Goal: Information Seeking & Learning: Learn about a topic

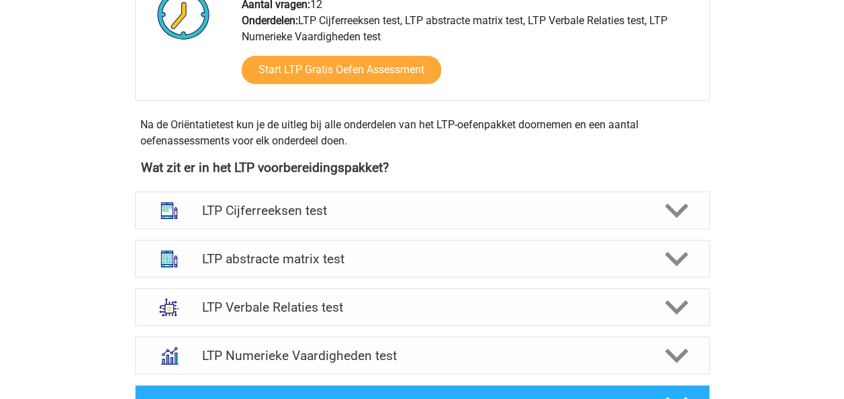
scroll to position [537, 0]
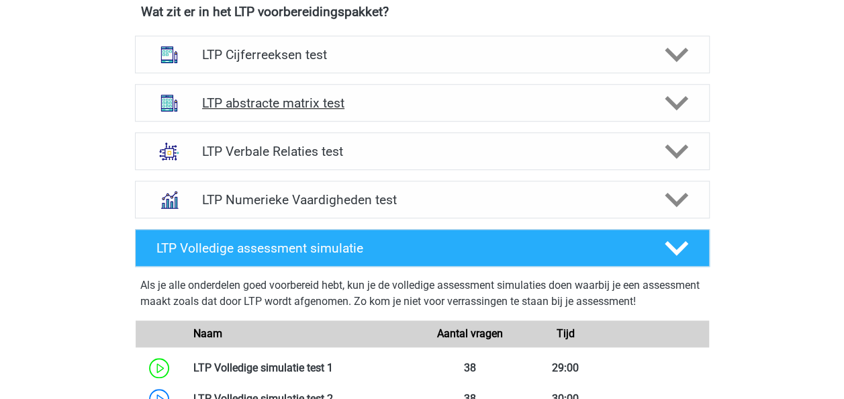
click at [316, 101] on h4 "LTP abstracte matrix test" at bounding box center [422, 102] width 440 height 15
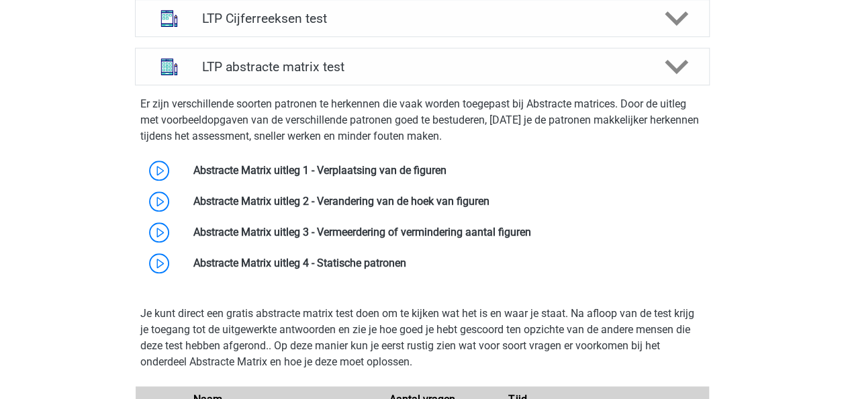
scroll to position [604, 0]
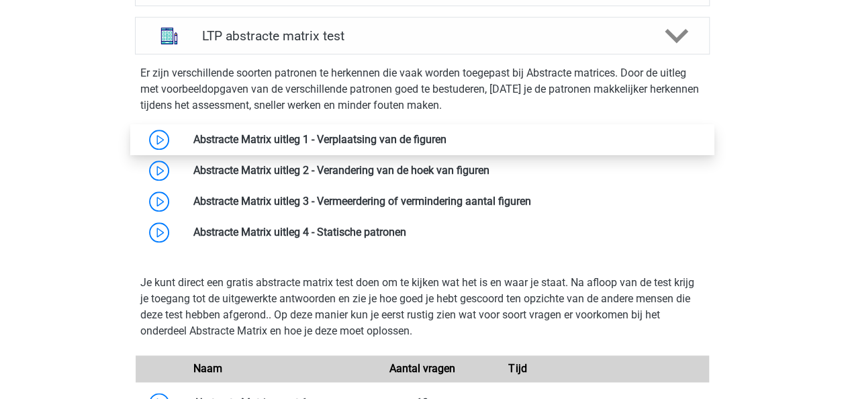
click at [447, 136] on link at bounding box center [447, 139] width 0 height 13
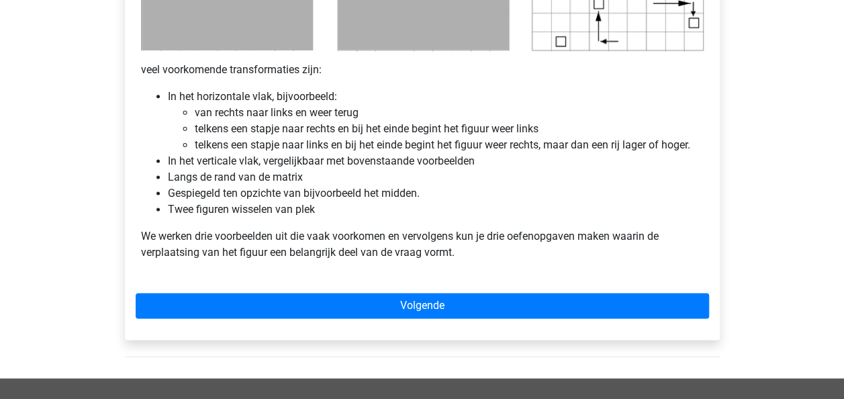
scroll to position [841, 0]
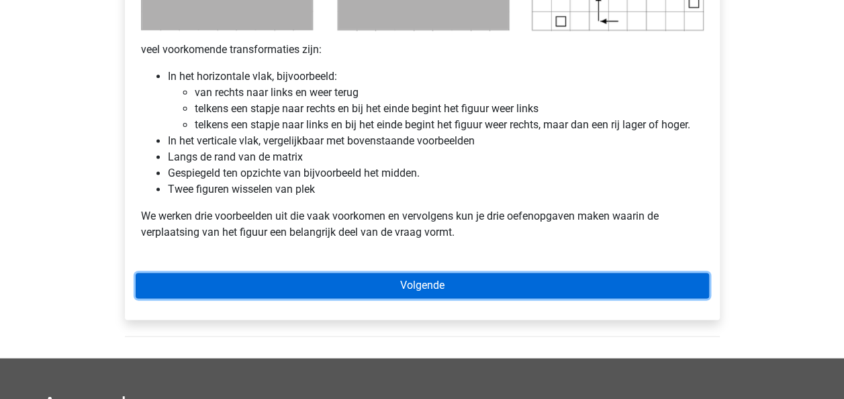
click at [418, 281] on link "Volgende" at bounding box center [423, 286] width 574 height 26
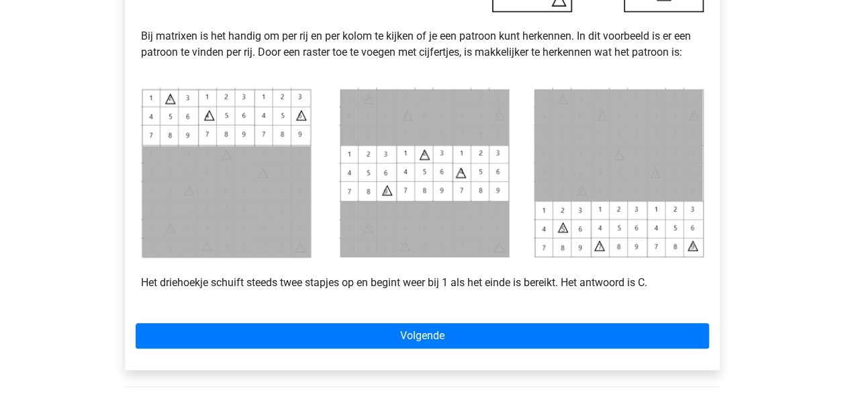
scroll to position [656, 0]
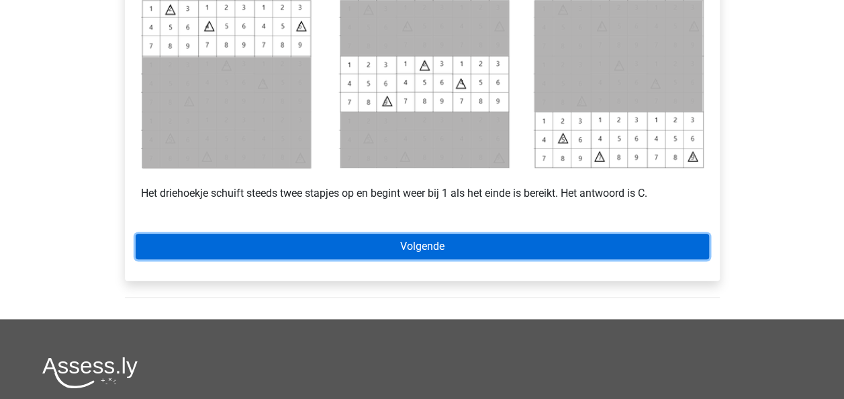
click at [334, 243] on link "Volgende" at bounding box center [423, 247] width 574 height 26
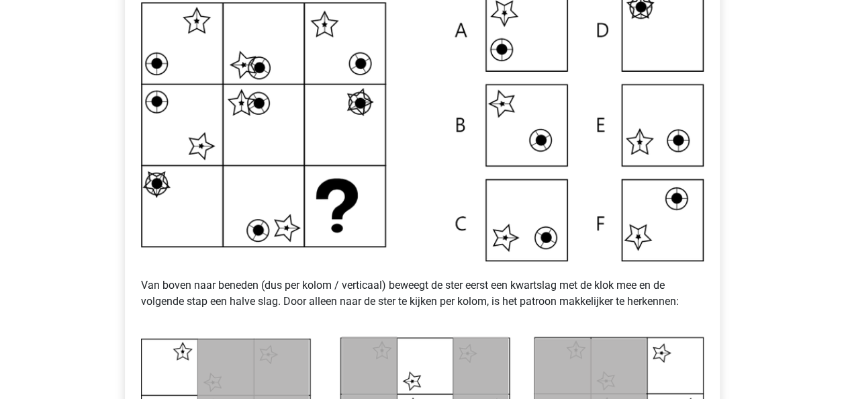
scroll to position [276, 0]
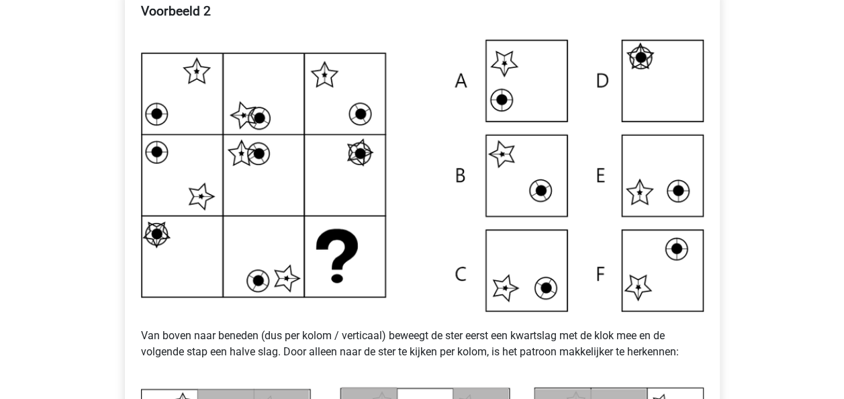
click at [367, 280] on img at bounding box center [422, 175] width 563 height 271
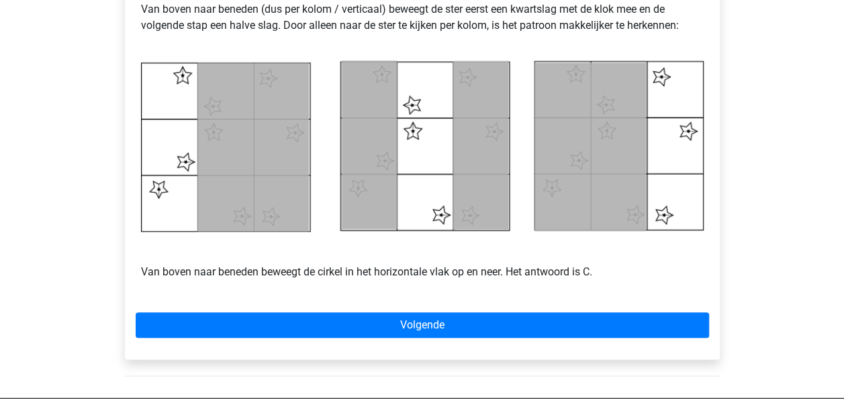
scroll to position [605, 0]
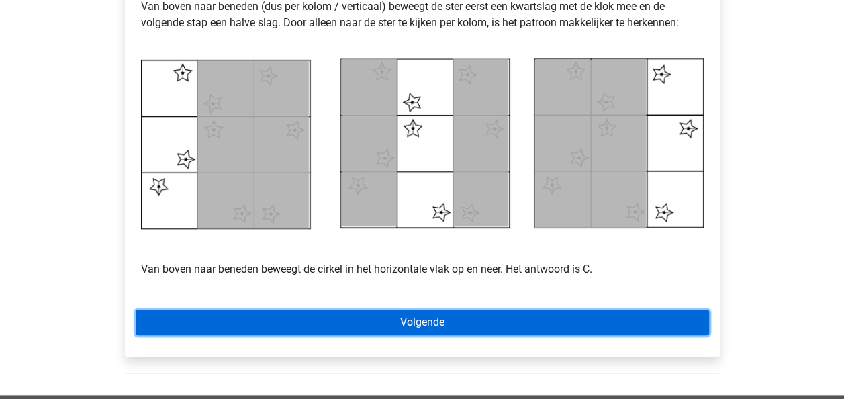
click at [396, 321] on link "Volgende" at bounding box center [423, 323] width 574 height 26
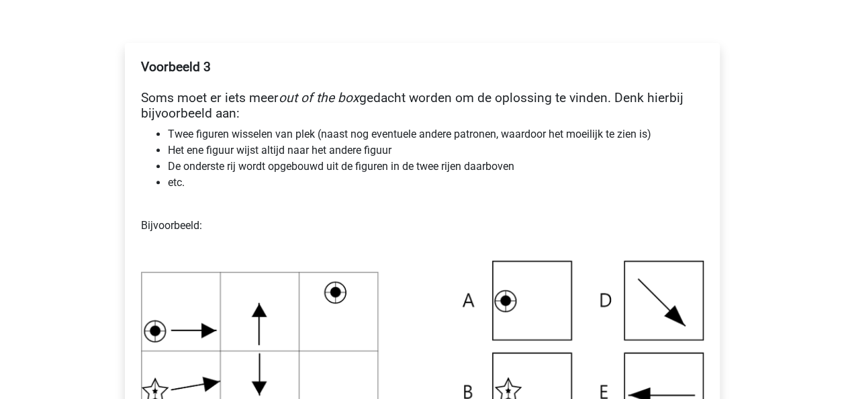
scroll to position [12, 0]
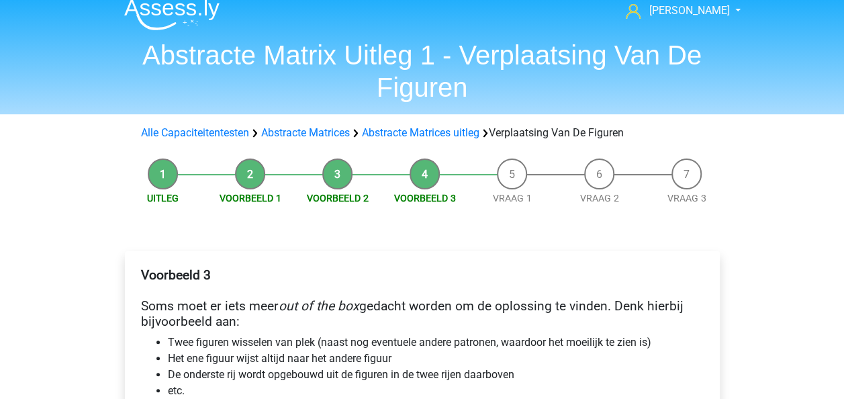
click at [507, 170] on li "Vraag 1" at bounding box center [512, 181] width 87 height 47
drag, startPoint x: 514, startPoint y: 179, endPoint x: 512, endPoint y: 200, distance: 21.6
click at [512, 200] on li "Vraag 1" at bounding box center [512, 181] width 87 height 47
click at [512, 200] on link "Vraag 1" at bounding box center [512, 198] width 39 height 11
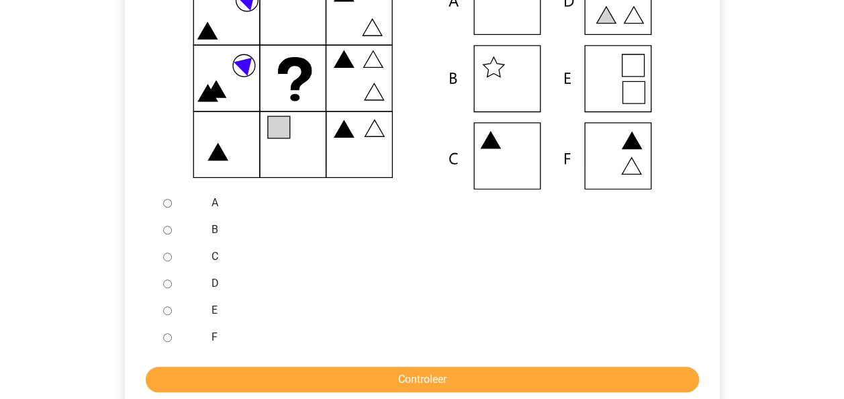
scroll to position [351, 0]
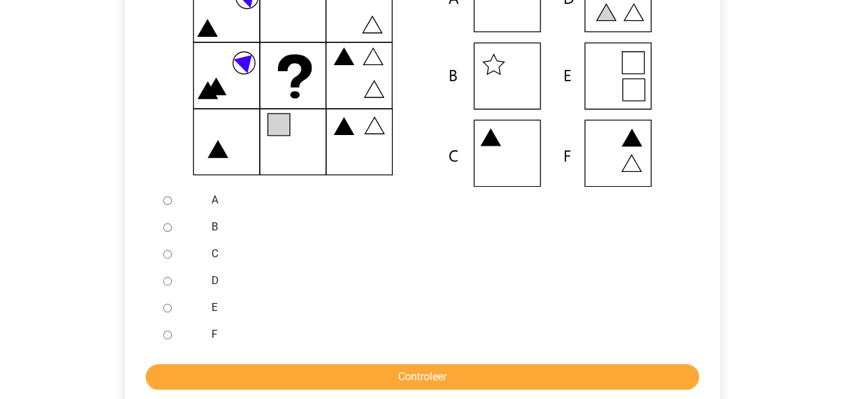
click at [167, 336] on input "F" at bounding box center [167, 334] width 9 height 9
radio input "true"
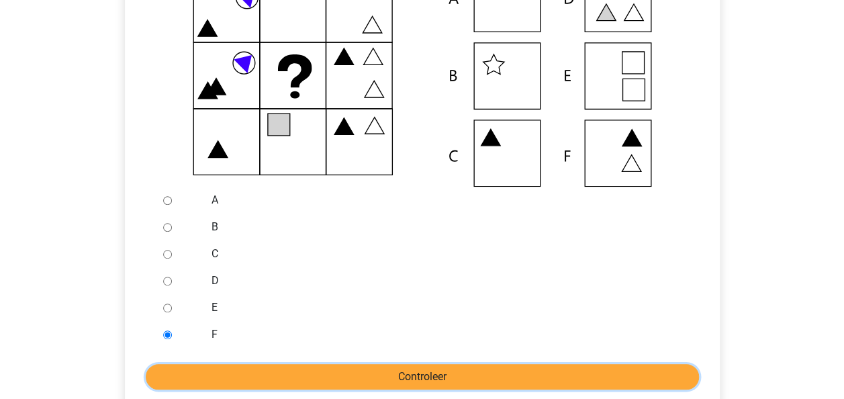
click at [375, 372] on input "Controleer" at bounding box center [422, 377] width 553 height 26
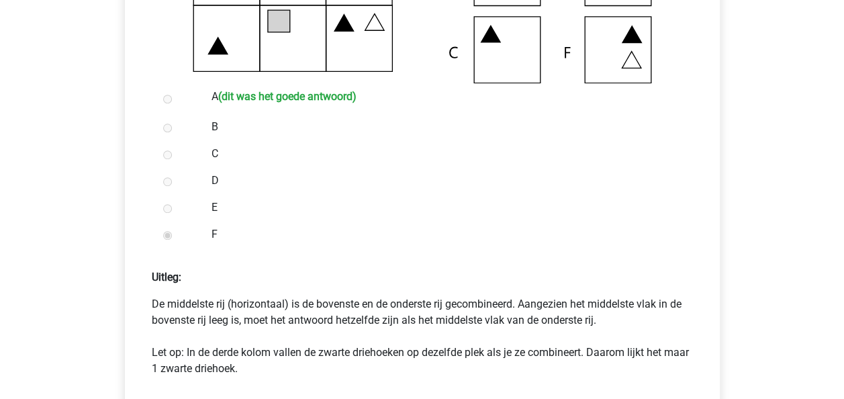
scroll to position [519, 0]
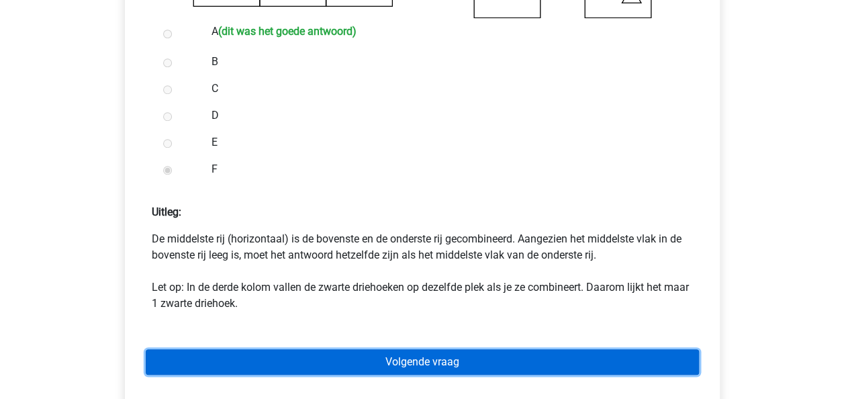
click at [391, 369] on link "Volgende vraag" at bounding box center [422, 362] width 553 height 26
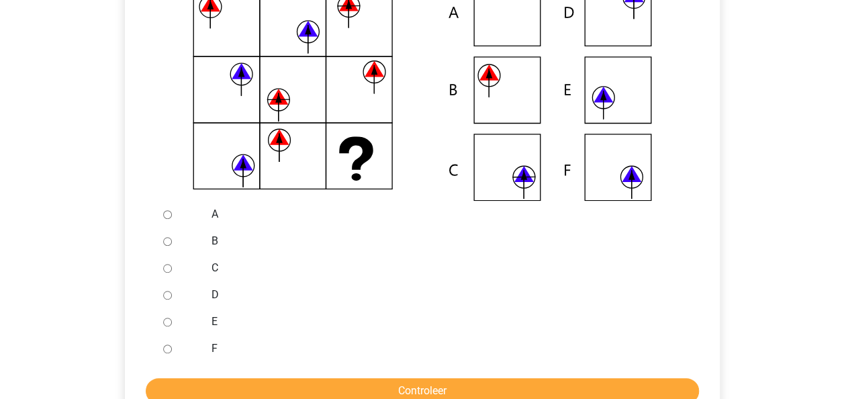
scroll to position [337, 0]
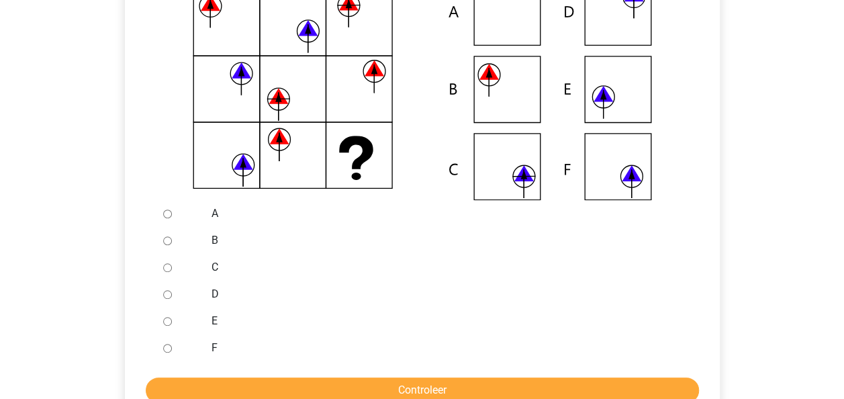
click at [165, 211] on input "A" at bounding box center [167, 214] width 9 height 9
radio input "true"
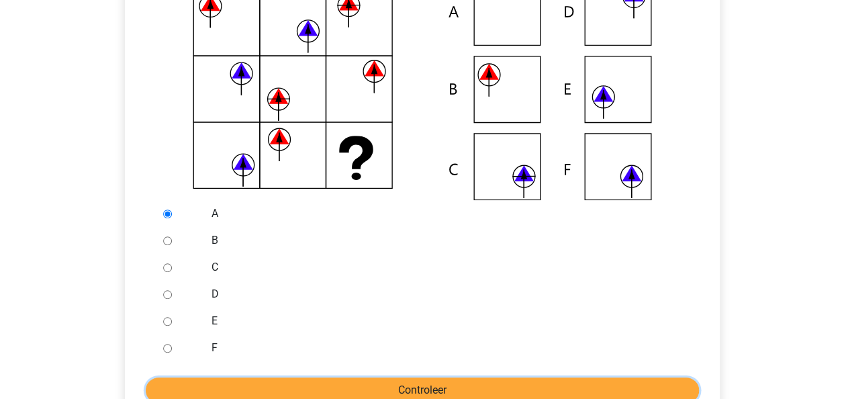
click at [322, 383] on input "Controleer" at bounding box center [422, 390] width 553 height 26
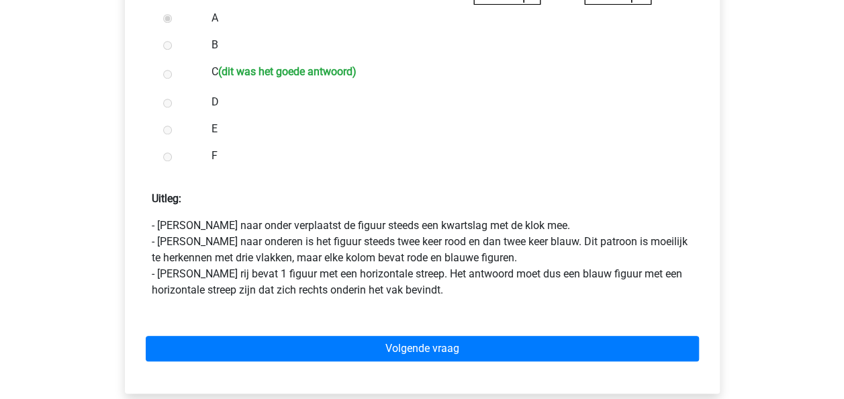
scroll to position [553, 0]
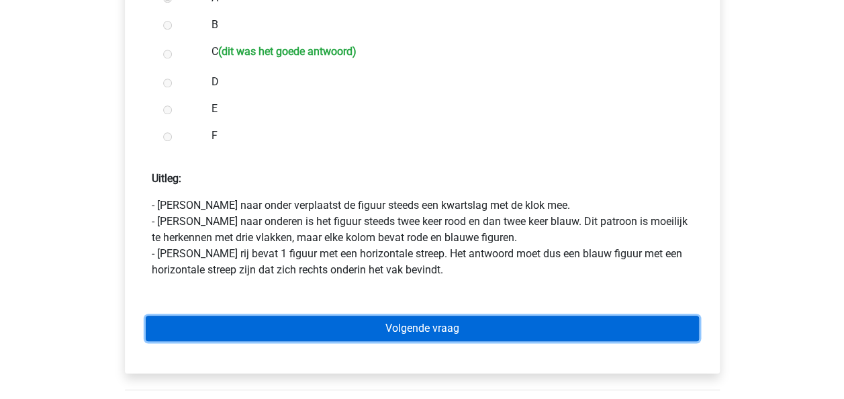
click at [408, 326] on link "Volgende vraag" at bounding box center [422, 329] width 553 height 26
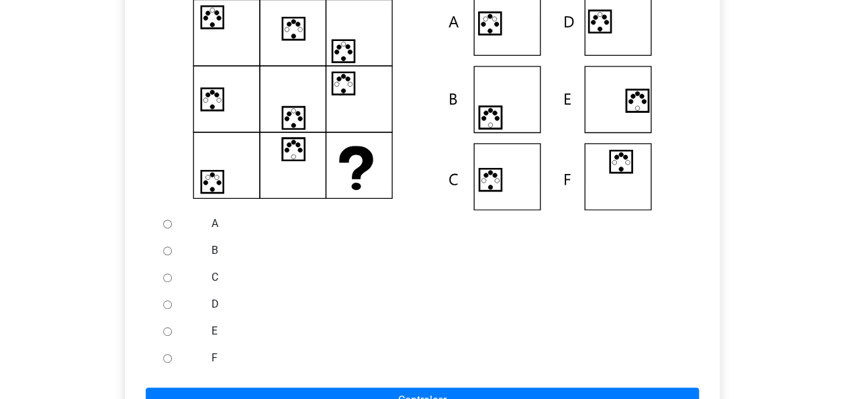
scroll to position [328, 0]
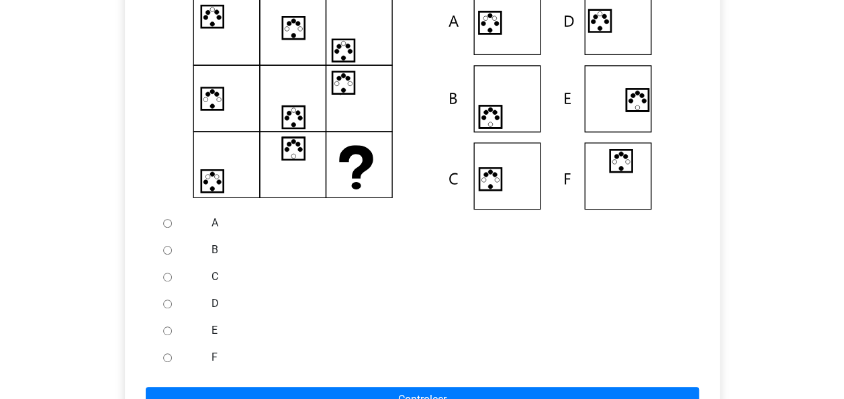
click at [171, 222] on input "A" at bounding box center [167, 223] width 9 height 9
radio input "true"
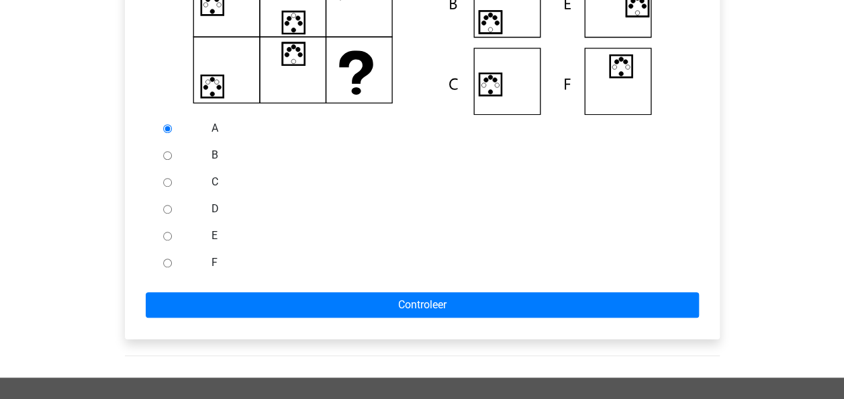
scroll to position [423, 0]
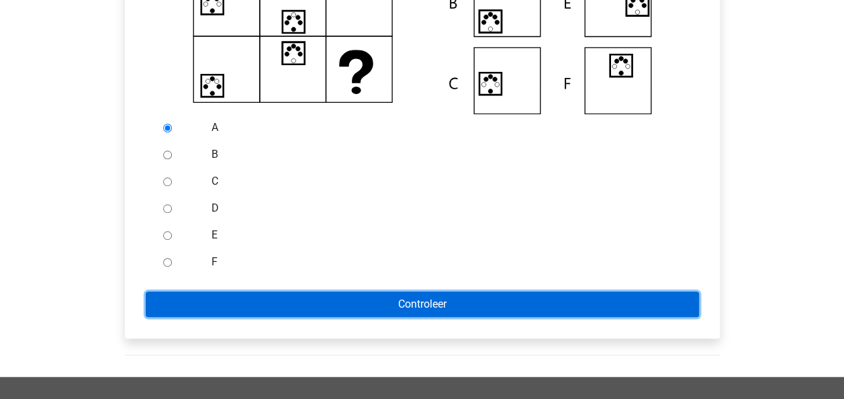
click at [357, 300] on input "Controleer" at bounding box center [422, 304] width 553 height 26
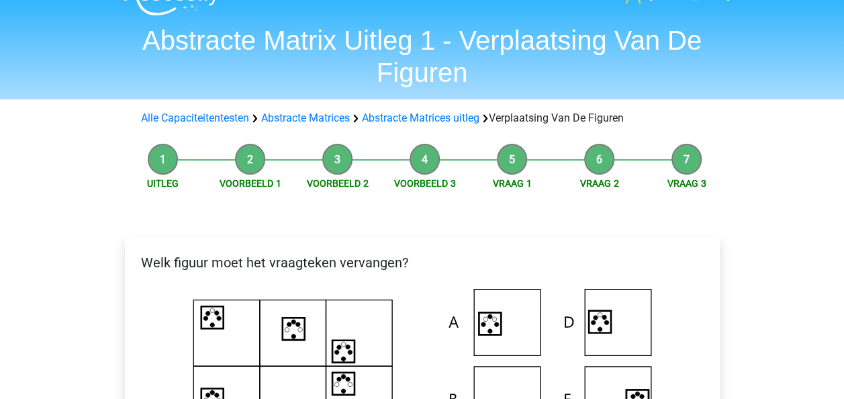
scroll to position [28, 0]
click at [443, 120] on link "Abstracte Matrices uitleg" at bounding box center [421, 117] width 118 height 13
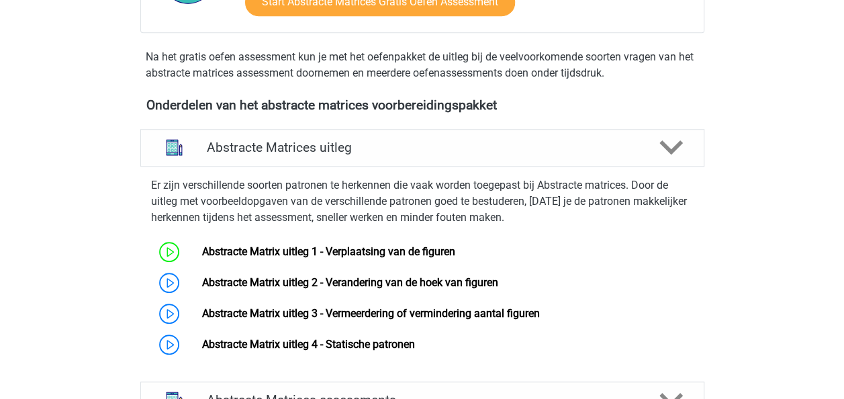
scroll to position [541, 0]
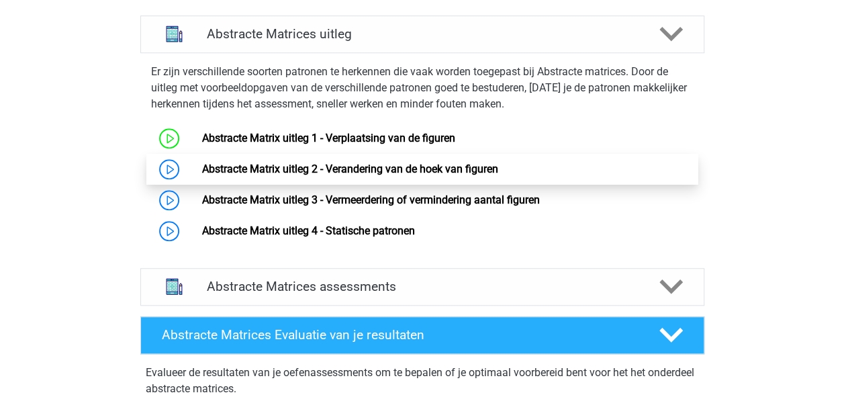
click at [334, 168] on link "Abstracte Matrix uitleg 2 - Verandering van de hoek van figuren" at bounding box center [350, 169] width 296 height 13
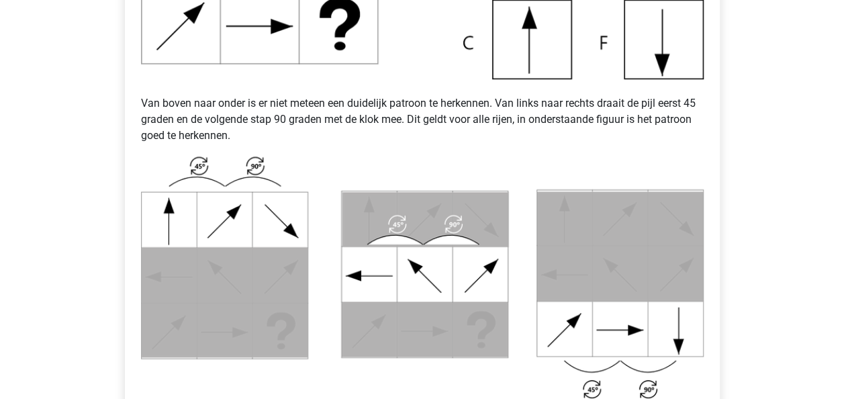
scroll to position [345, 0]
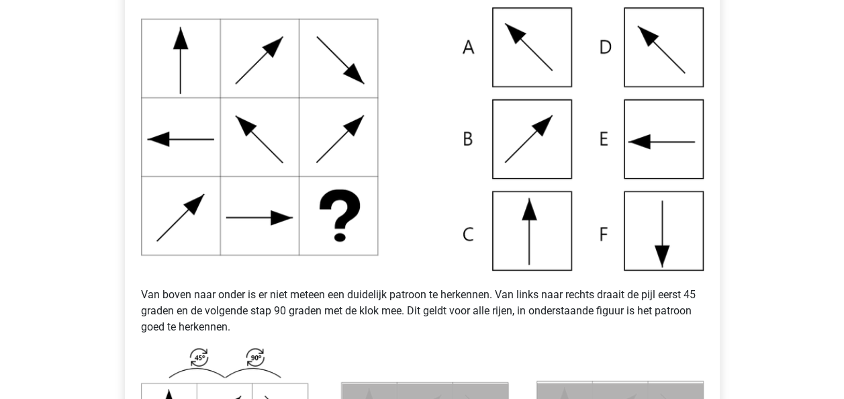
click at [697, 248] on img at bounding box center [422, 138] width 563 height 263
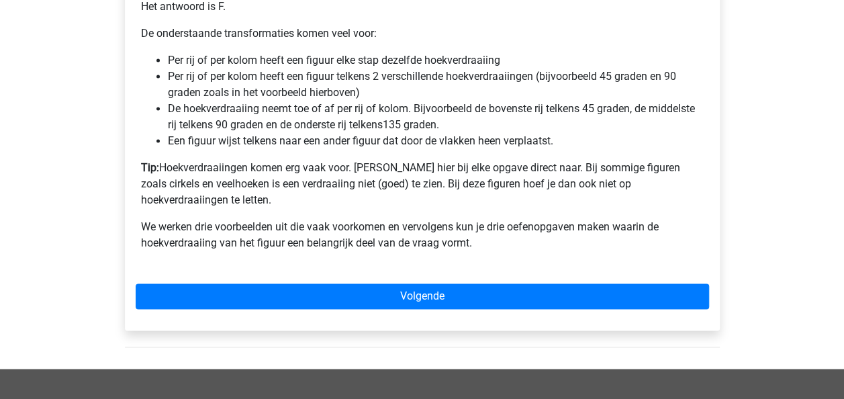
scroll to position [953, 0]
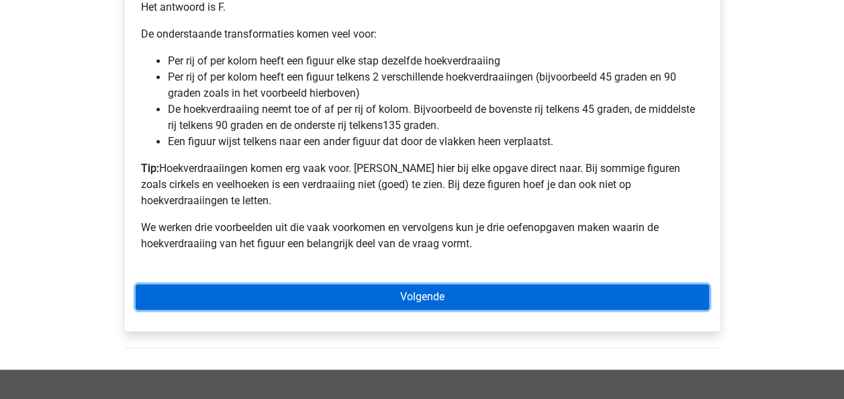
click at [386, 284] on link "Volgende" at bounding box center [423, 297] width 574 height 26
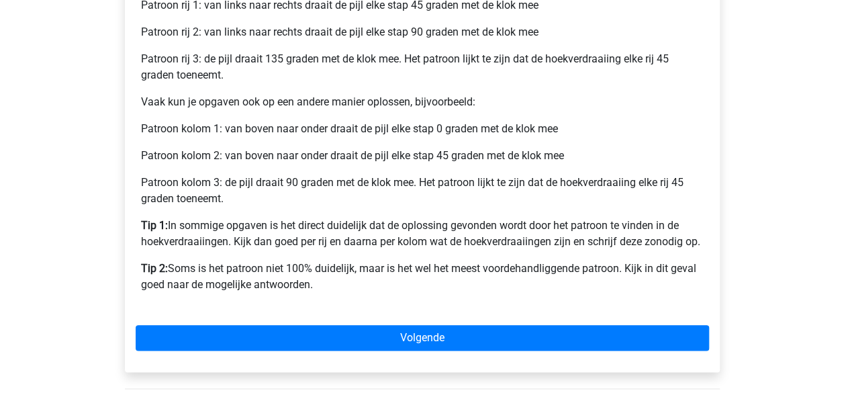
scroll to position [614, 0]
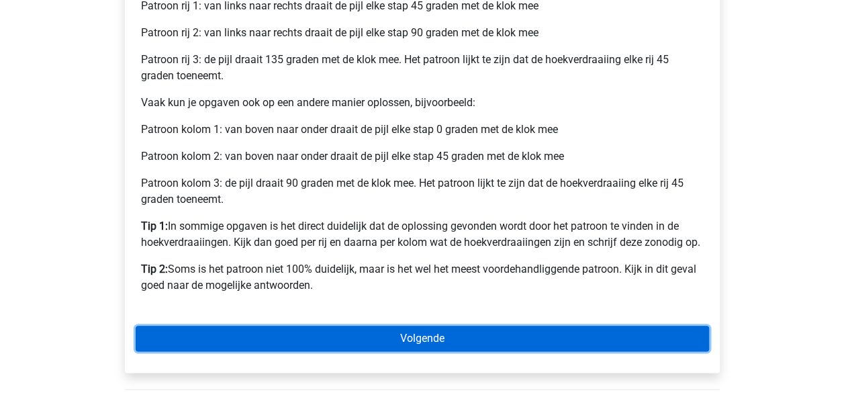
click at [373, 328] on link "Volgende" at bounding box center [423, 339] width 574 height 26
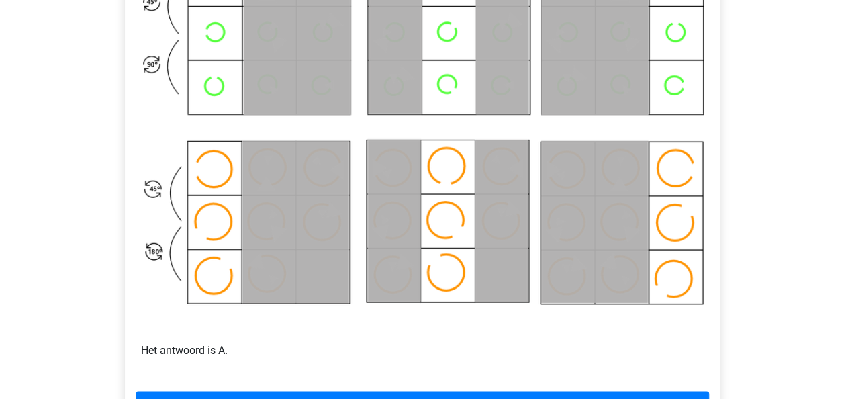
scroll to position [876, 0]
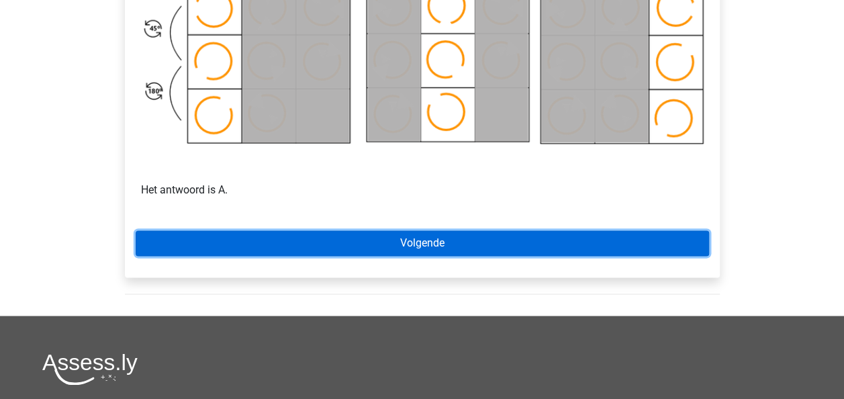
click at [384, 243] on link "Volgende" at bounding box center [423, 243] width 574 height 26
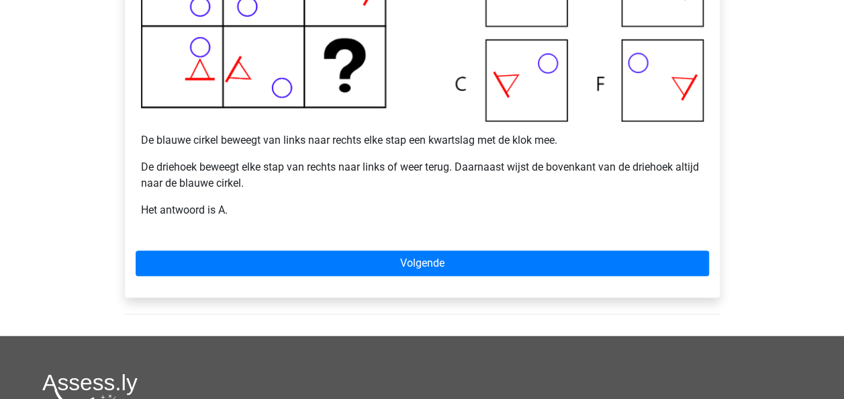
scroll to position [467, 0]
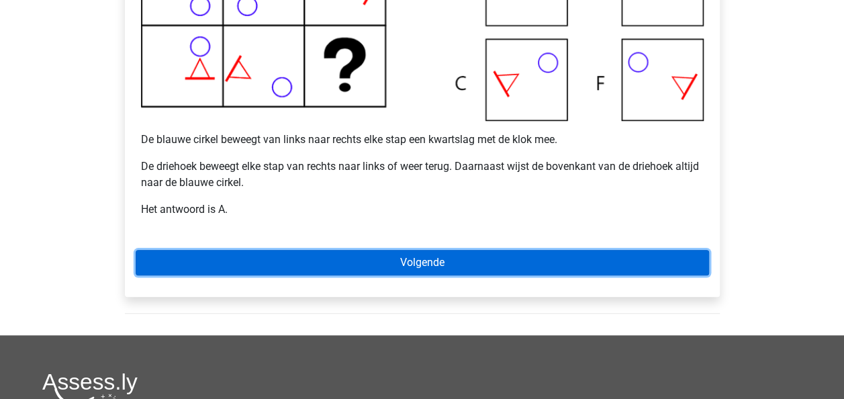
click at [328, 250] on link "Volgende" at bounding box center [423, 263] width 574 height 26
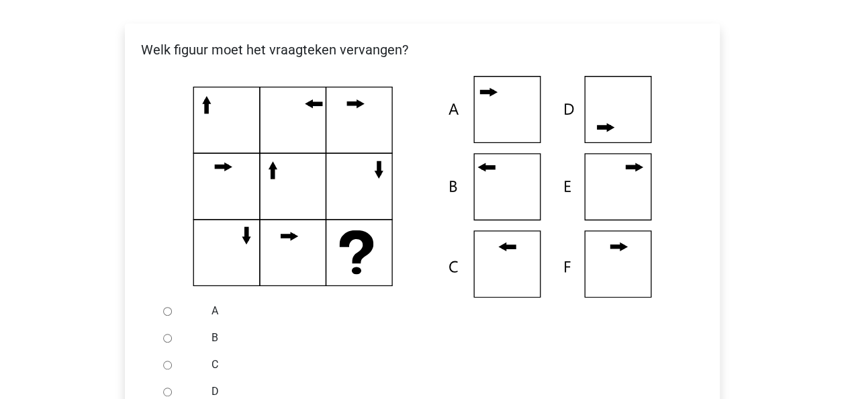
scroll to position [244, 0]
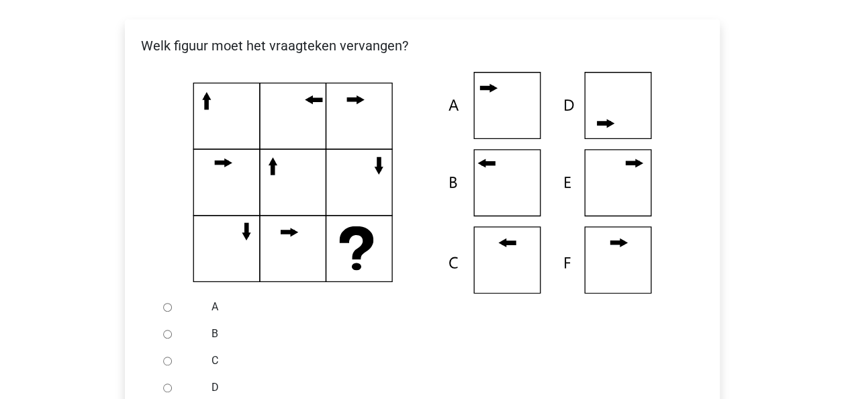
click at [167, 336] on input "B" at bounding box center [167, 334] width 9 height 9
radio input "true"
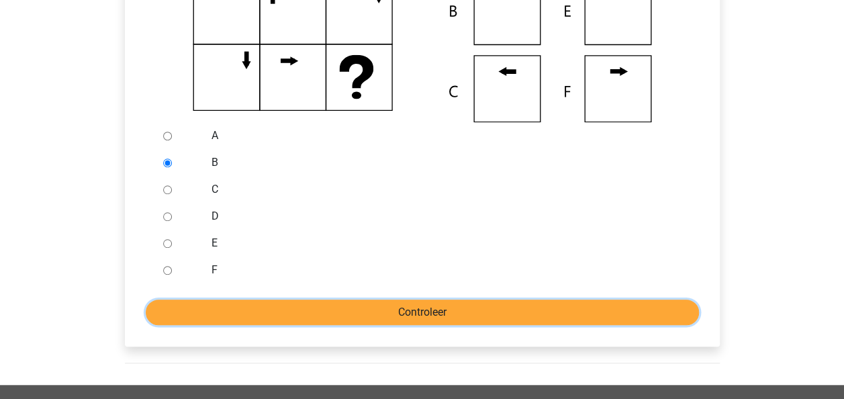
click at [388, 305] on input "Controleer" at bounding box center [422, 313] width 553 height 26
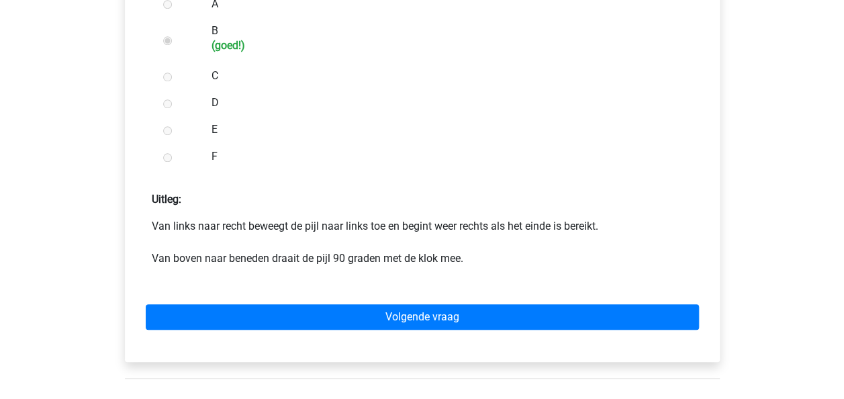
scroll to position [546, 0]
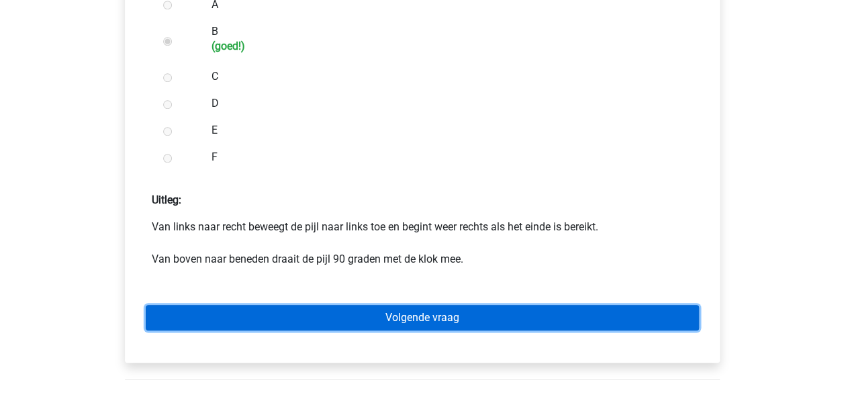
click at [403, 318] on link "Volgende vraag" at bounding box center [422, 318] width 553 height 26
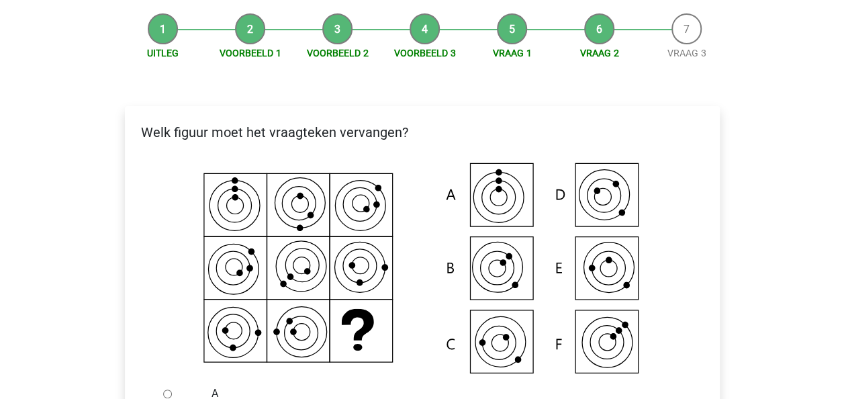
scroll to position [316, 0]
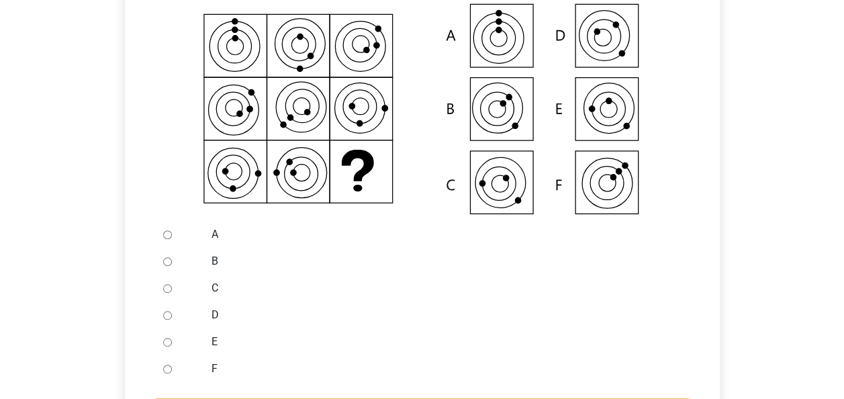
click at [161, 290] on div at bounding box center [180, 288] width 44 height 27
click at [167, 289] on input "C" at bounding box center [167, 288] width 9 height 9
radio input "true"
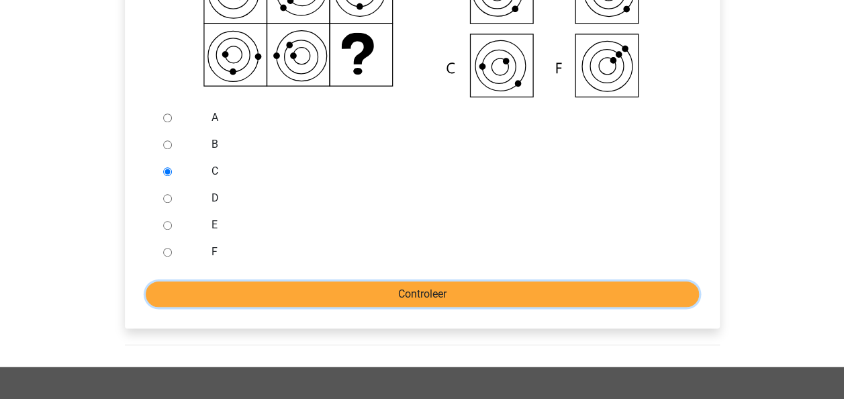
click at [392, 285] on input "Controleer" at bounding box center [422, 294] width 553 height 26
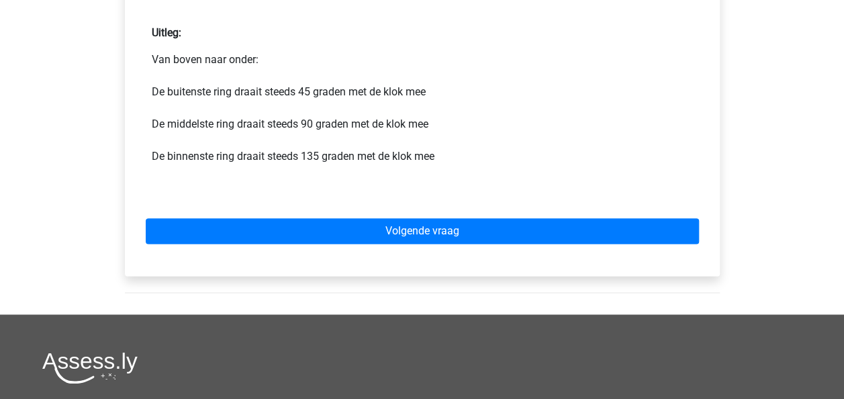
scroll to position [713, 0]
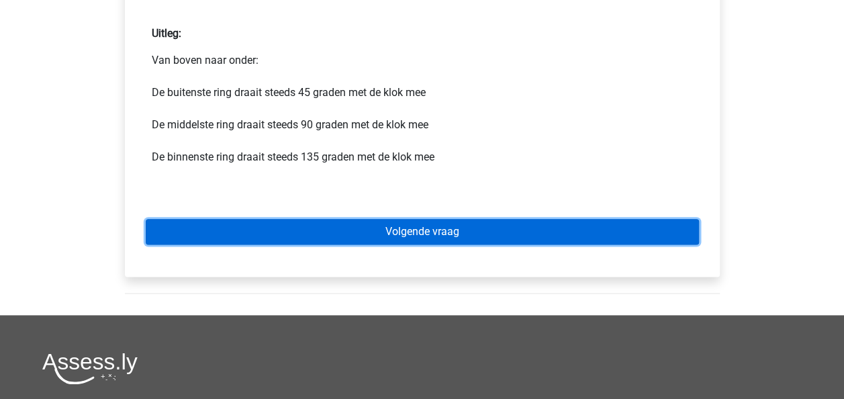
click at [438, 230] on link "Volgende vraag" at bounding box center [422, 232] width 553 height 26
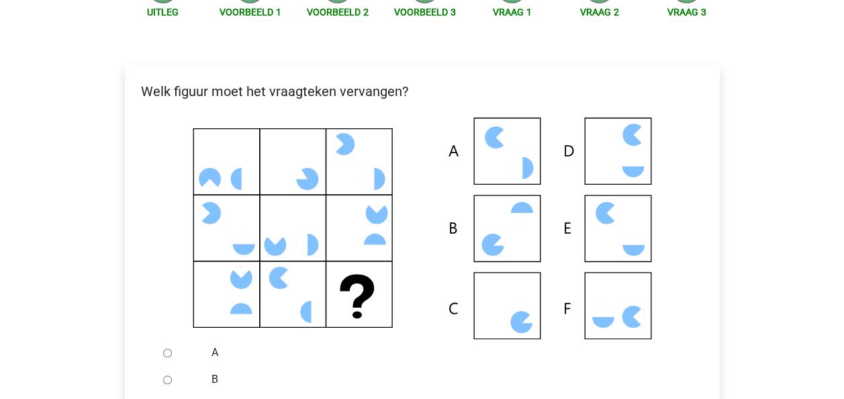
scroll to position [267, 0]
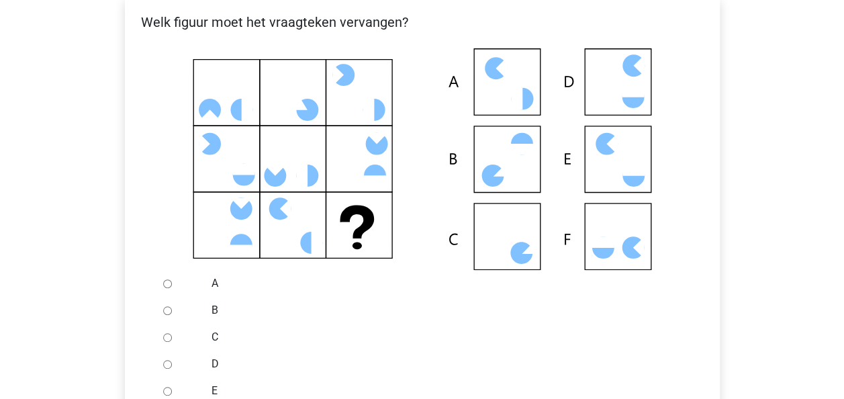
click at [168, 337] on input "C" at bounding box center [167, 337] width 9 height 9
radio input "true"
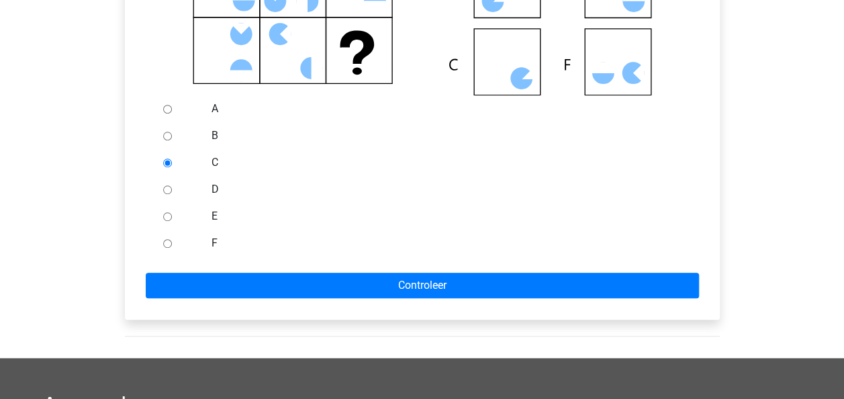
scroll to position [441, 0]
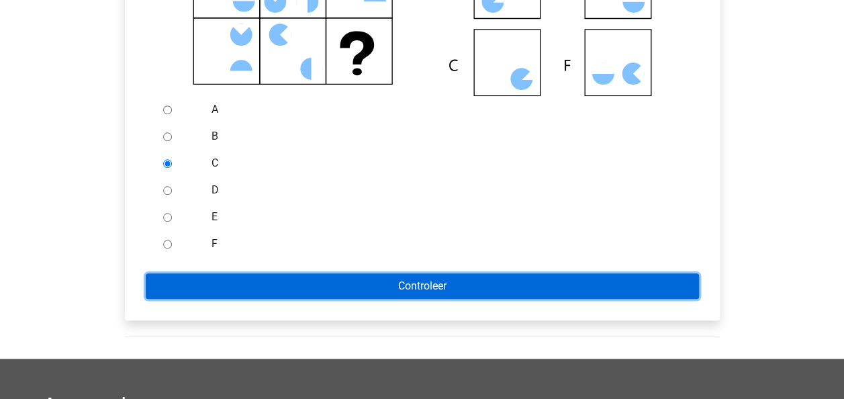
click at [347, 289] on input "Controleer" at bounding box center [422, 286] width 553 height 26
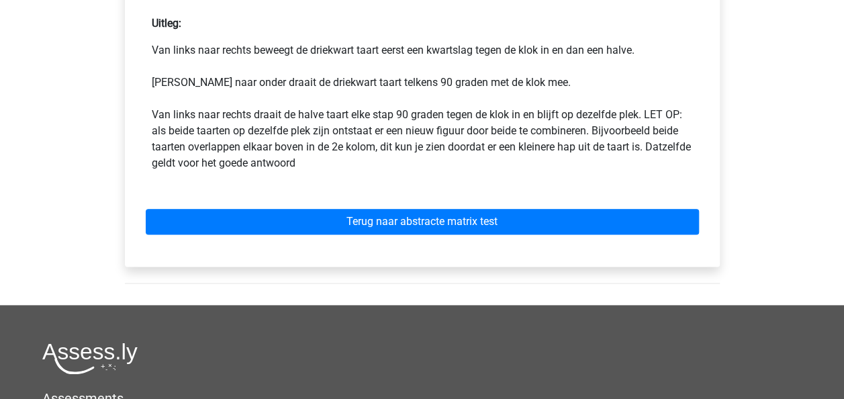
scroll to position [723, 0]
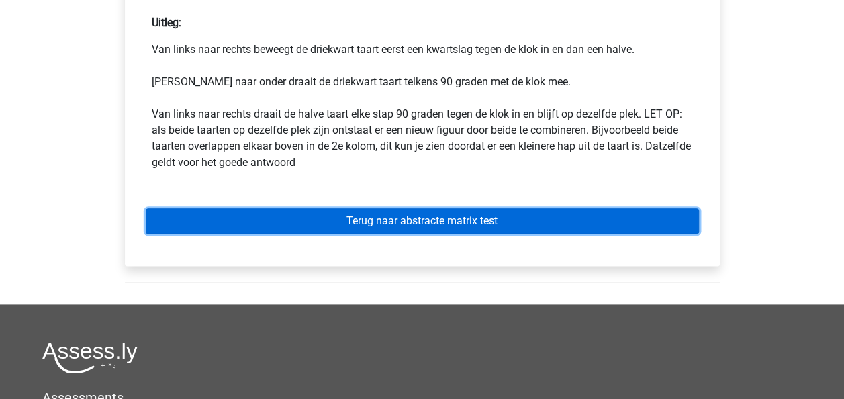
click at [390, 231] on link "Terug naar abstracte matrix test" at bounding box center [422, 221] width 553 height 26
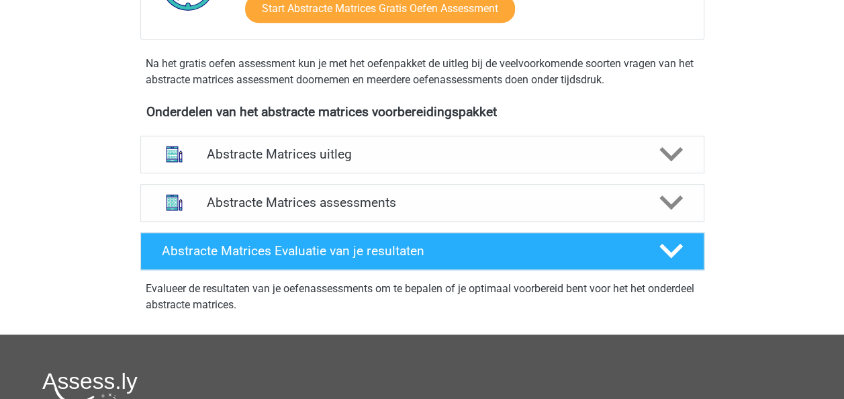
scroll to position [420, 0]
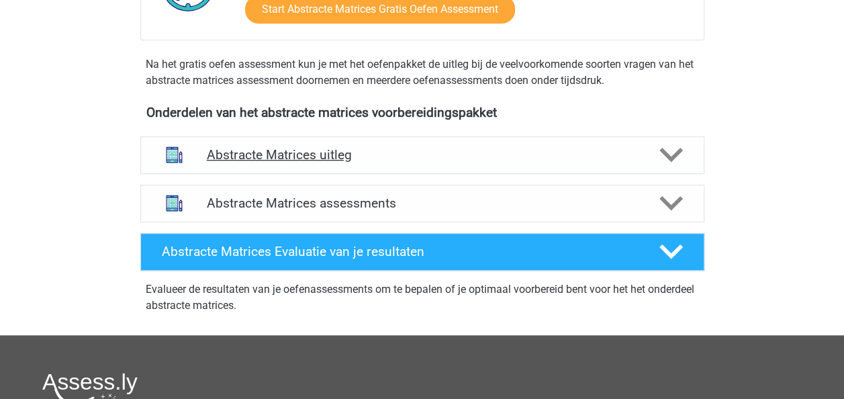
click at [308, 148] on h4 "Abstracte Matrices uitleg" at bounding box center [422, 154] width 431 height 15
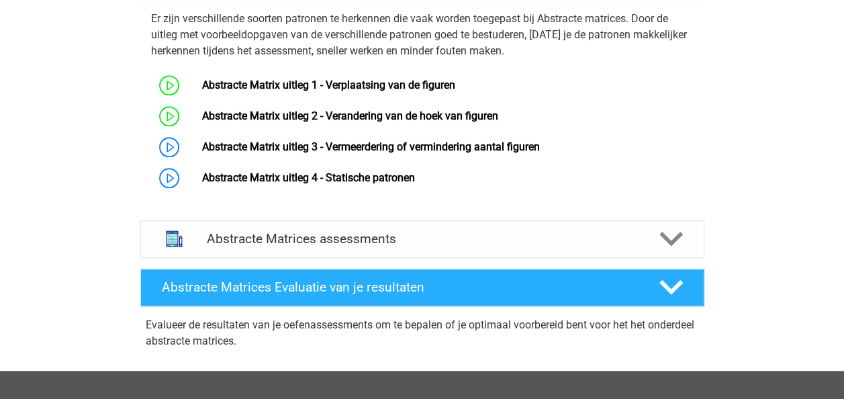
scroll to position [594, 0]
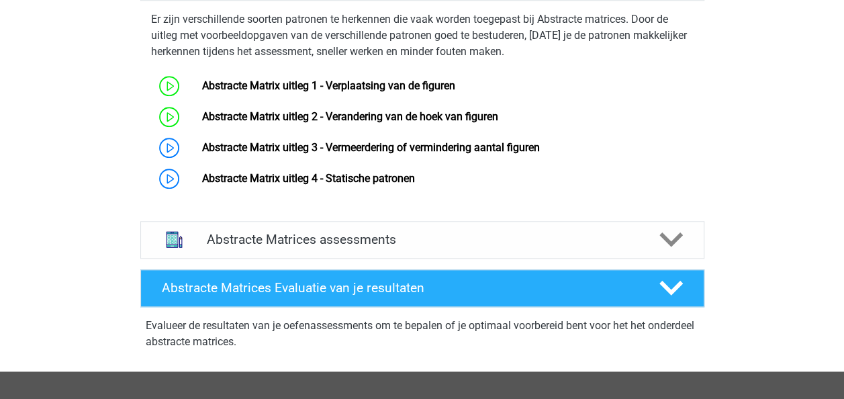
click at [308, 148] on link "Abstracte Matrix uitleg 3 - Vermeerdering of vermindering aantal figuren" at bounding box center [371, 147] width 338 height 13
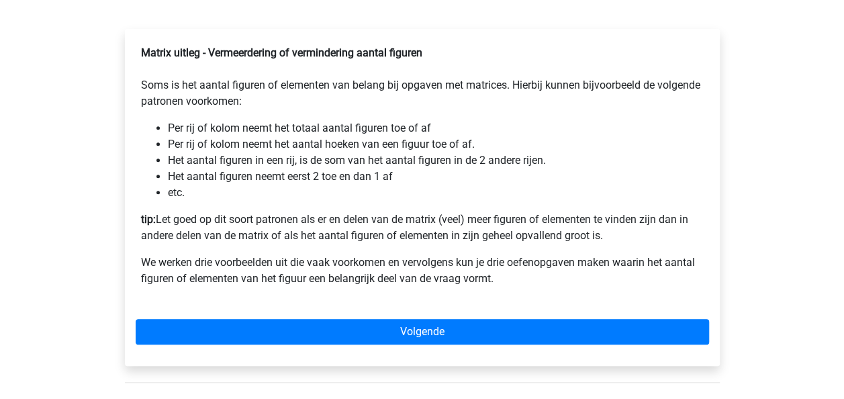
scroll to position [234, 0]
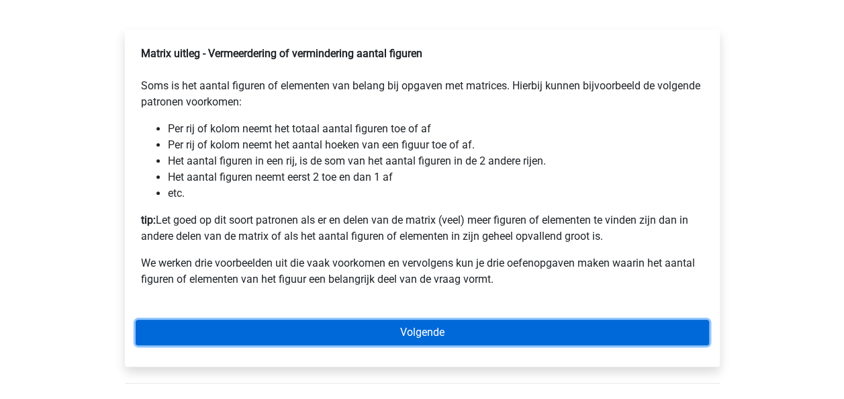
click at [357, 345] on link "Volgende" at bounding box center [423, 333] width 574 height 26
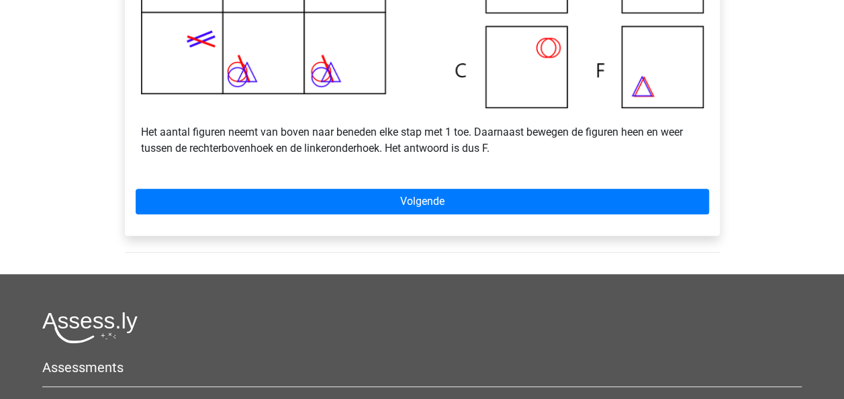
scroll to position [480, 0]
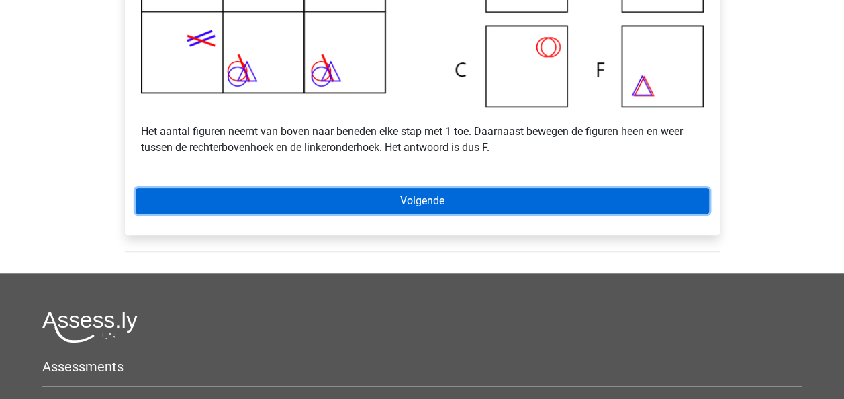
click at [363, 214] on link "Volgende" at bounding box center [423, 201] width 574 height 26
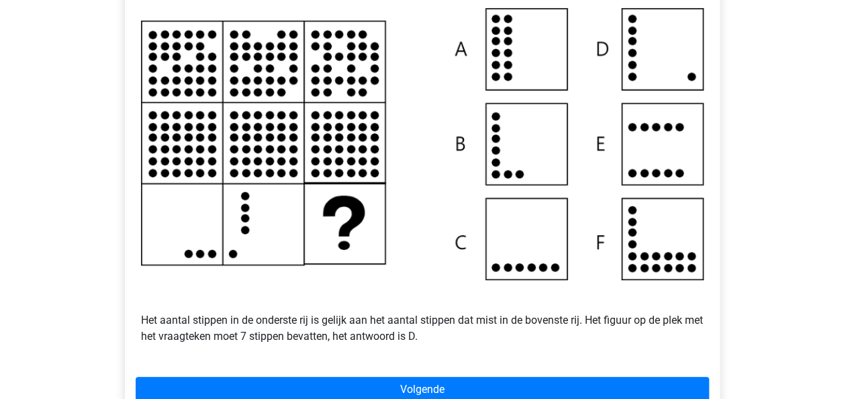
scroll to position [437, 0]
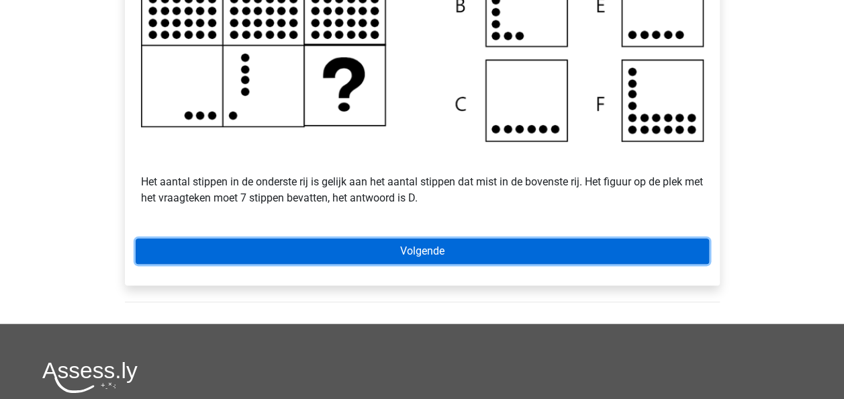
click at [411, 264] on link "Volgende" at bounding box center [423, 251] width 574 height 26
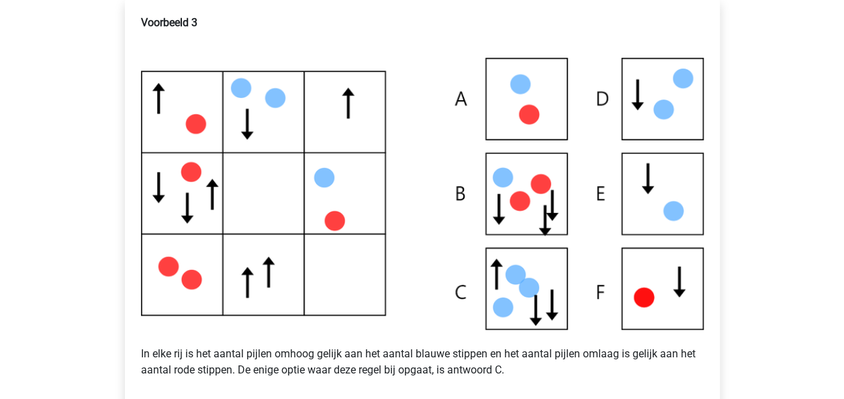
scroll to position [264, 0]
click at [355, 293] on img at bounding box center [422, 193] width 563 height 271
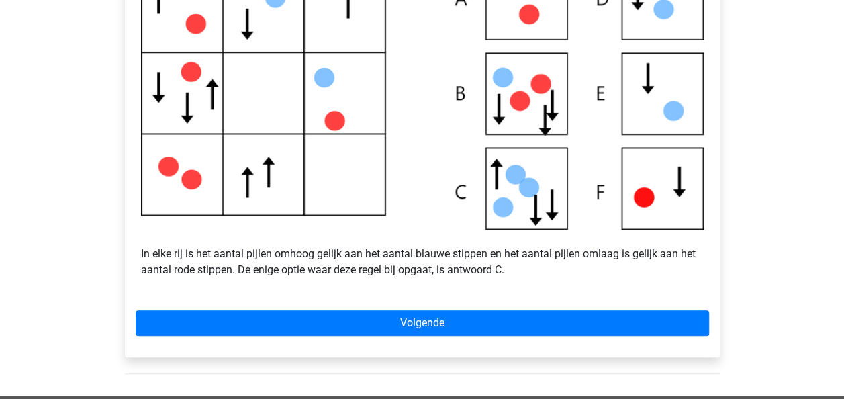
scroll to position [364, 0]
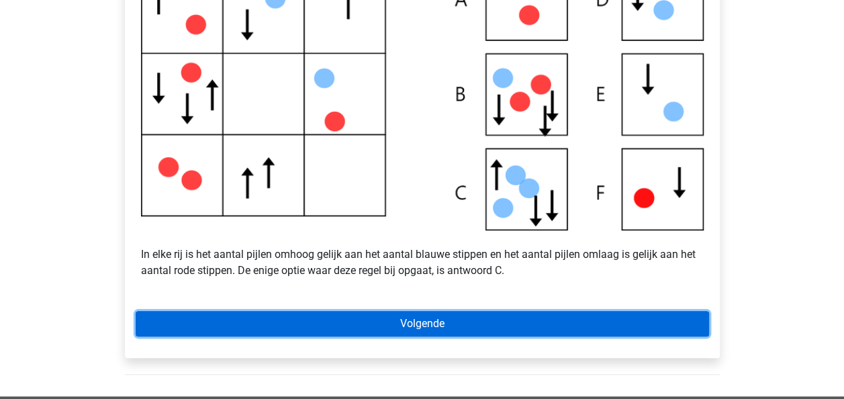
click at [360, 334] on link "Volgende" at bounding box center [423, 324] width 574 height 26
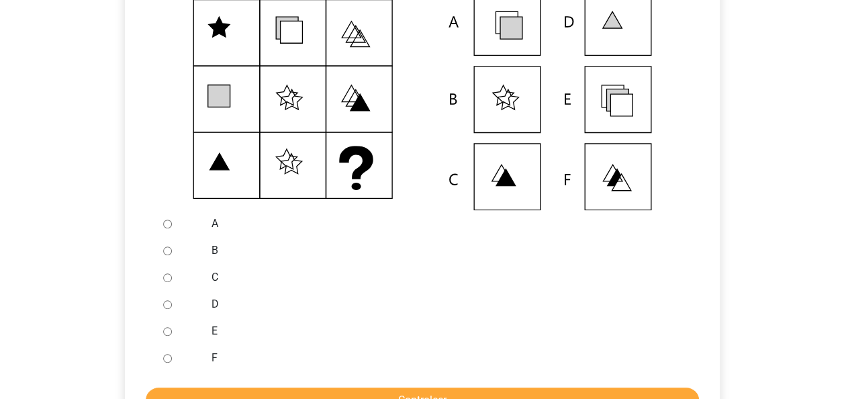
scroll to position [383, 0]
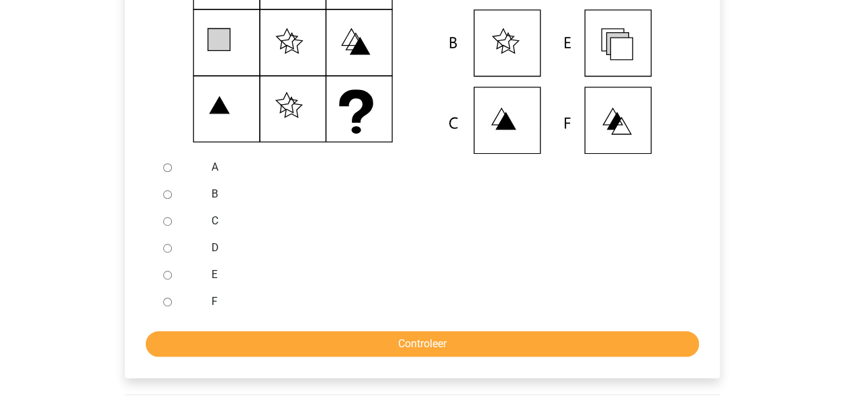
click at [168, 172] on input "A" at bounding box center [167, 167] width 9 height 9
radio input "true"
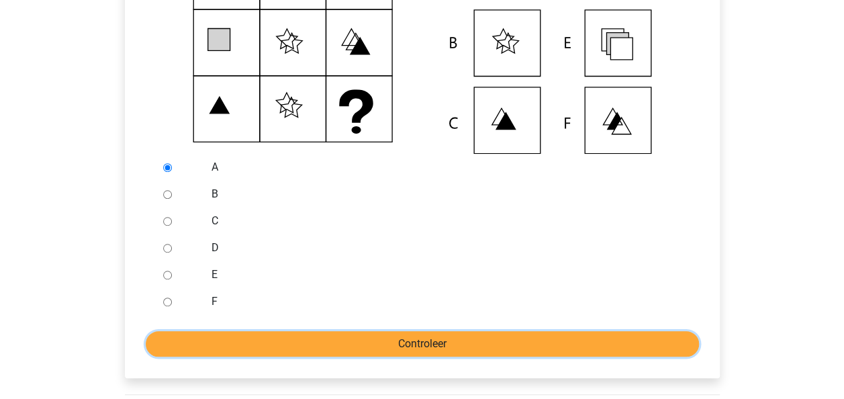
click at [355, 357] on input "Controleer" at bounding box center [422, 344] width 553 height 26
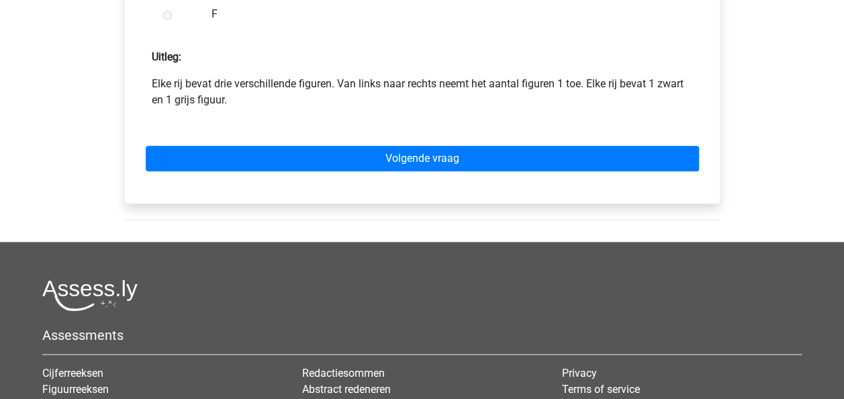
scroll to position [631, 0]
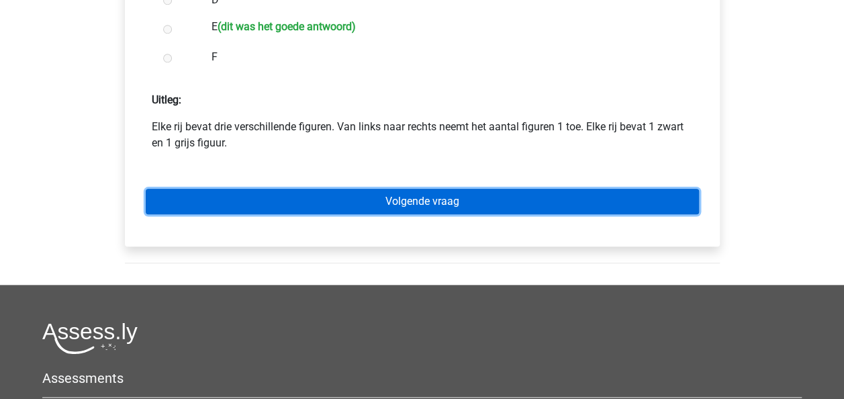
click at [390, 214] on link "Volgende vraag" at bounding box center [422, 202] width 553 height 26
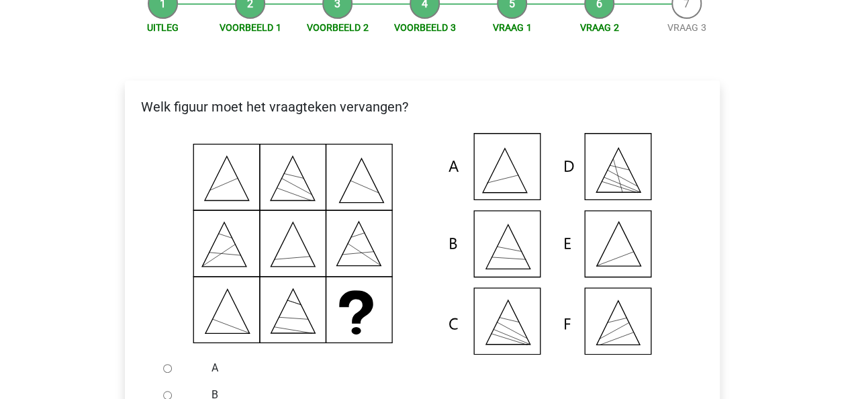
scroll to position [416, 0]
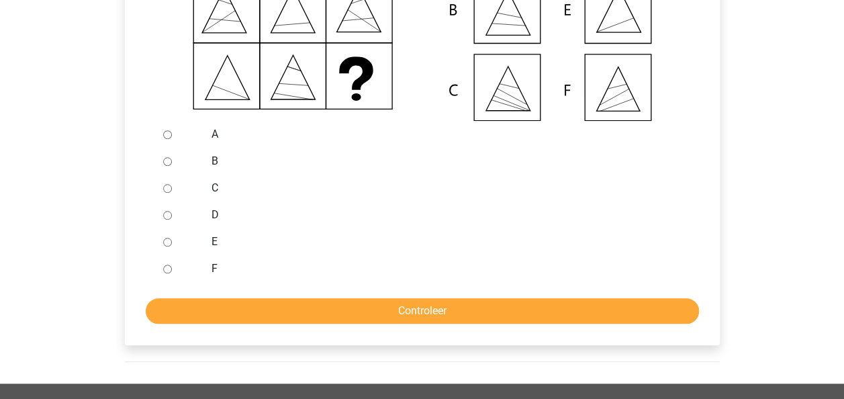
click at [167, 246] on input "E" at bounding box center [167, 242] width 9 height 9
radio input "true"
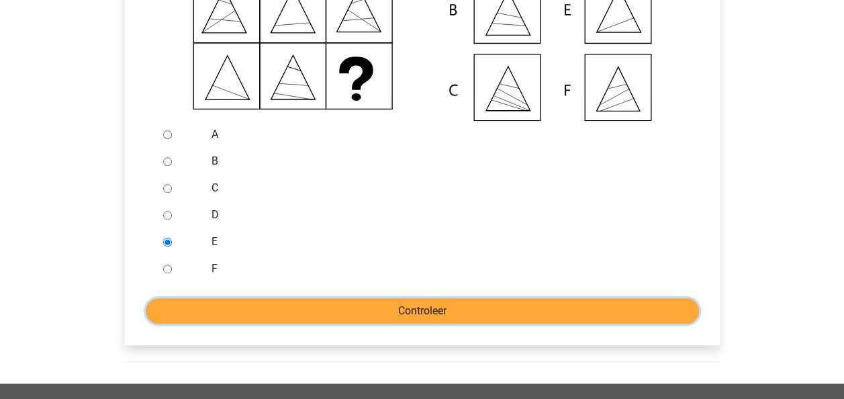
click at [330, 323] on input "Controleer" at bounding box center [422, 311] width 553 height 26
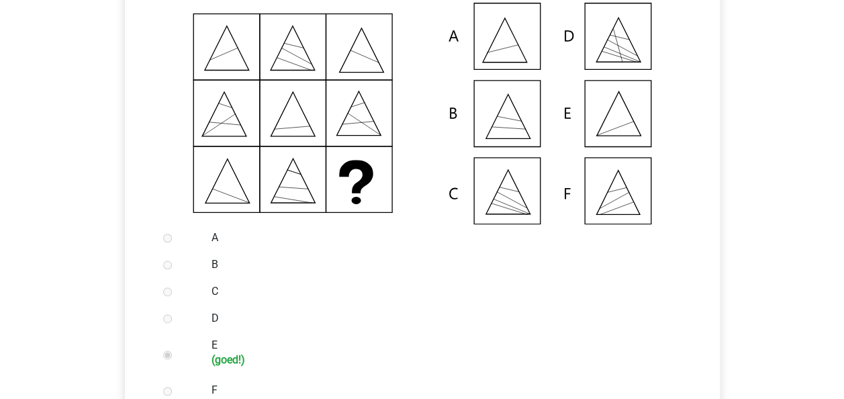
scroll to position [538, 0]
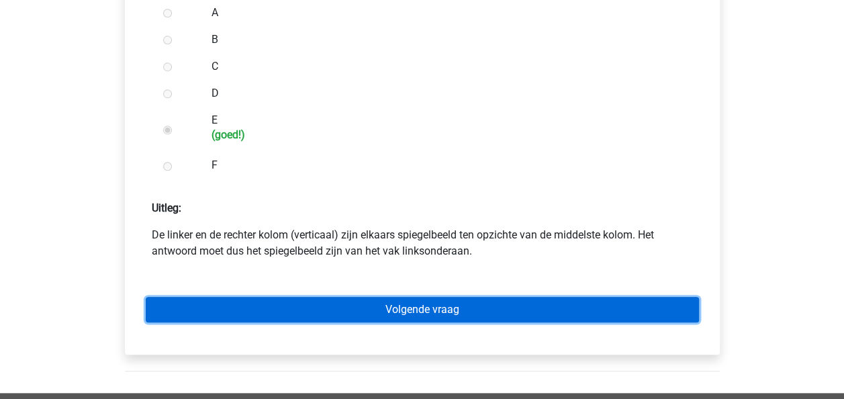
click at [423, 321] on link "Volgende vraag" at bounding box center [422, 310] width 553 height 26
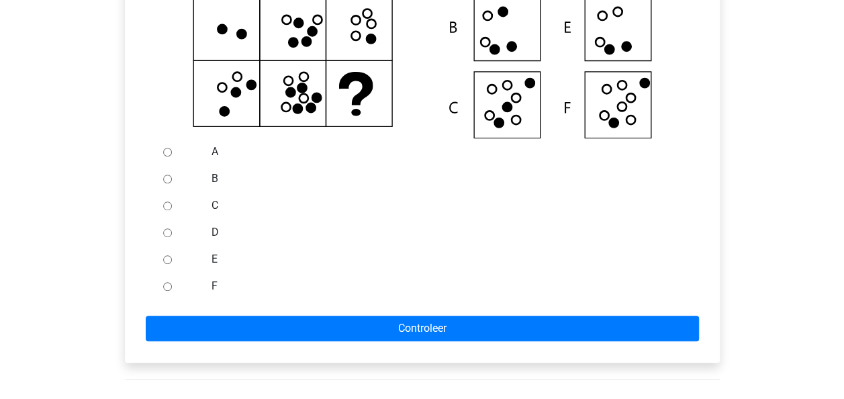
scroll to position [400, 0]
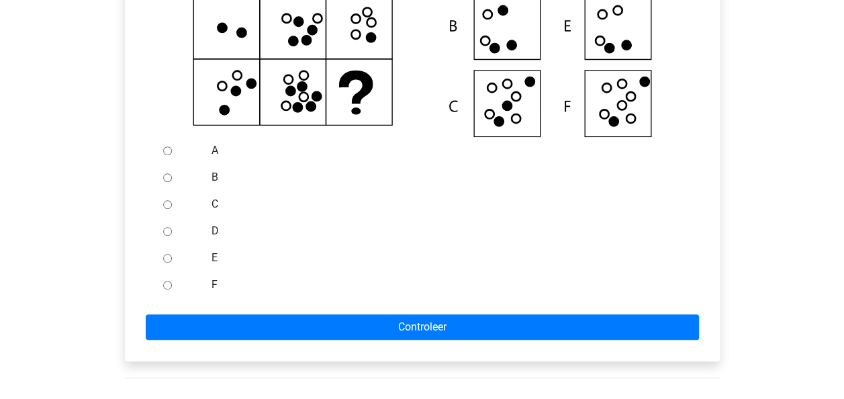
click at [171, 289] on input "F" at bounding box center [167, 285] width 9 height 9
radio input "true"
click at [298, 329] on form "A B C D E F Controleer" at bounding box center [423, 238] width 574 height 203
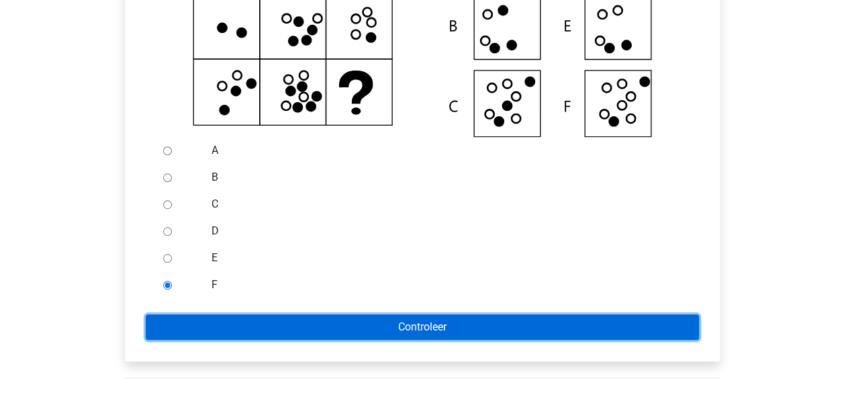
click at [330, 340] on input "Controleer" at bounding box center [422, 327] width 553 height 26
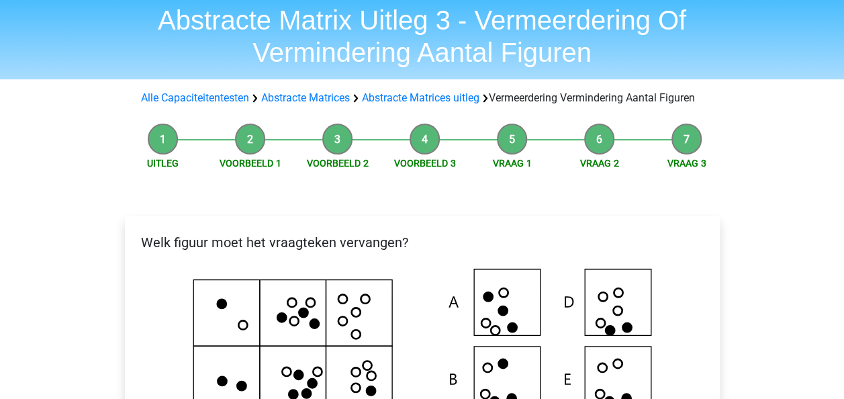
scroll to position [46, 0]
click at [223, 103] on link "Alle Capaciteitentesten" at bounding box center [195, 98] width 108 height 13
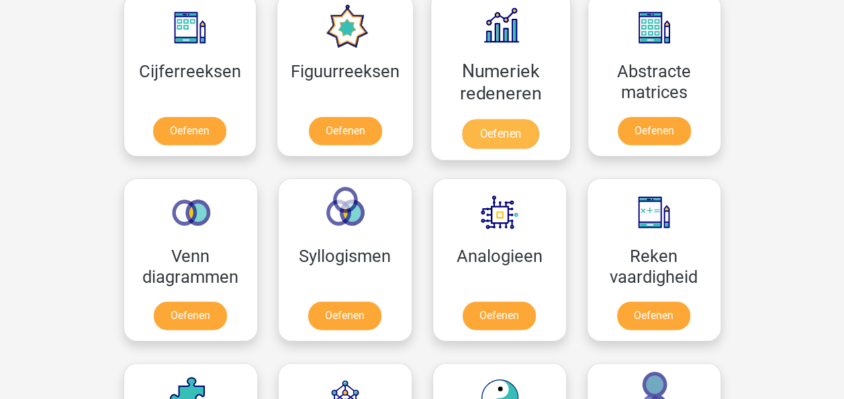
scroll to position [637, 0]
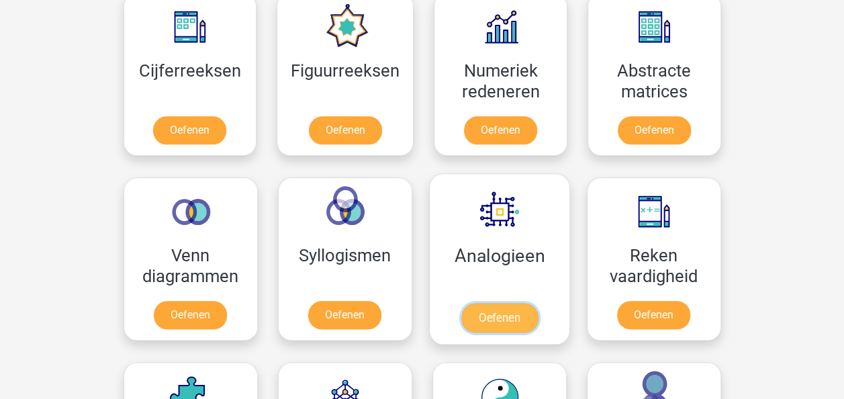
click at [492, 310] on link "Oefenen" at bounding box center [499, 318] width 77 height 30
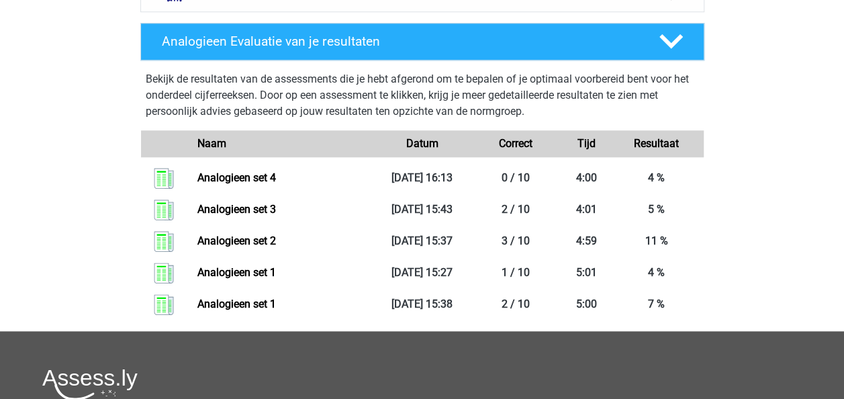
scroll to position [551, 0]
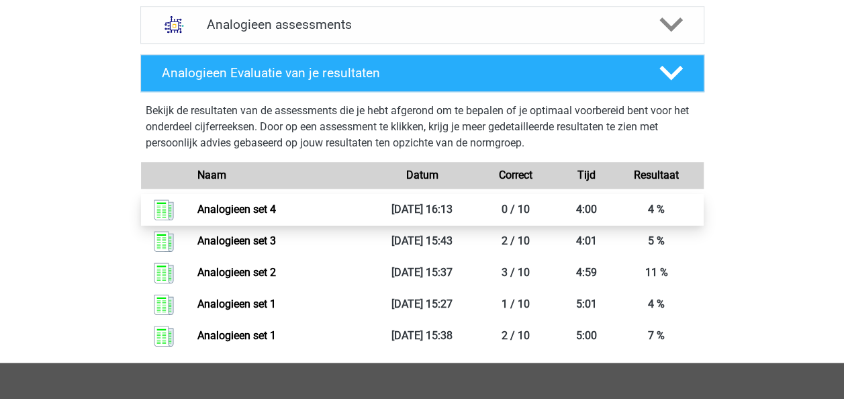
click at [232, 203] on link "Analogieen set 4" at bounding box center [236, 209] width 79 height 13
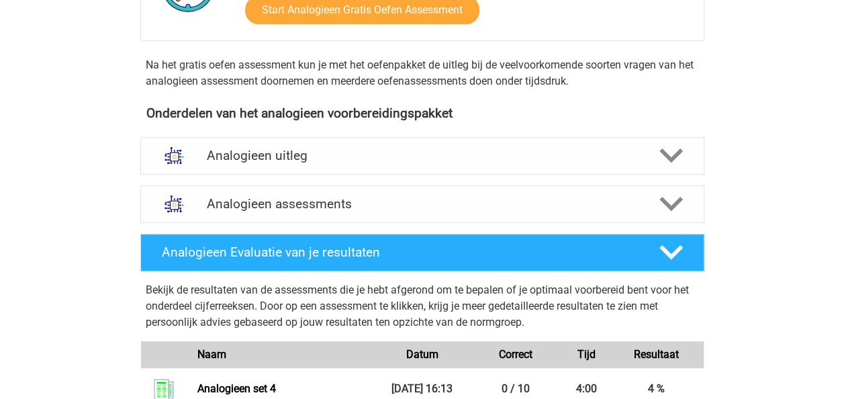
scroll to position [371, 0]
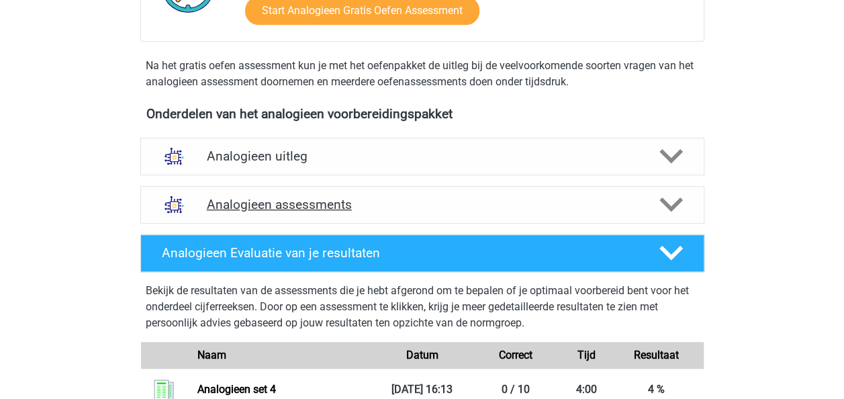
click at [331, 197] on h4 "Analogieen assessments" at bounding box center [422, 204] width 431 height 15
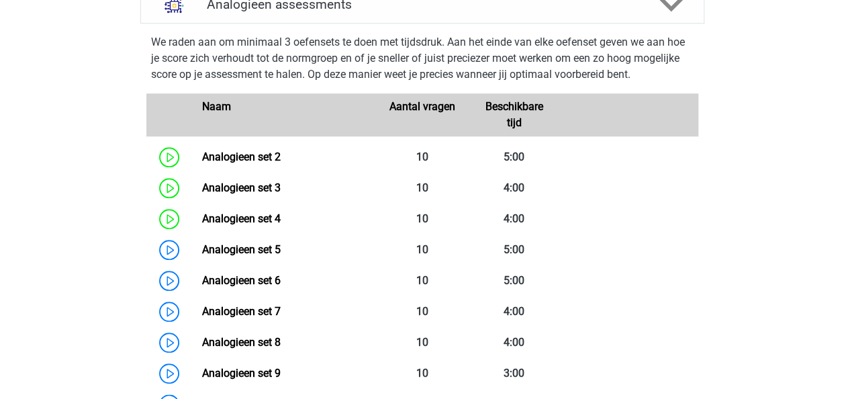
scroll to position [570, 0]
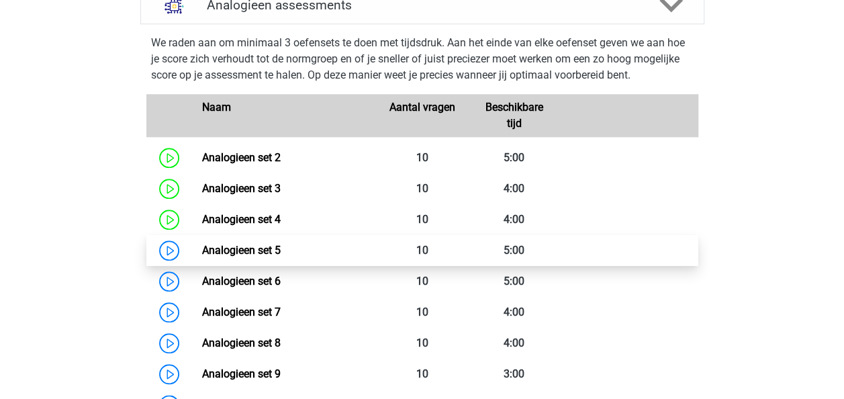
click at [202, 247] on link "Analogieen set 5" at bounding box center [241, 250] width 79 height 13
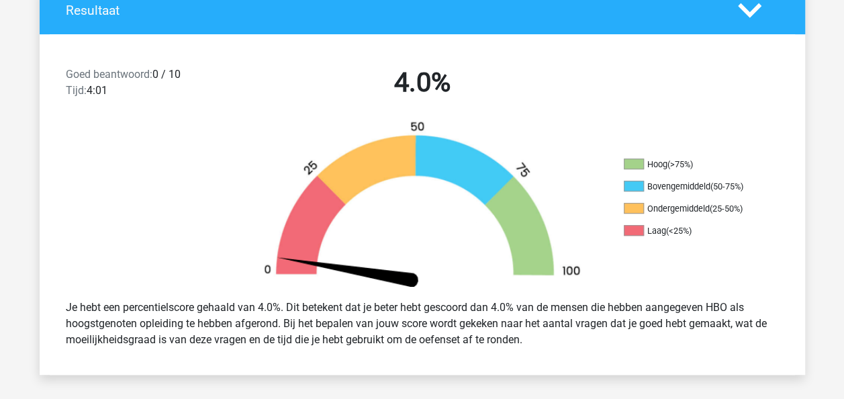
scroll to position [281, 0]
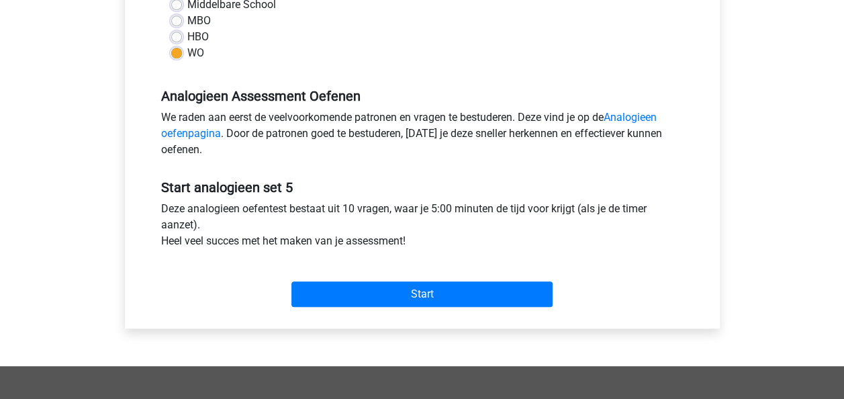
scroll to position [341, 0]
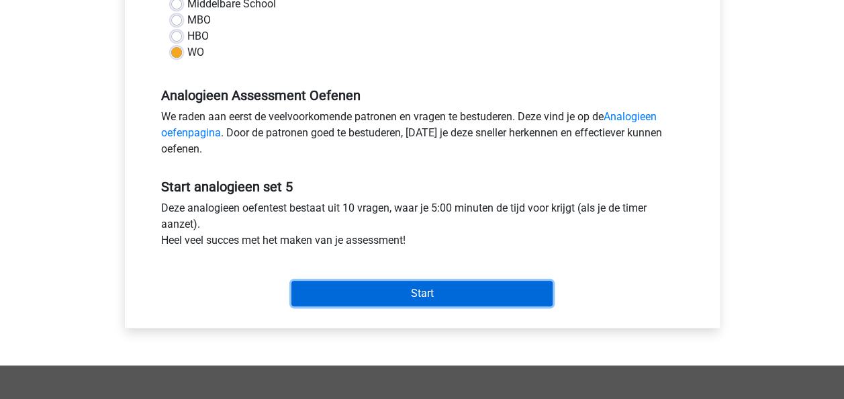
click at [408, 303] on input "Start" at bounding box center [421, 294] width 261 height 26
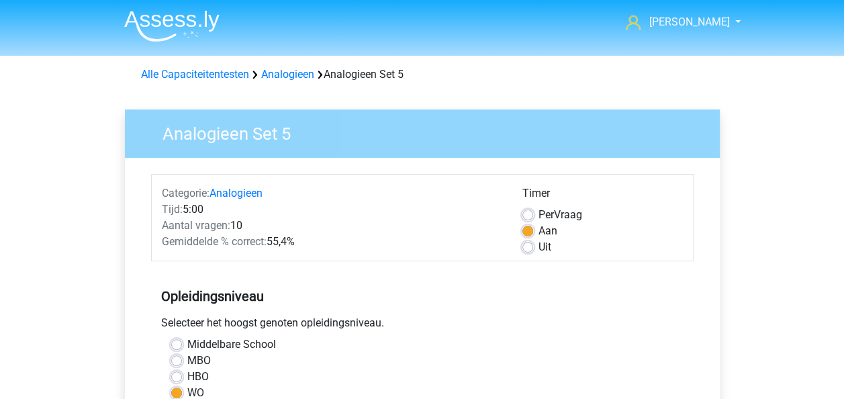
scroll to position [0, 0]
click at [252, 42] on nav "Sam [EMAIL_ADDRESS][DOMAIN_NAME] Nederlands English" at bounding box center [422, 24] width 618 height 44
click at [180, 17] on img at bounding box center [171, 27] width 95 height 32
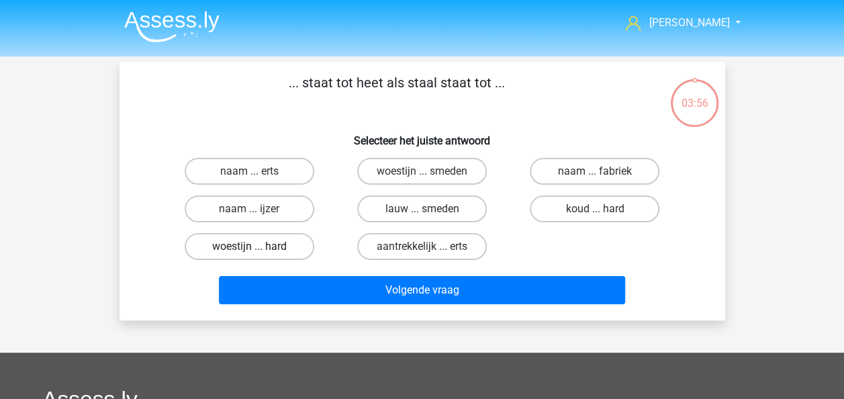
click at [224, 255] on label "woestijn ... hard" at bounding box center [250, 246] width 130 height 27
click at [249, 255] on input "woestijn ... hard" at bounding box center [253, 250] width 9 height 9
radio input "true"
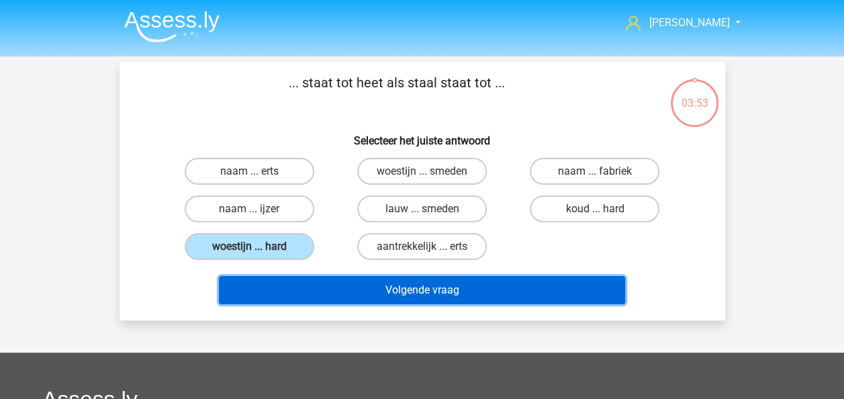
click at [432, 289] on button "Volgende vraag" at bounding box center [422, 290] width 406 height 28
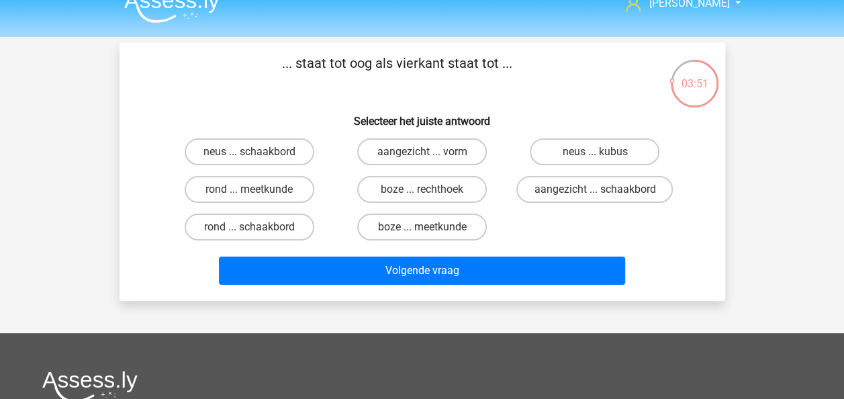
scroll to position [15, 0]
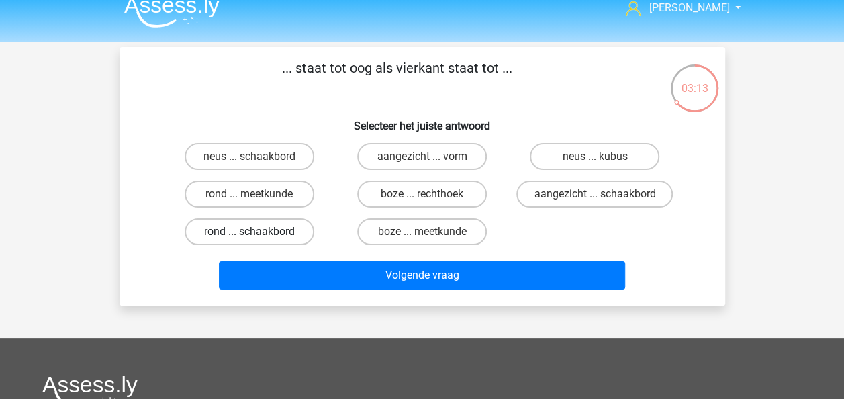
click at [219, 232] on label "rond ... schaakbord" at bounding box center [250, 231] width 130 height 27
click at [249, 232] on input "rond ... schaakbord" at bounding box center [253, 236] width 9 height 9
radio input "true"
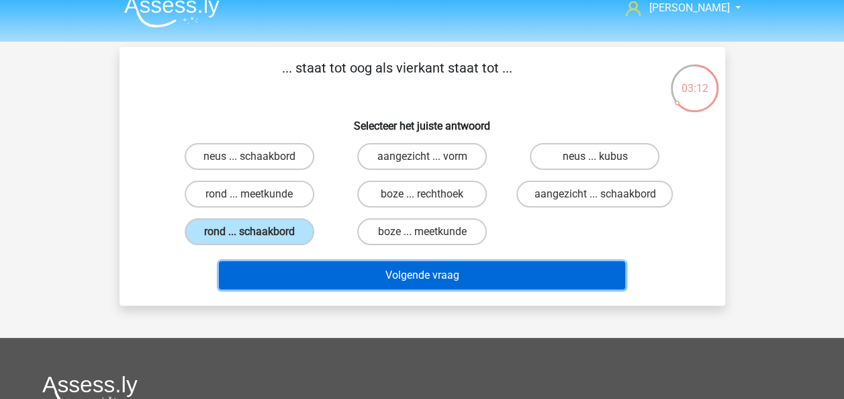
click at [412, 271] on button "Volgende vraag" at bounding box center [422, 275] width 406 height 28
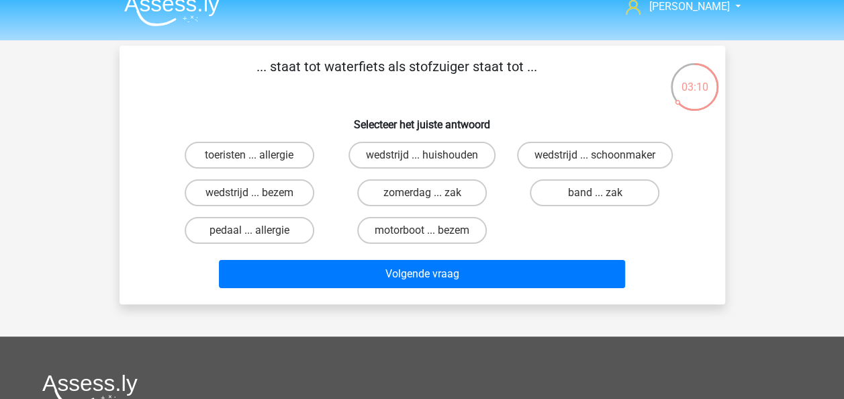
scroll to position [15, 0]
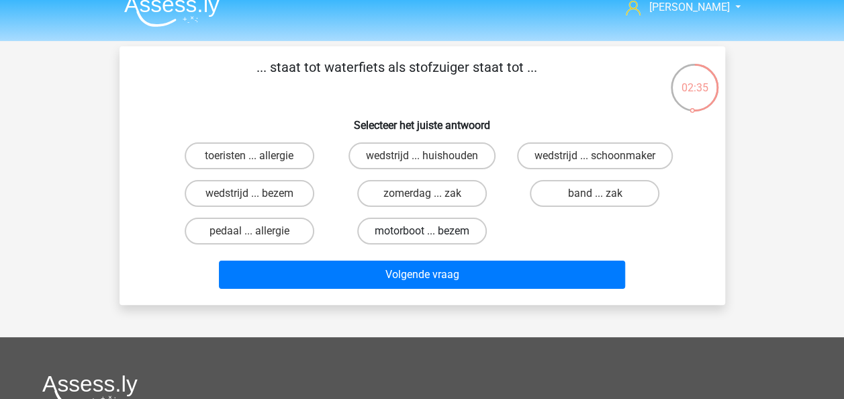
click at [458, 227] on label "motorboot ... bezem" at bounding box center [422, 231] width 130 height 27
click at [430, 231] on input "motorboot ... bezem" at bounding box center [426, 235] width 9 height 9
radio input "true"
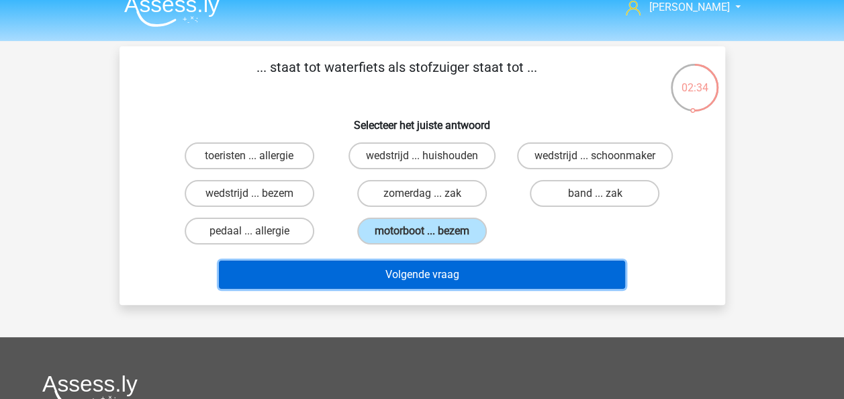
click at [387, 278] on button "Volgende vraag" at bounding box center [422, 275] width 406 height 28
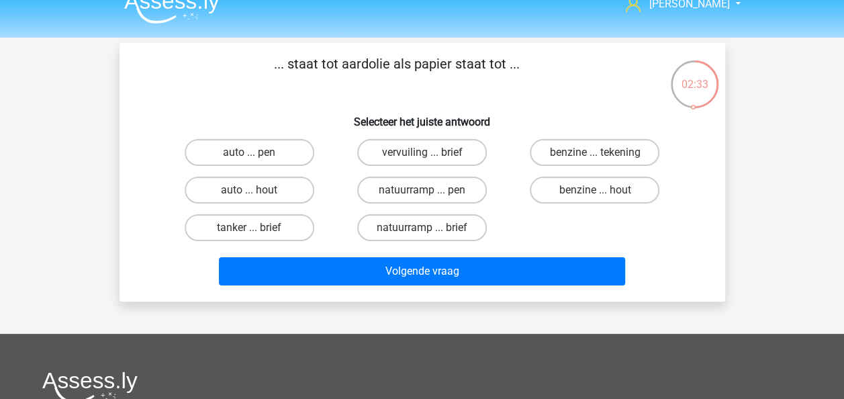
scroll to position [17, 0]
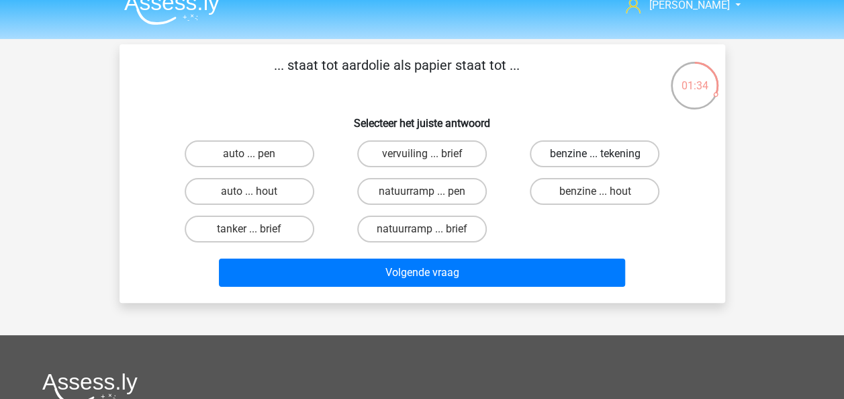
click at [584, 148] on label "benzine ... tekening" at bounding box center [595, 153] width 130 height 27
click at [595, 154] on input "benzine ... tekening" at bounding box center [599, 158] width 9 height 9
radio input "true"
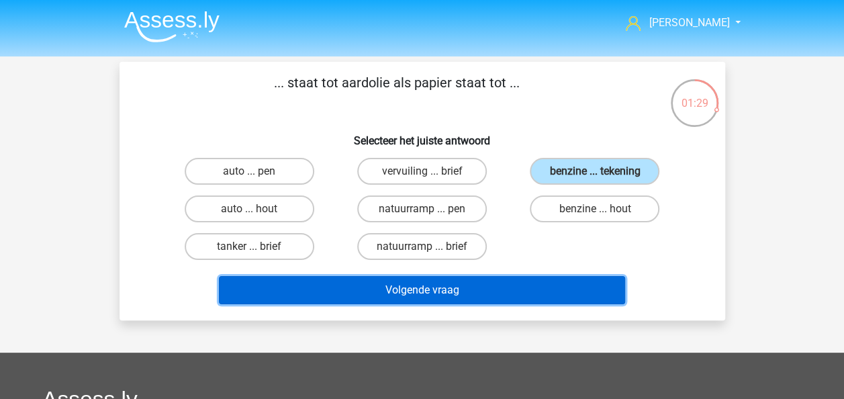
click at [506, 286] on button "Volgende vraag" at bounding box center [422, 290] width 406 height 28
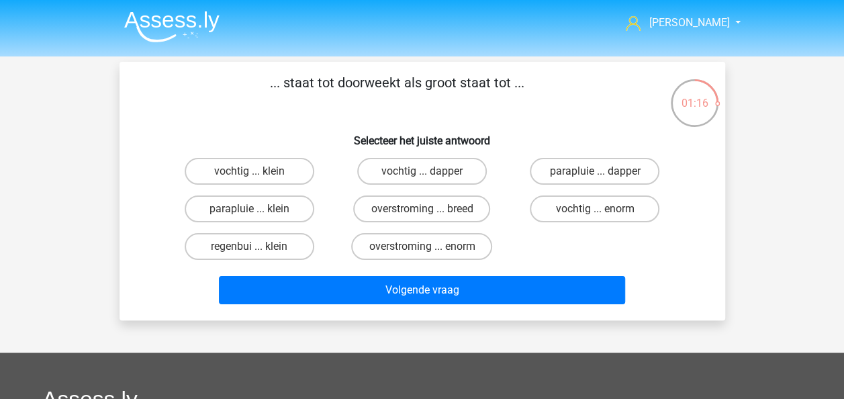
drag, startPoint x: 686, startPoint y: 291, endPoint x: 655, endPoint y: 265, distance: 40.1
click at [655, 265] on div "Volgende vraag" at bounding box center [422, 287] width 563 height 44
click at [447, 251] on label "overstroming ... enorm" at bounding box center [421, 246] width 141 height 27
click at [430, 251] on input "overstroming ... enorm" at bounding box center [426, 250] width 9 height 9
radio input "true"
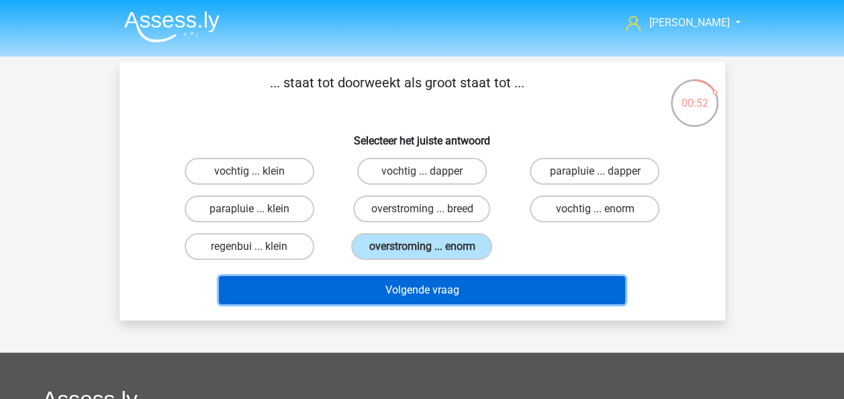
click at [454, 283] on button "Volgende vraag" at bounding box center [422, 290] width 406 height 28
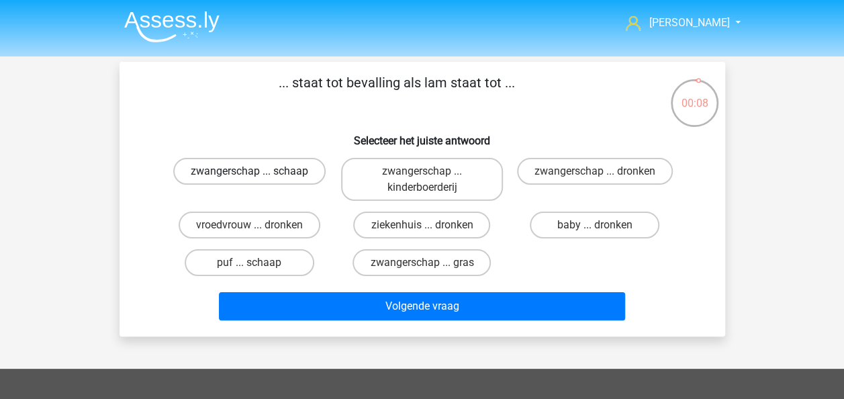
click at [281, 180] on label "zwangerschap ... schaap" at bounding box center [249, 171] width 152 height 27
click at [258, 180] on input "zwangerschap ... schaap" at bounding box center [253, 175] width 9 height 9
radio input "true"
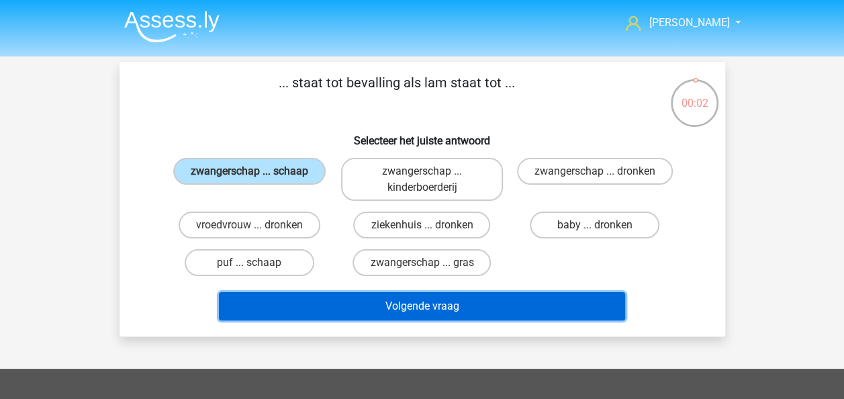
click at [532, 311] on button "Volgende vraag" at bounding box center [422, 306] width 406 height 28
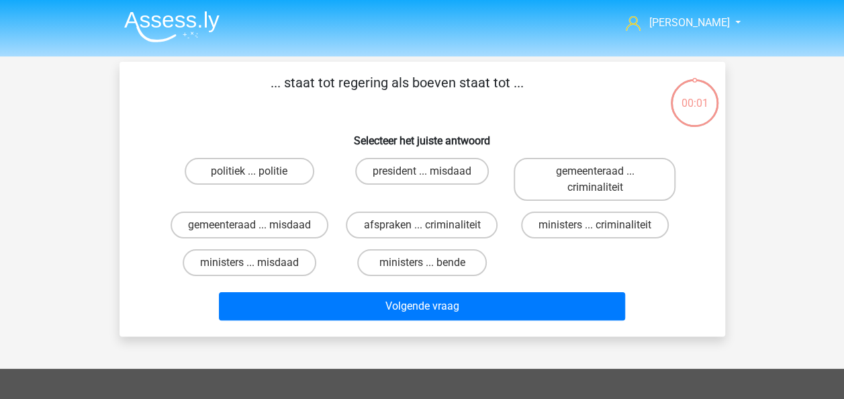
scroll to position [62, 0]
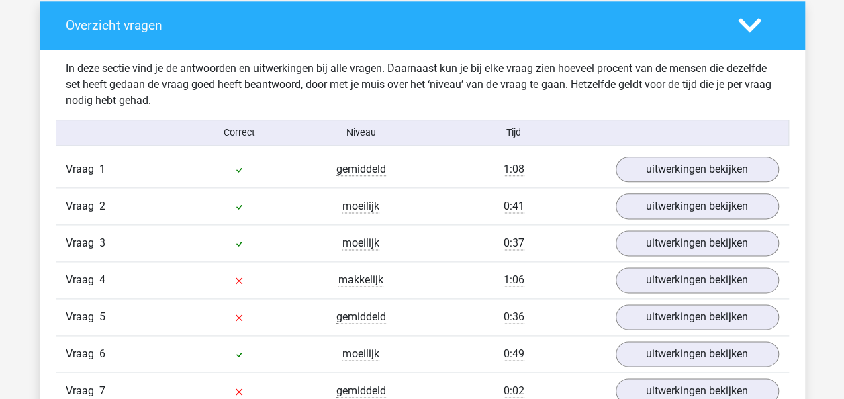
scroll to position [766, 0]
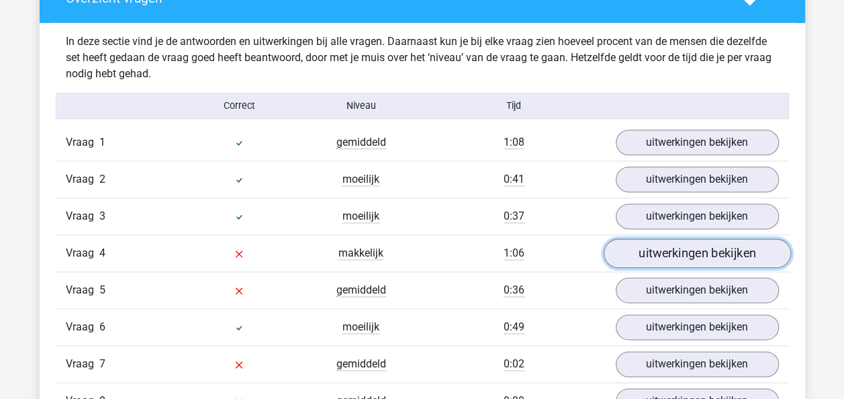
click at [662, 250] on link "uitwerkingen bekijken" at bounding box center [696, 253] width 187 height 30
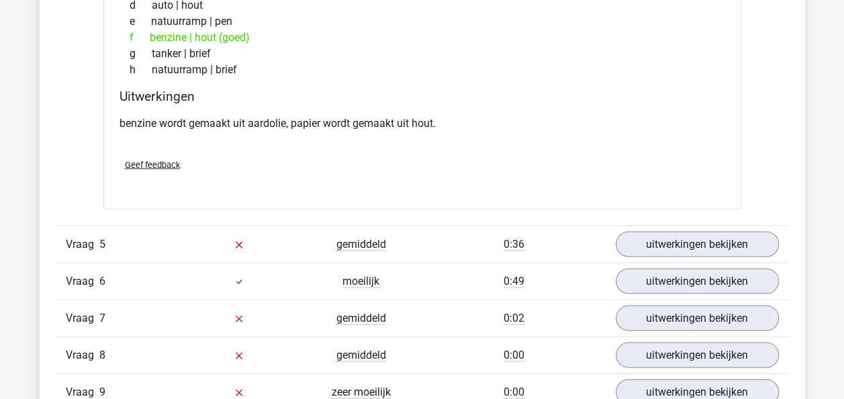
scroll to position [1214, 0]
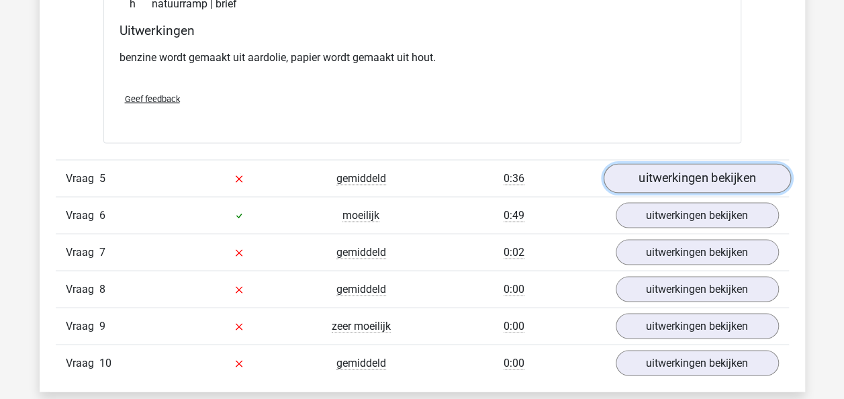
click at [693, 169] on link "uitwerkingen bekijken" at bounding box center [696, 178] width 187 height 30
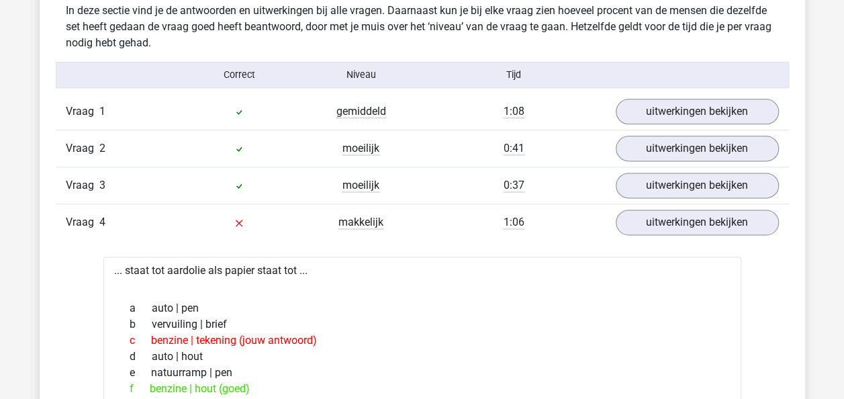
scroll to position [796, 0]
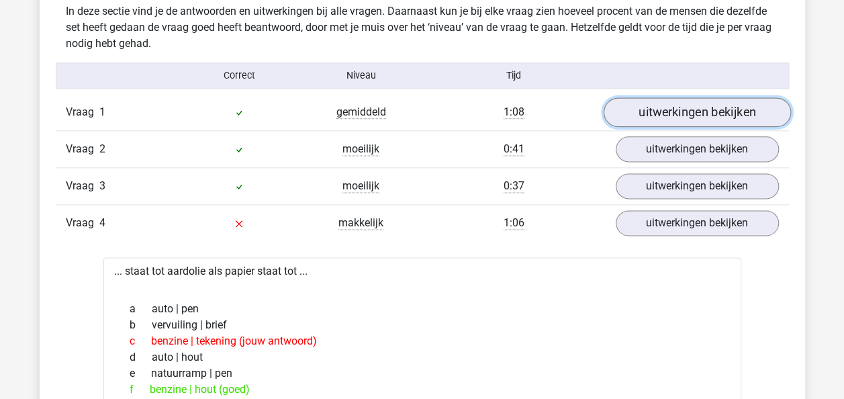
click at [681, 111] on link "uitwerkingen bekijken" at bounding box center [696, 112] width 187 height 30
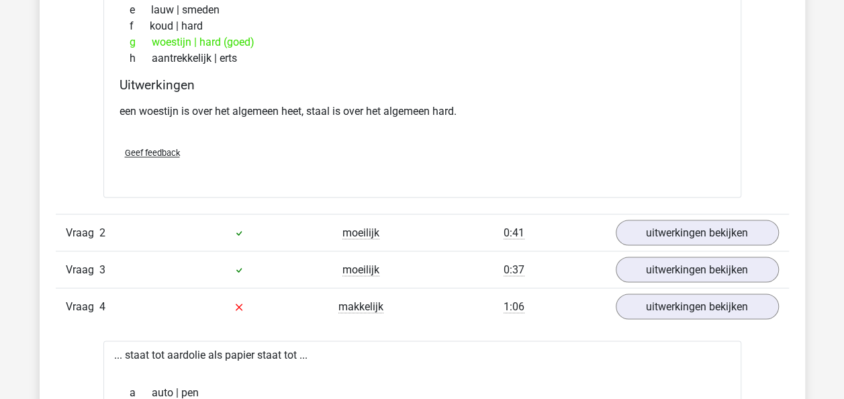
scroll to position [1024, 0]
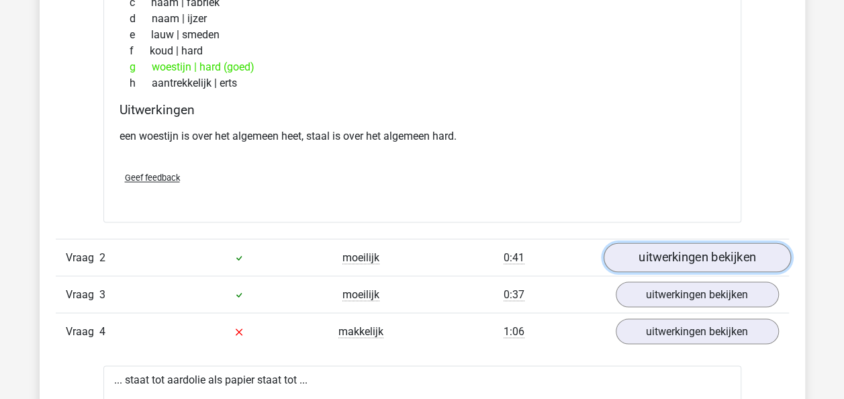
click at [682, 250] on link "uitwerkingen bekijken" at bounding box center [696, 257] width 187 height 30
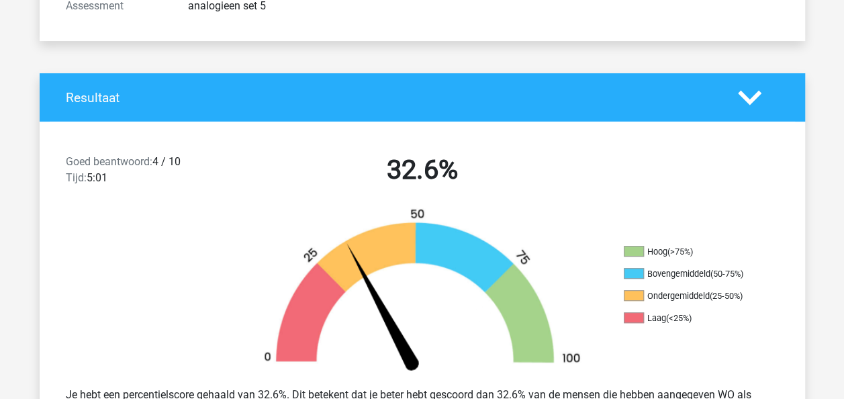
scroll to position [0, 0]
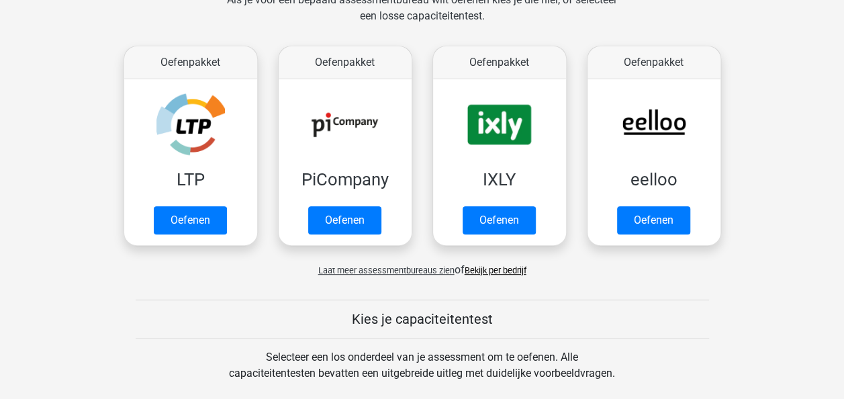
scroll to position [220, 0]
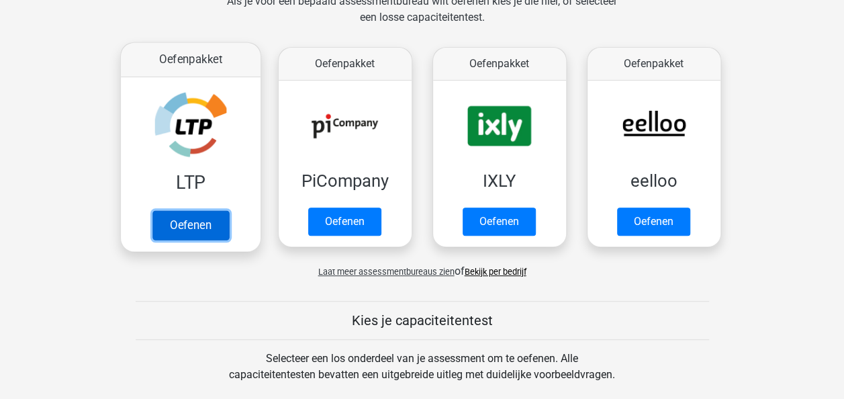
click at [165, 224] on link "Oefenen" at bounding box center [190, 225] width 77 height 30
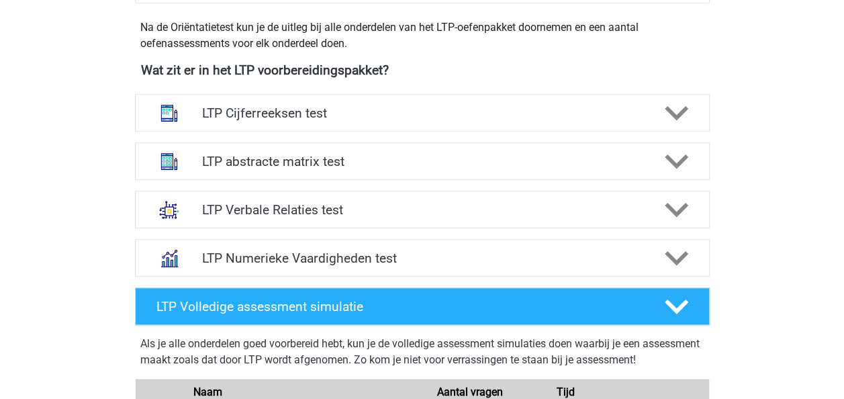
scroll to position [533, 0]
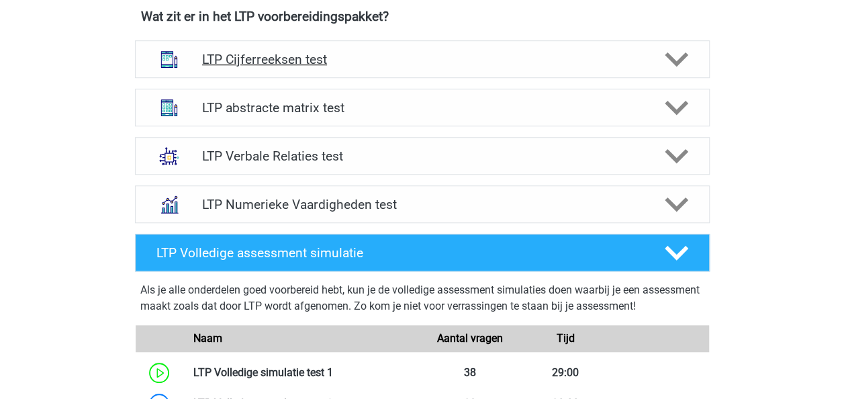
click at [478, 68] on div "LTP Cijferreeksen test" at bounding box center [422, 59] width 575 height 38
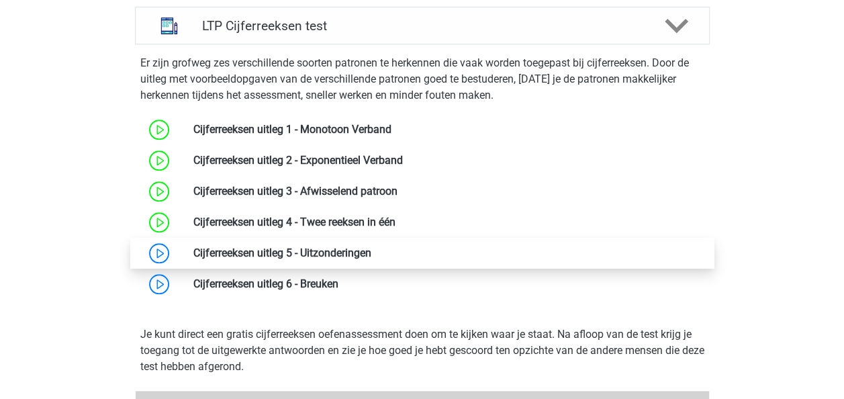
scroll to position [565, 0]
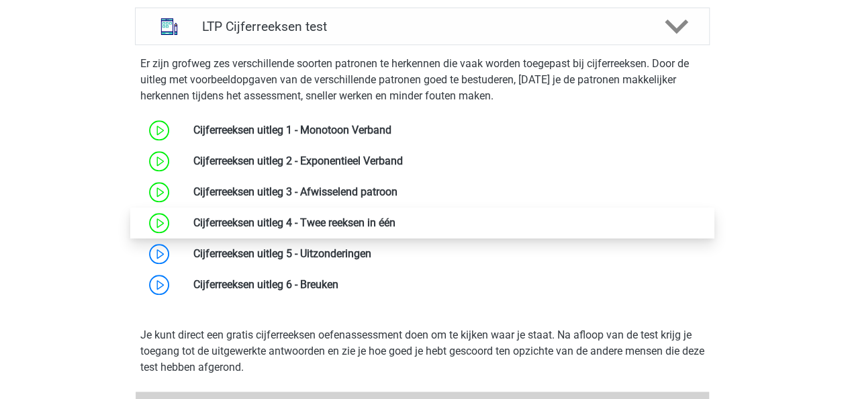
click at [396, 218] on link at bounding box center [396, 222] width 0 height 13
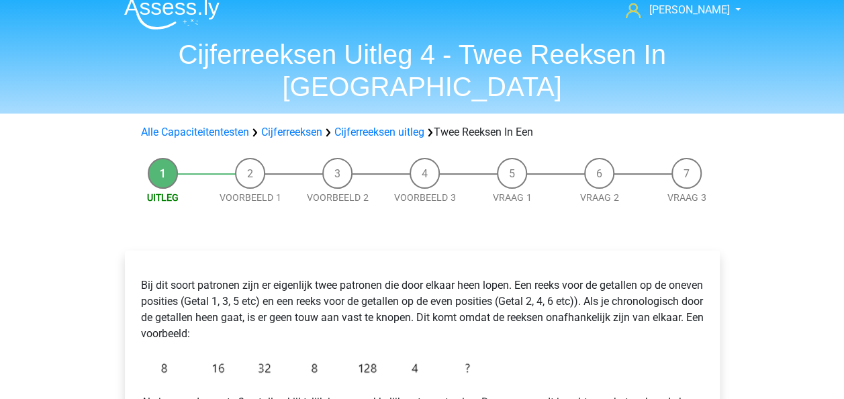
scroll to position [7, 0]
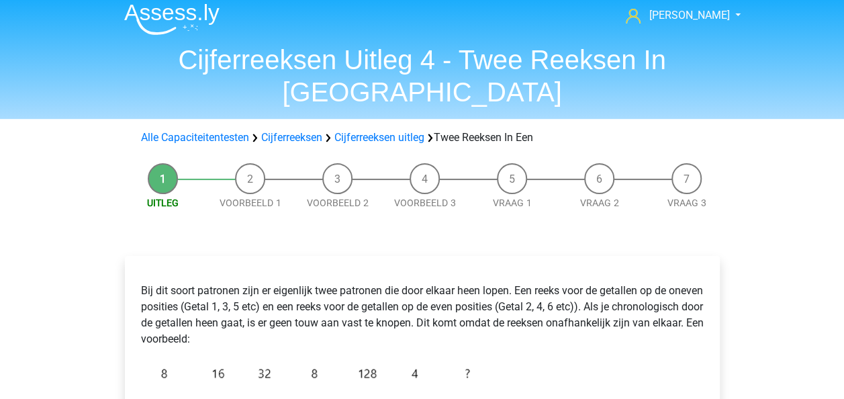
click at [604, 163] on li "Vraag 2" at bounding box center [599, 186] width 87 height 47
click at [504, 197] on link "Vraag 1" at bounding box center [512, 202] width 39 height 11
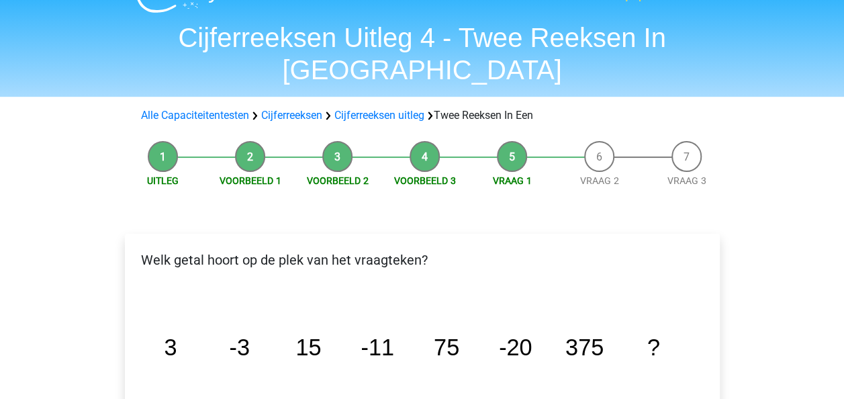
scroll to position [34, 0]
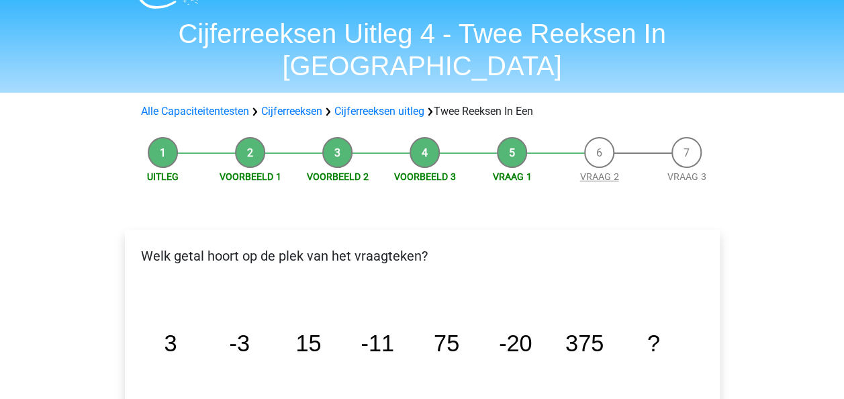
click at [594, 171] on link "Vraag 2" at bounding box center [599, 176] width 39 height 11
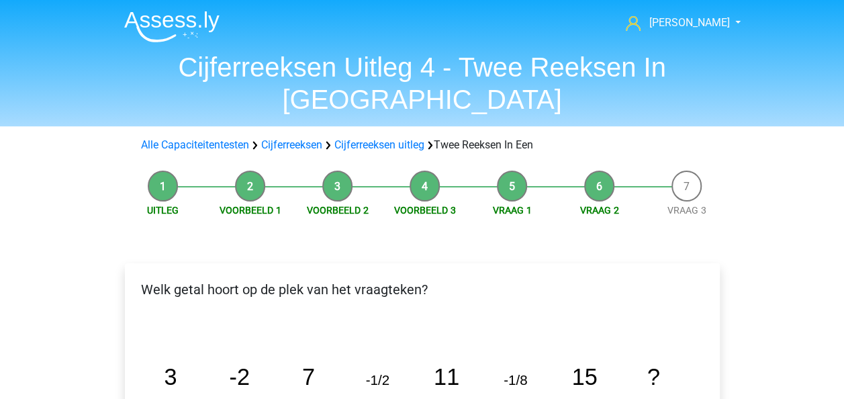
scroll to position [70, 0]
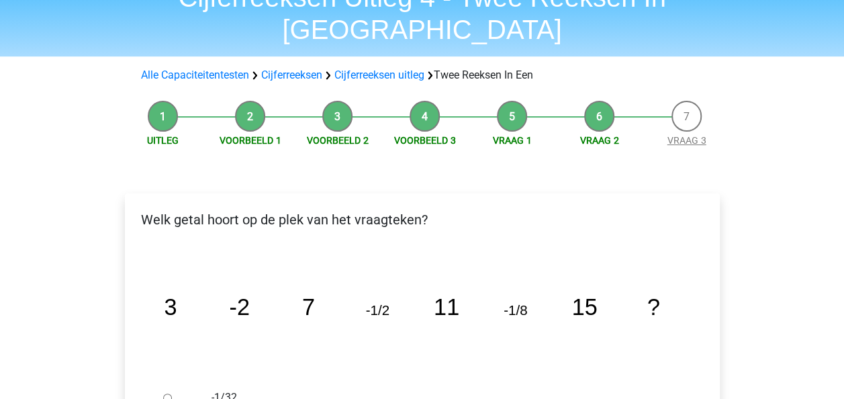
click at [689, 135] on link "Vraag 3" at bounding box center [687, 140] width 39 height 11
click at [391, 69] on link "Cijferreeksen uitleg" at bounding box center [379, 75] width 90 height 13
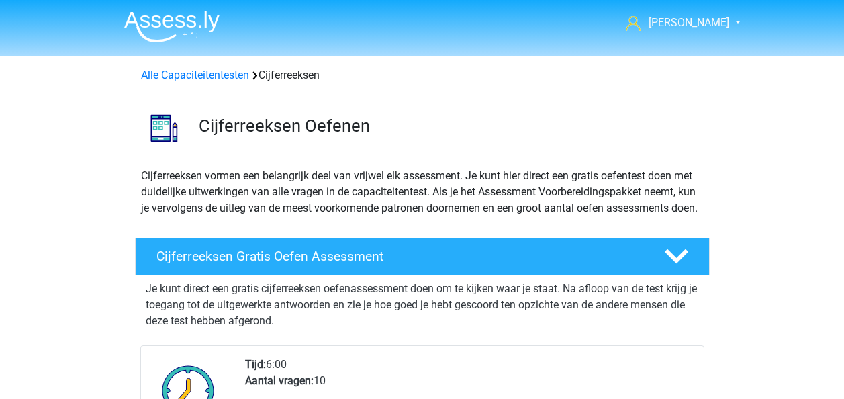
scroll to position [550, 0]
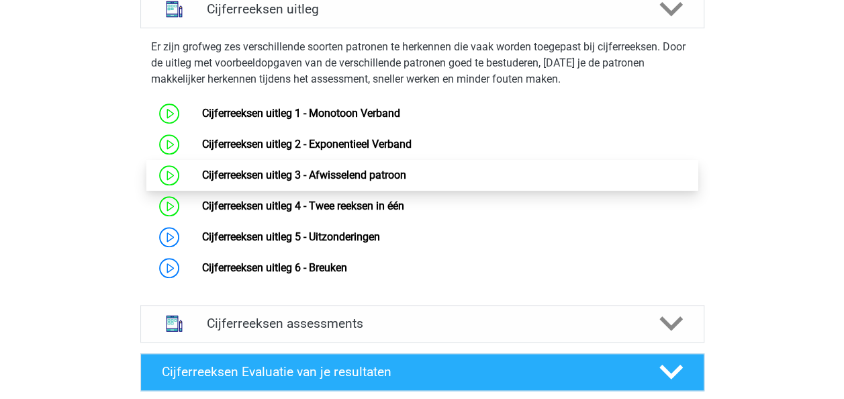
click at [346, 181] on link "Cijferreeksen uitleg 3 - Afwisselend patroon" at bounding box center [304, 175] width 204 height 13
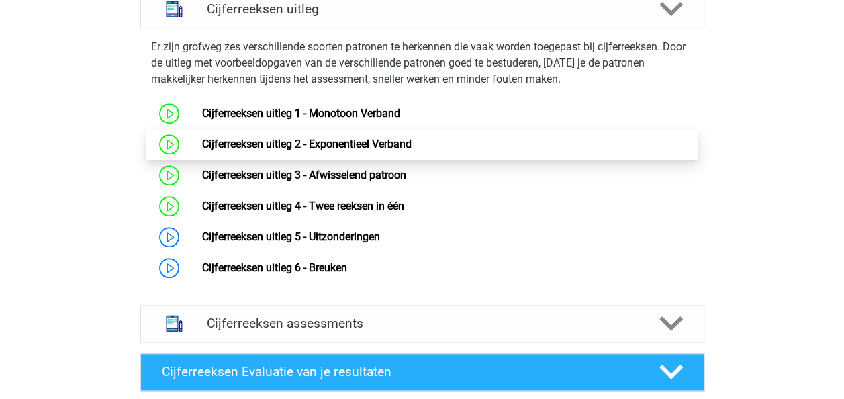
click at [322, 150] on link "Cijferreeksen uitleg 2 - Exponentieel Verband" at bounding box center [307, 144] width 210 height 13
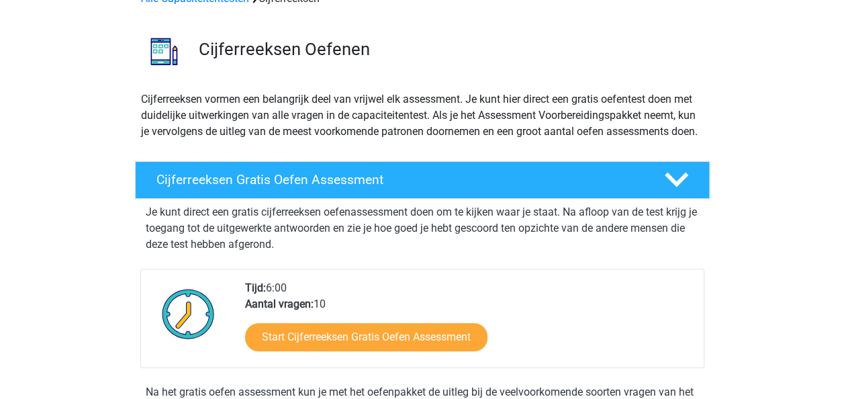
scroll to position [0, 0]
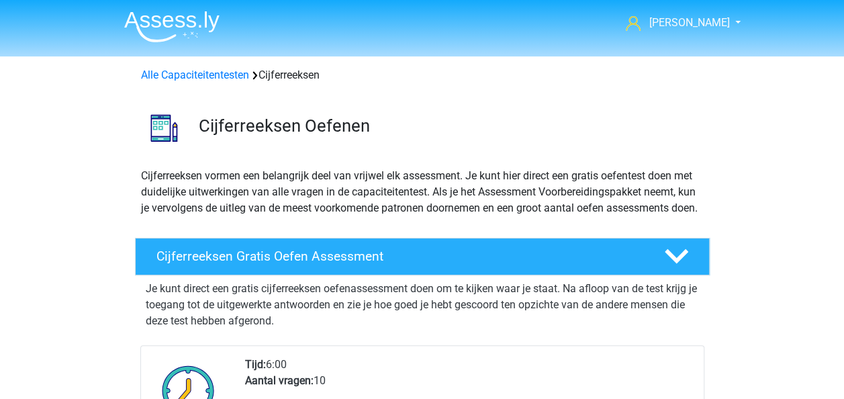
click at [162, 22] on img at bounding box center [171, 27] width 95 height 32
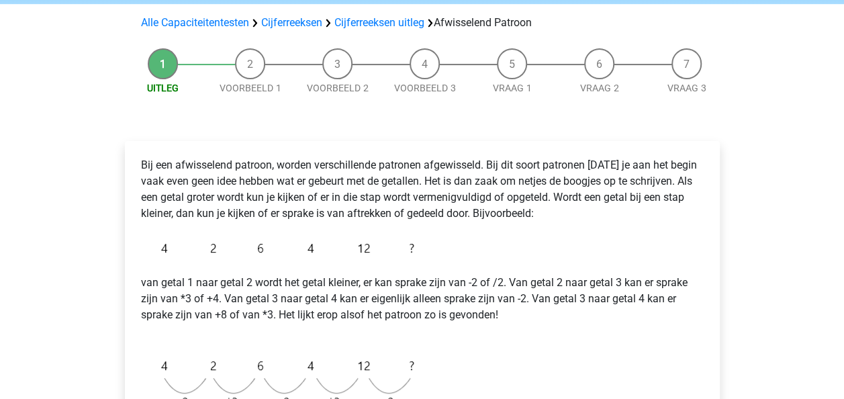
scroll to position [94, 0]
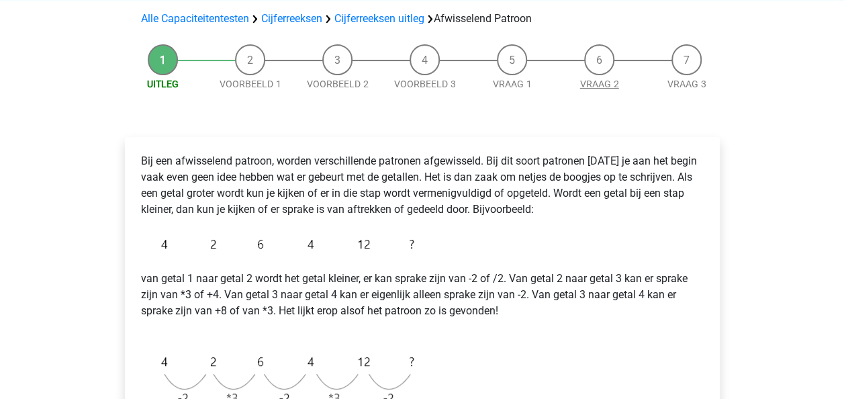
click at [612, 81] on link "Vraag 2" at bounding box center [599, 84] width 39 height 11
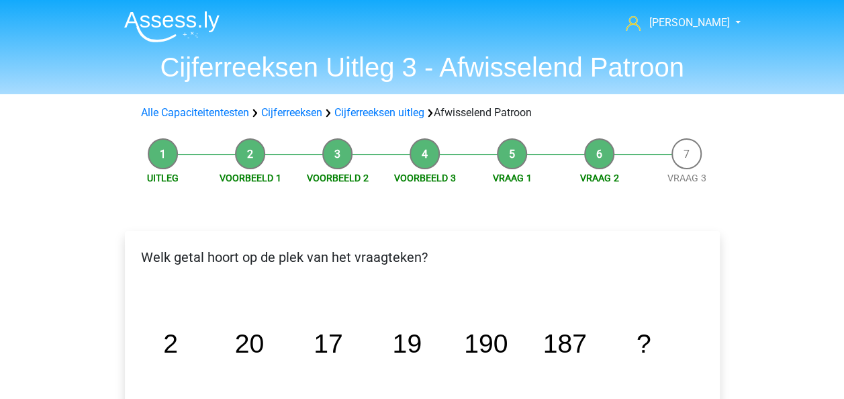
scroll to position [33, 0]
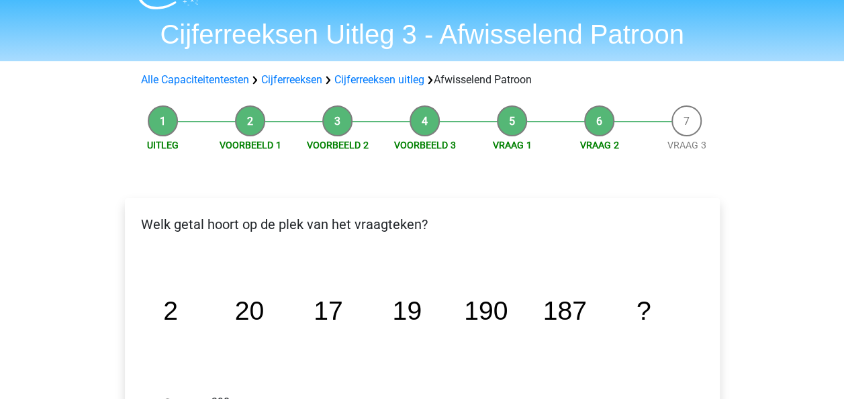
click at [683, 151] on span "Vraag 3" at bounding box center [686, 145] width 87 height 14
click at [684, 146] on link "Vraag 3" at bounding box center [687, 145] width 39 height 11
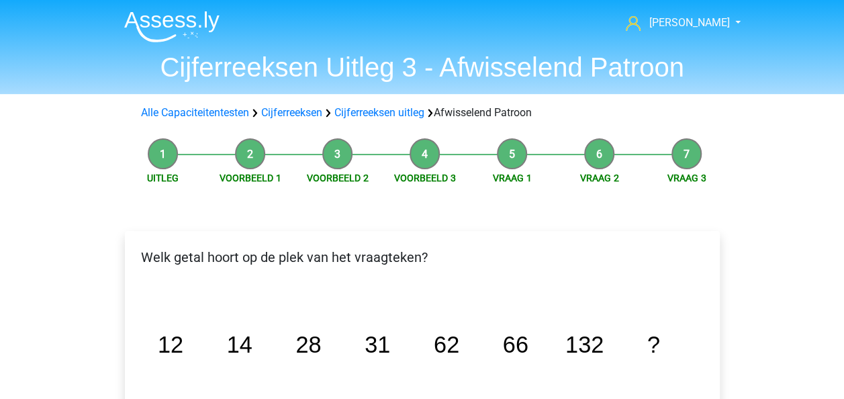
scroll to position [12, 0]
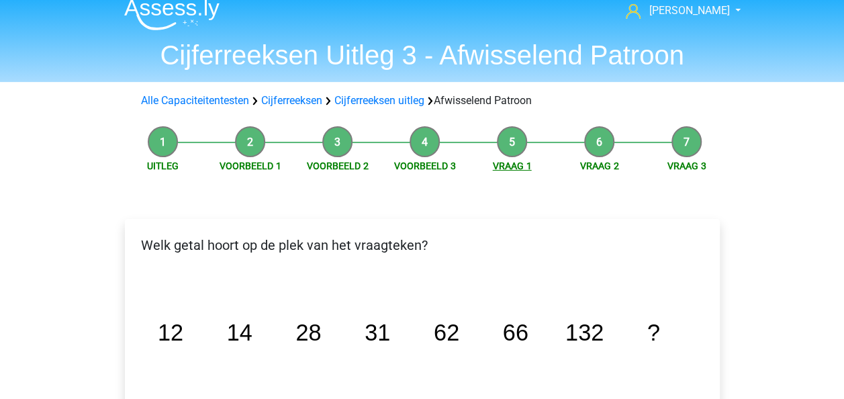
click at [506, 165] on link "Vraag 1" at bounding box center [512, 166] width 39 height 11
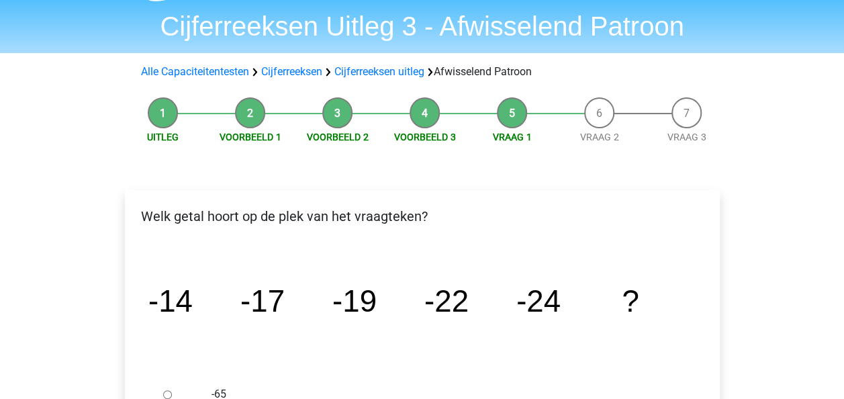
scroll to position [40, 0]
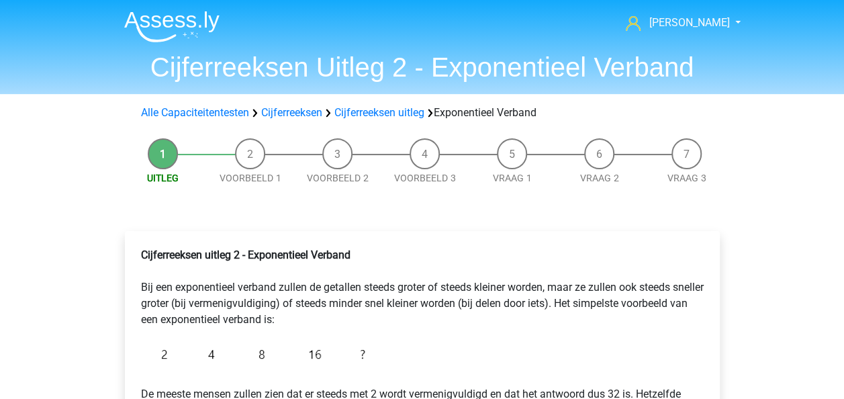
scroll to position [21, 0]
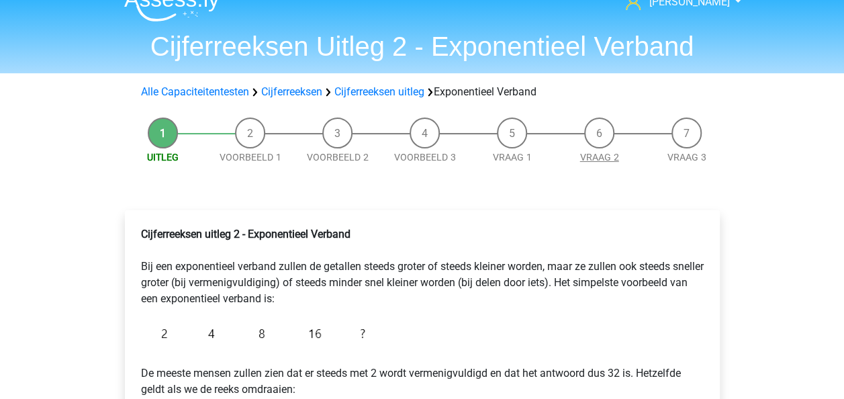
click at [608, 152] on link "Vraag 2" at bounding box center [599, 157] width 39 height 11
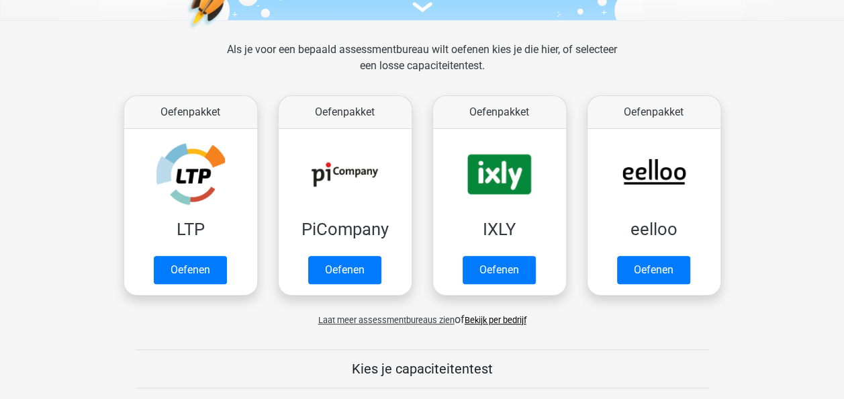
scroll to position [176, 0]
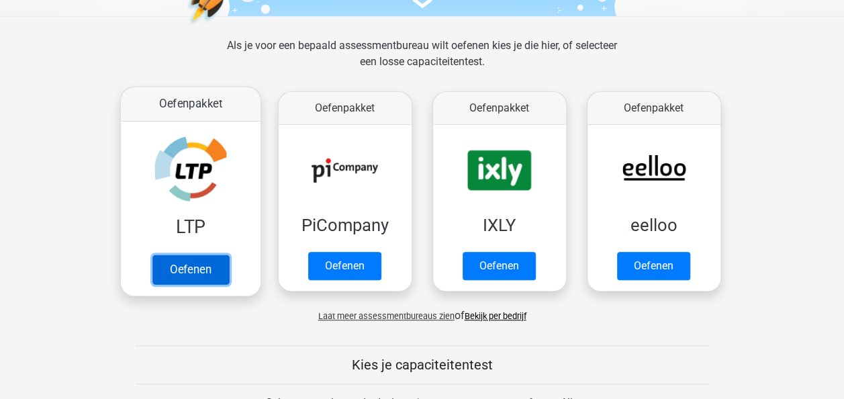
click at [187, 268] on link "Oefenen" at bounding box center [190, 270] width 77 height 30
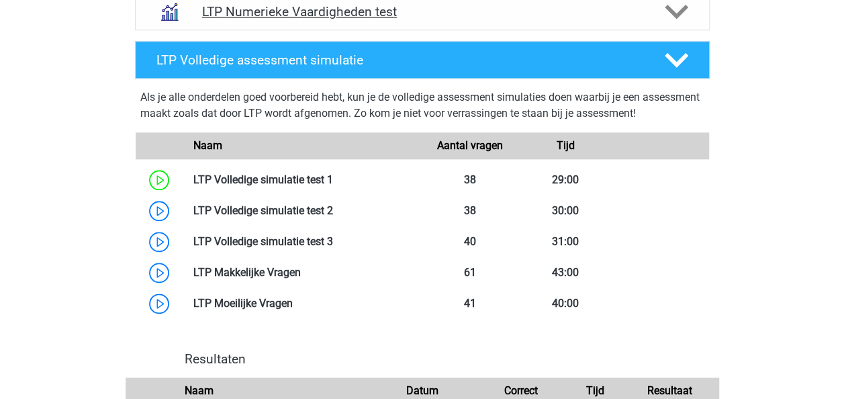
scroll to position [725, 0]
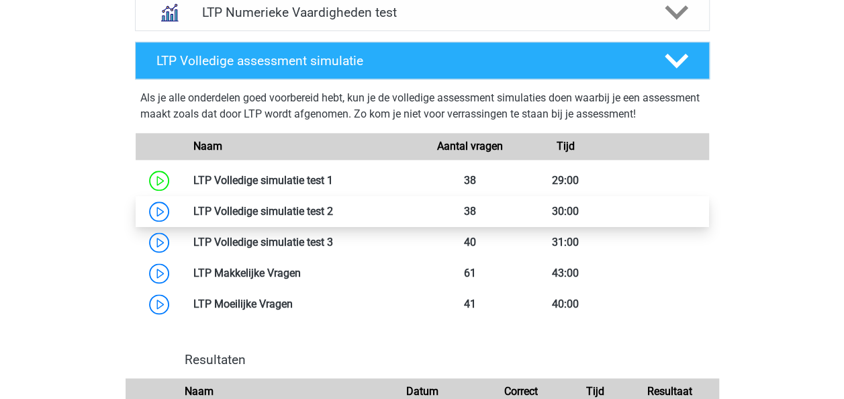
click at [333, 208] on link at bounding box center [333, 211] width 0 height 13
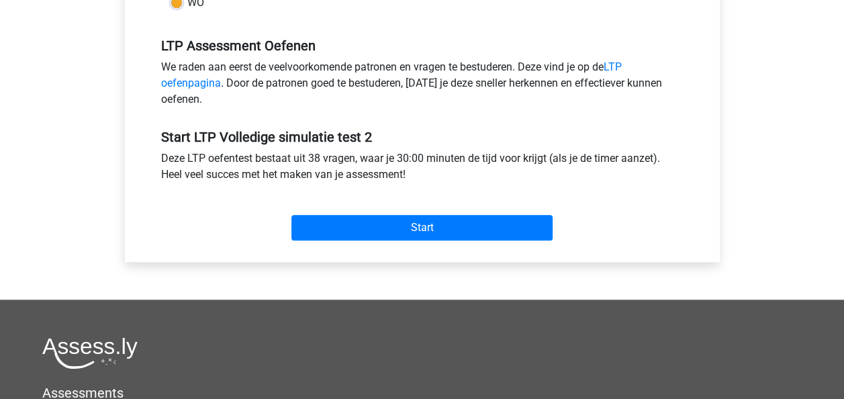
scroll to position [407, 0]
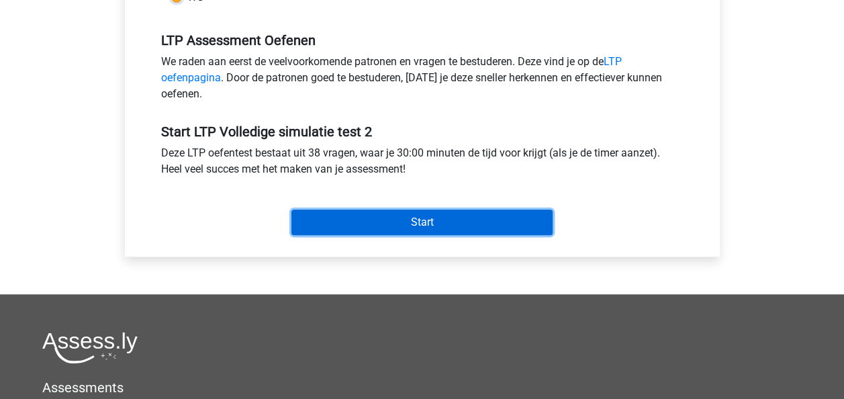
click at [383, 217] on input "Start" at bounding box center [421, 223] width 261 height 26
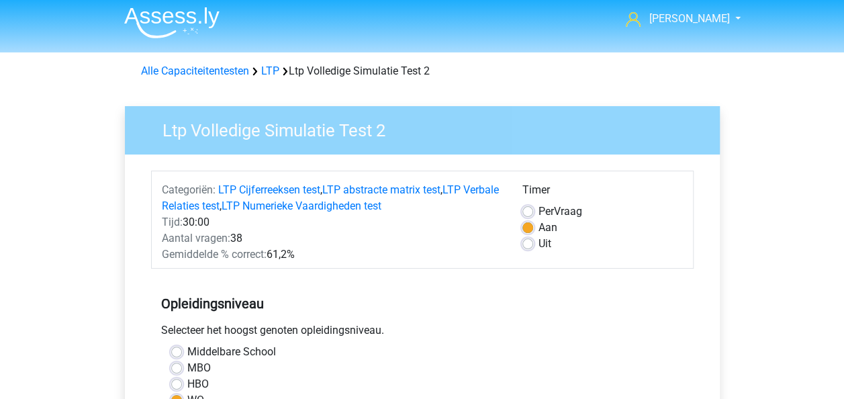
scroll to position [340, 0]
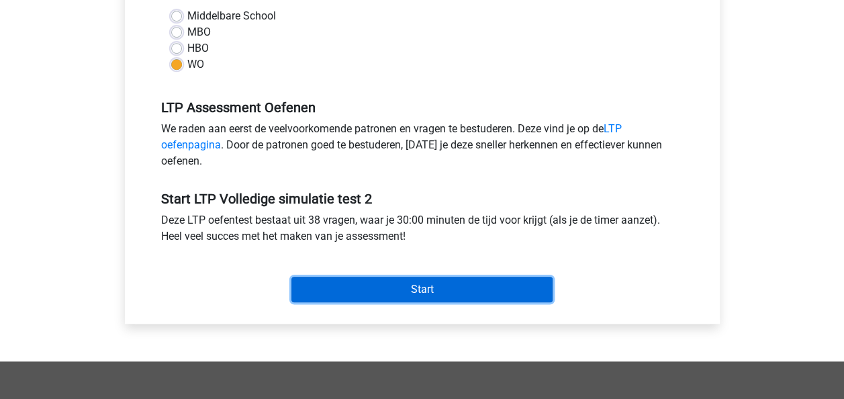
click at [420, 282] on input "Start" at bounding box center [421, 290] width 261 height 26
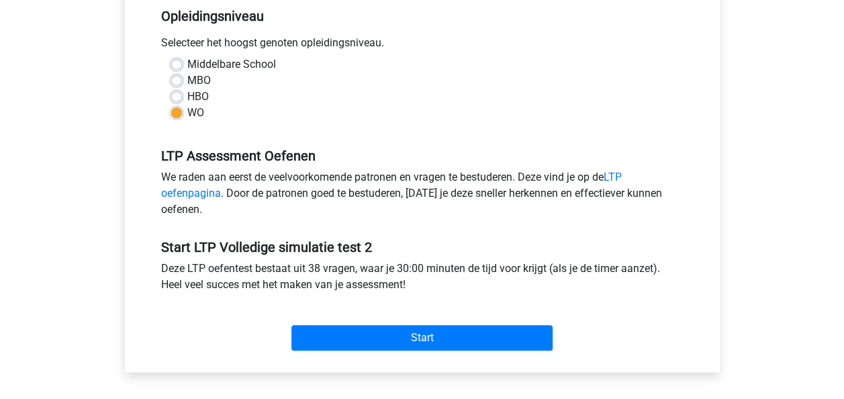
scroll to position [206, 0]
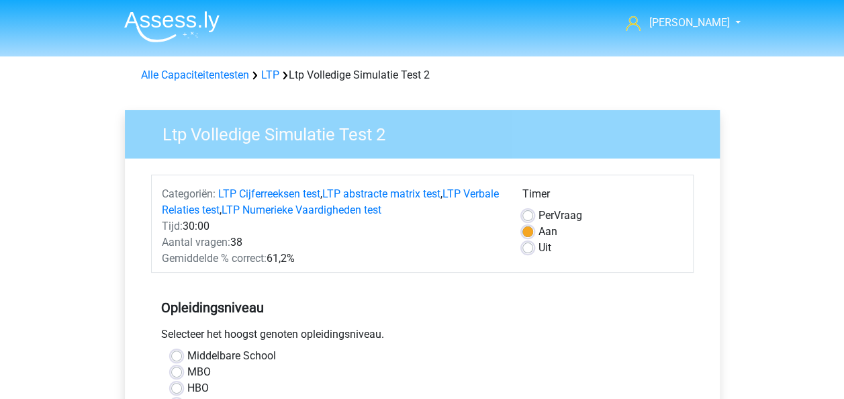
click at [215, 66] on div "Alle Capaciteitentesten LTP Ltp Volledige Simulatie Test 2" at bounding box center [422, 72] width 638 height 21
click at [175, 8] on li at bounding box center [166, 23] width 106 height 37
drag, startPoint x: 183, startPoint y: 16, endPoint x: 293, endPoint y: 50, distance: 116.0
click at [183, 16] on img at bounding box center [171, 27] width 95 height 32
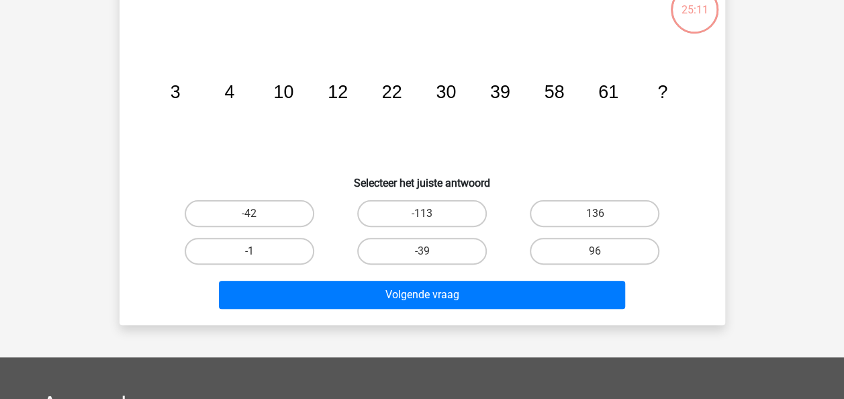
scroll to position [17, 0]
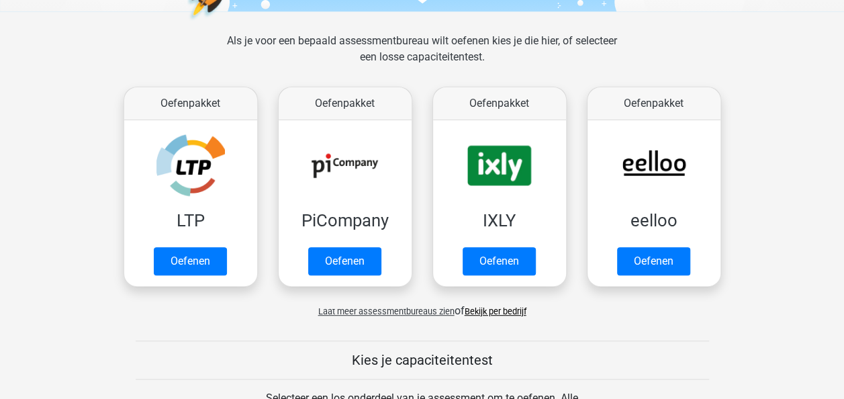
scroll to position [201, 0]
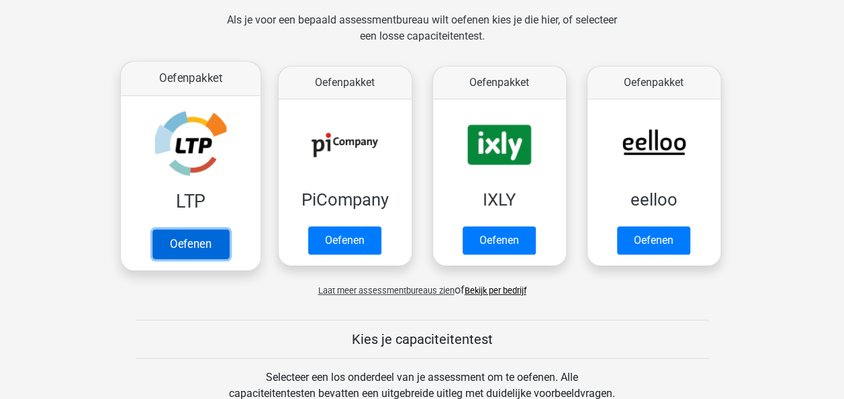
click at [192, 252] on link "Oefenen" at bounding box center [190, 244] width 77 height 30
click at [205, 239] on link "Oefenen" at bounding box center [190, 244] width 77 height 30
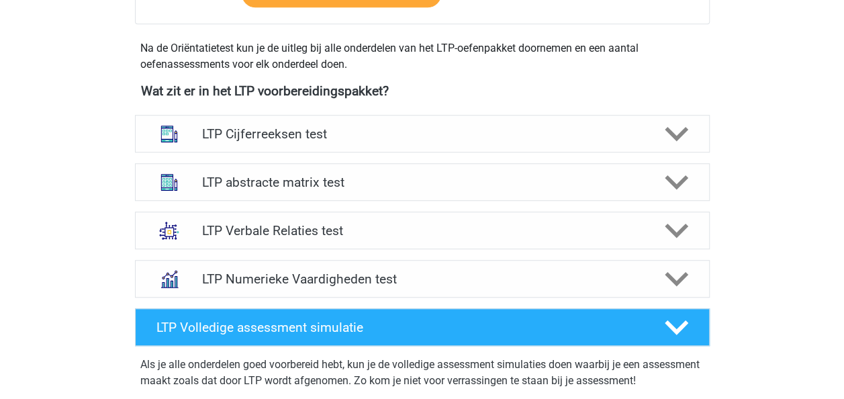
scroll to position [470, 0]
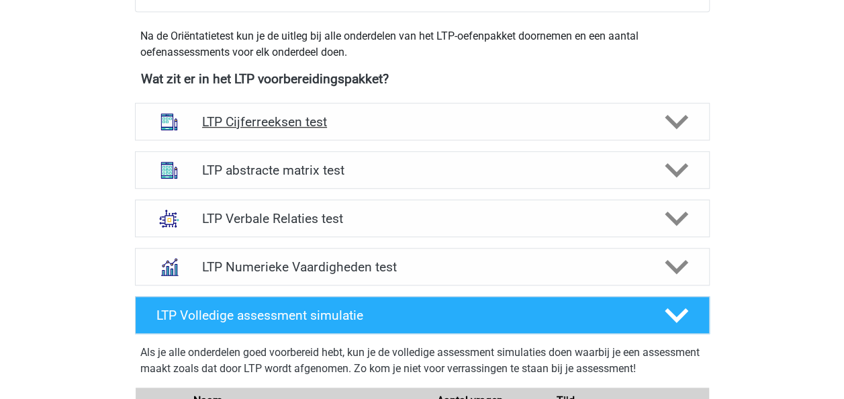
click at [308, 122] on h4 "LTP Cijferreeksen test" at bounding box center [422, 121] width 440 height 15
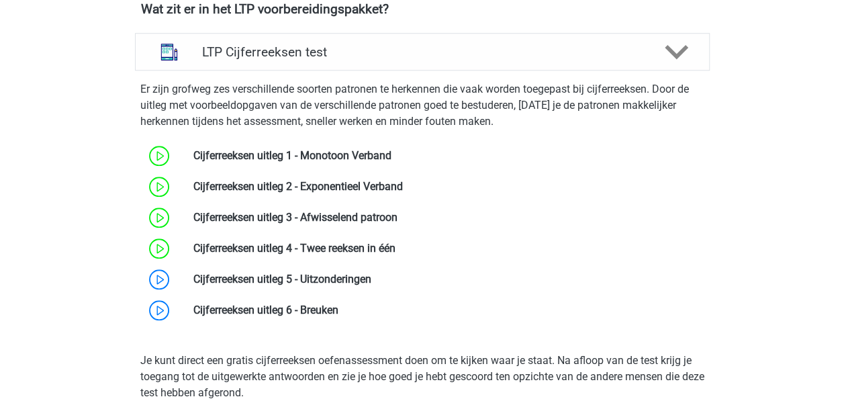
scroll to position [604, 0]
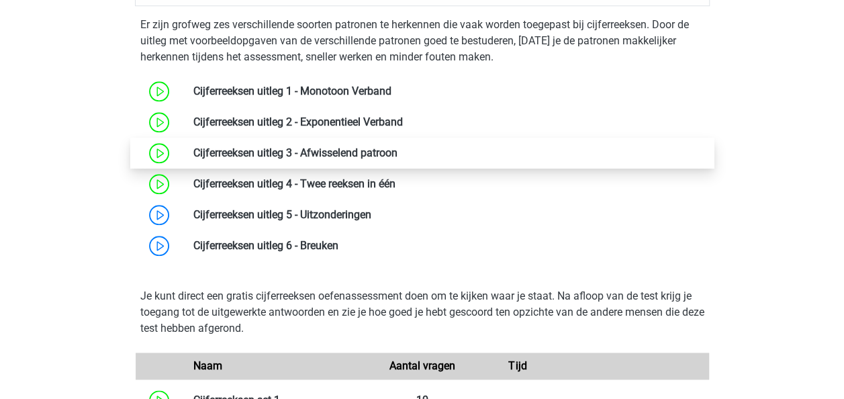
click at [398, 159] on link at bounding box center [398, 152] width 0 height 13
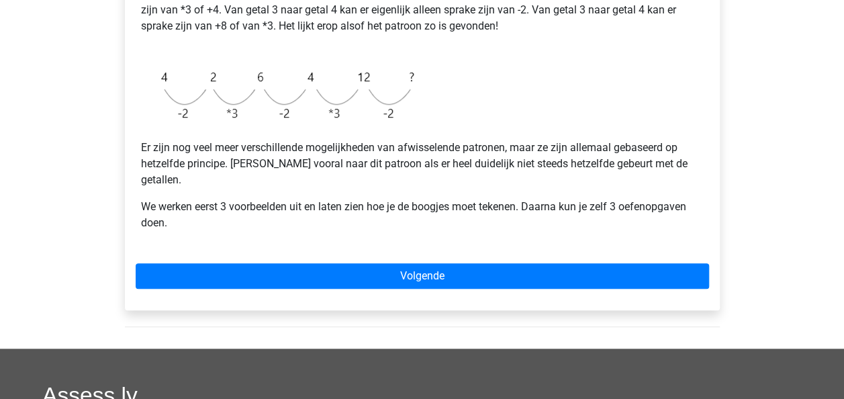
scroll to position [403, 0]
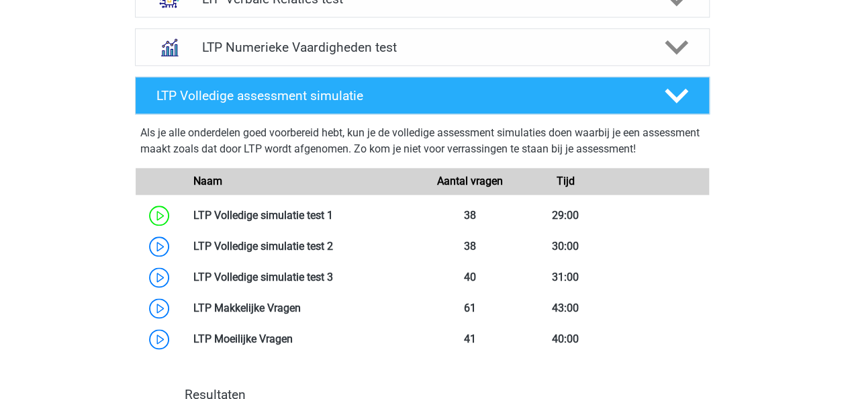
scroll to position [739, 0]
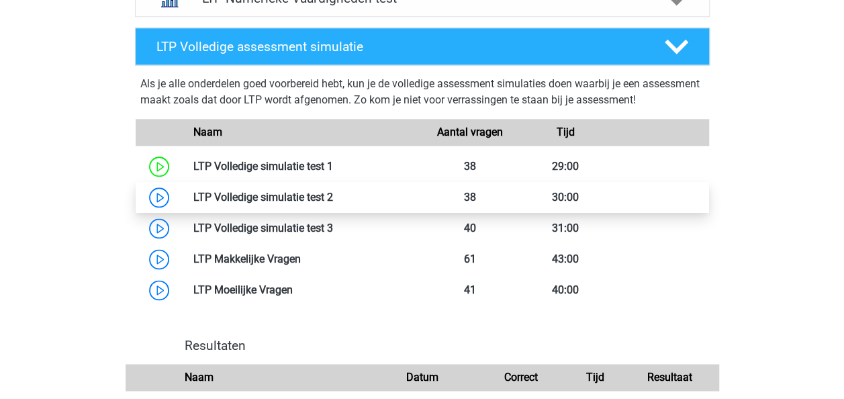
click at [333, 197] on link at bounding box center [333, 197] width 0 height 13
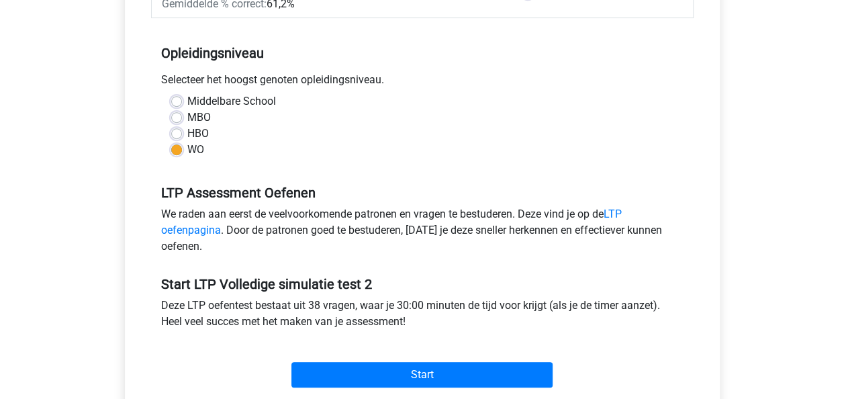
scroll to position [269, 0]
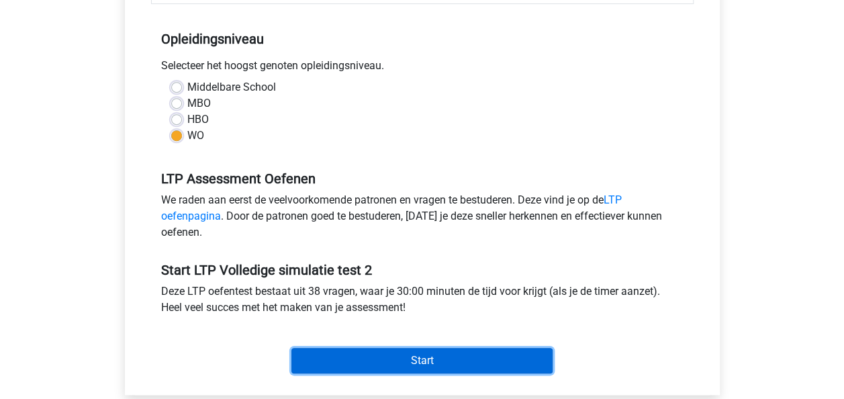
click at [422, 361] on input "Start" at bounding box center [421, 361] width 261 height 26
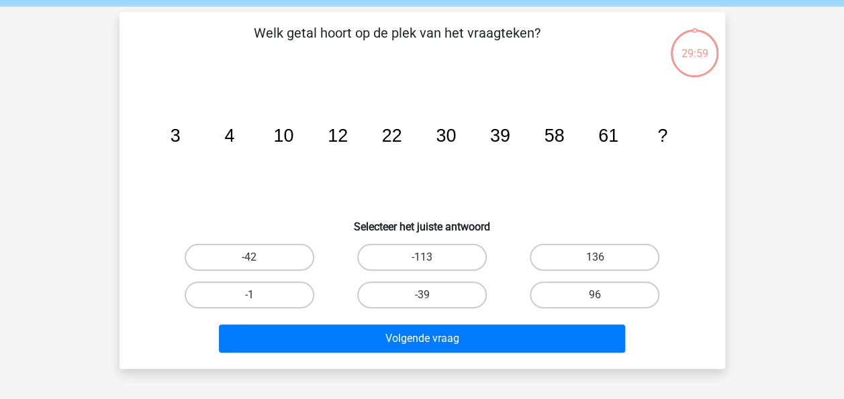
scroll to position [67, 0]
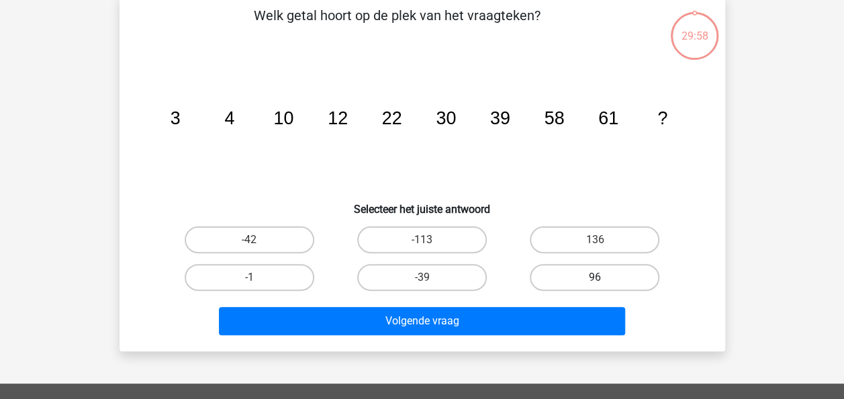
click at [578, 273] on label "96" at bounding box center [595, 277] width 130 height 27
click at [595, 277] on input "96" at bounding box center [599, 281] width 9 height 9
radio input "true"
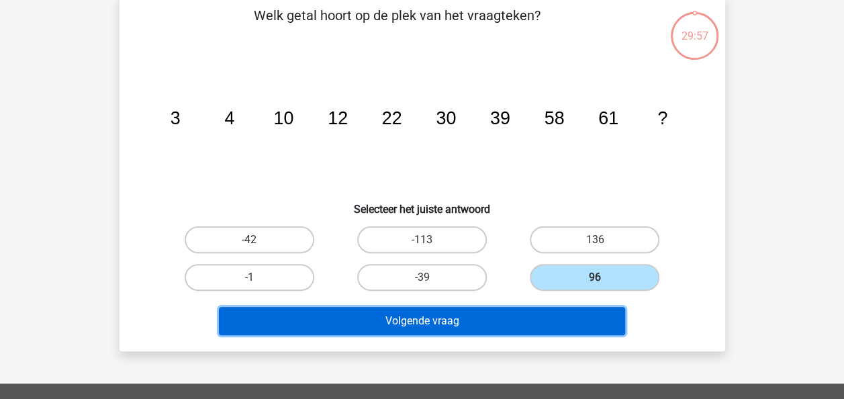
click at [424, 312] on button "Volgende vraag" at bounding box center [422, 321] width 406 height 28
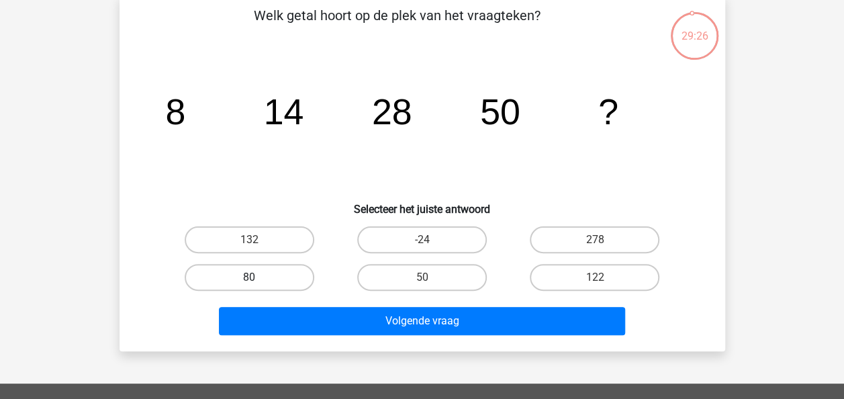
click at [232, 275] on label "80" at bounding box center [250, 277] width 130 height 27
click at [249, 277] on input "80" at bounding box center [253, 281] width 9 height 9
radio input "true"
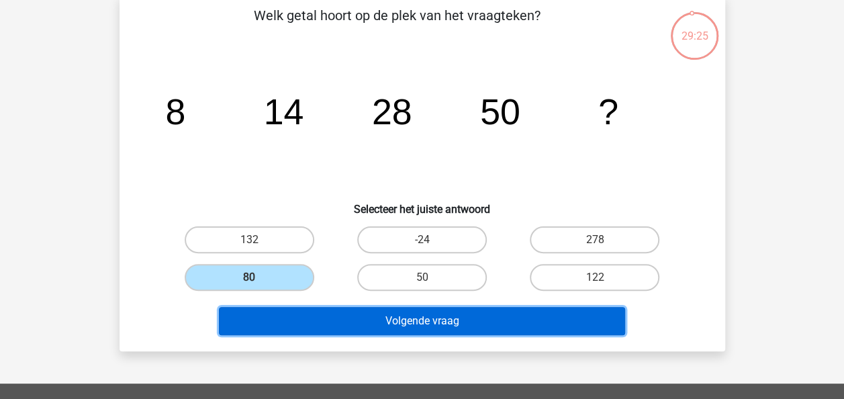
click at [338, 318] on button "Volgende vraag" at bounding box center [422, 321] width 406 height 28
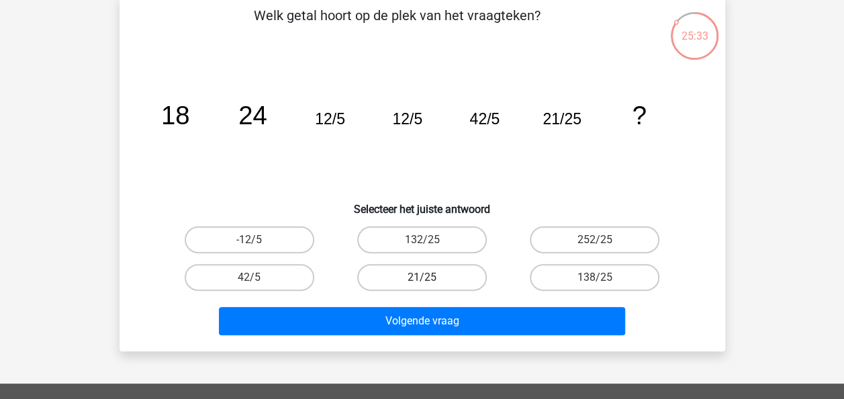
click at [432, 280] on label "21/25" at bounding box center [422, 277] width 130 height 27
click at [430, 280] on input "21/25" at bounding box center [426, 281] width 9 height 9
radio input "true"
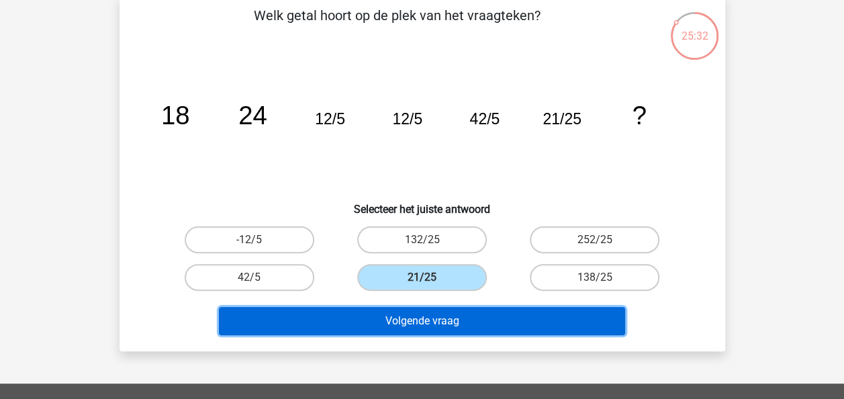
click at [424, 320] on button "Volgende vraag" at bounding box center [422, 321] width 406 height 28
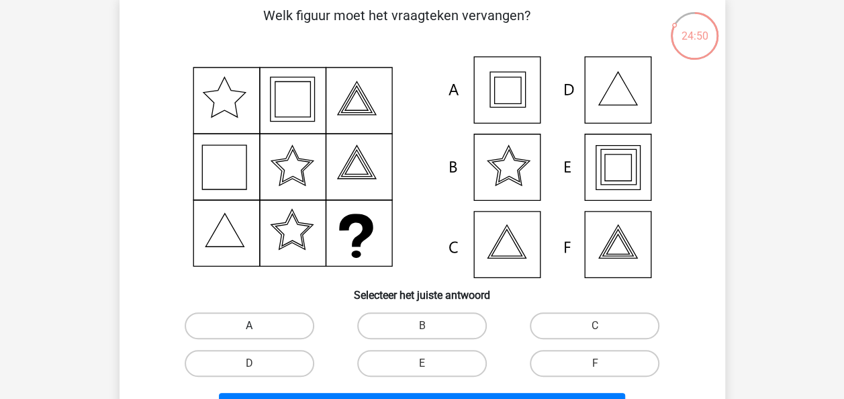
click at [254, 321] on label "A" at bounding box center [250, 325] width 130 height 27
click at [254, 326] on input "A" at bounding box center [253, 330] width 9 height 9
radio input "true"
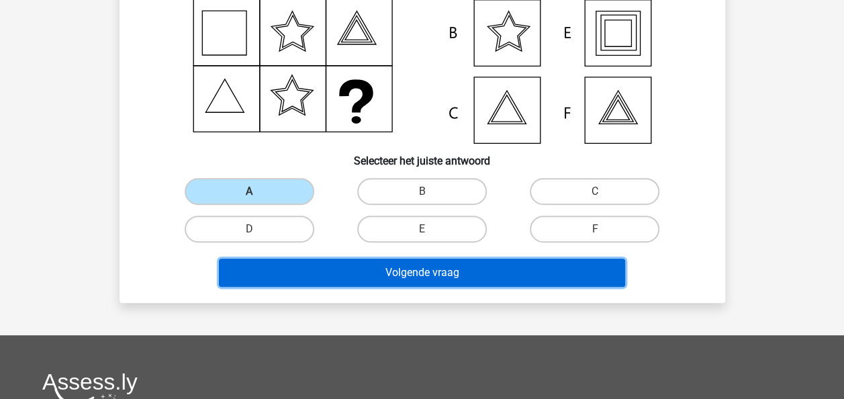
click at [462, 274] on button "Volgende vraag" at bounding box center [422, 273] width 406 height 28
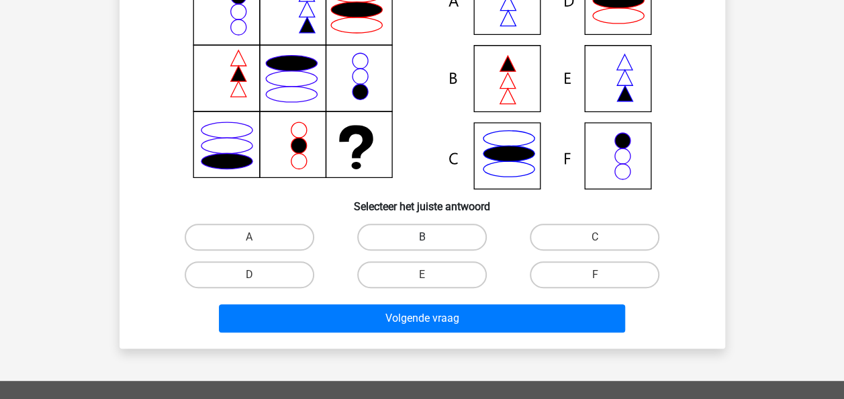
scroll to position [62, 0]
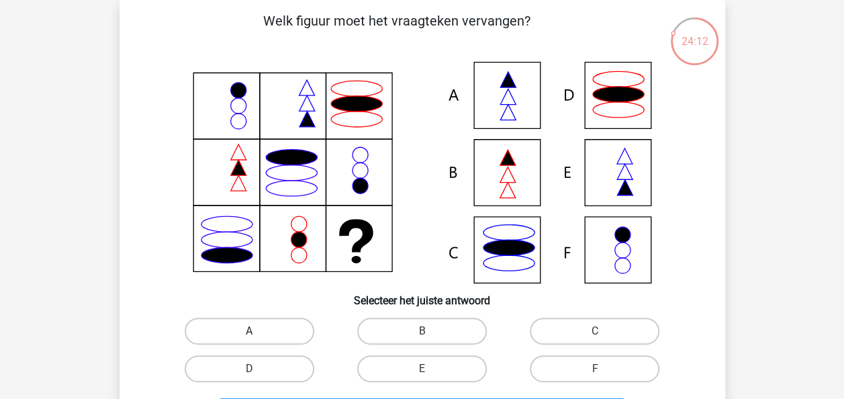
click at [265, 326] on label "A" at bounding box center [250, 331] width 130 height 27
click at [258, 331] on input "A" at bounding box center [253, 335] width 9 height 9
radio input "true"
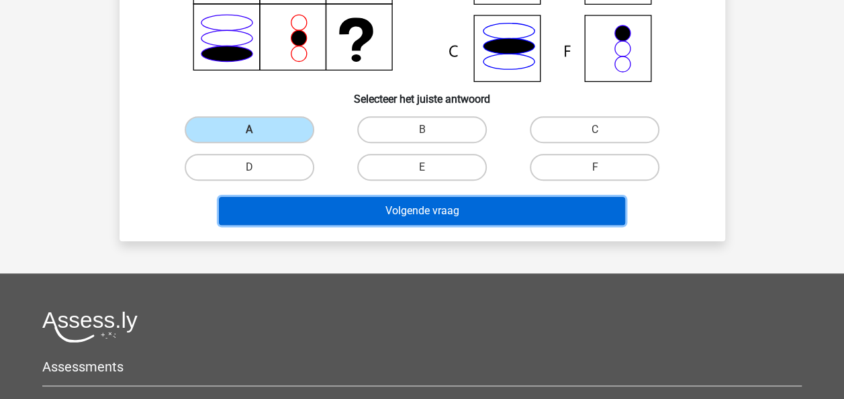
click at [355, 211] on button "Volgende vraag" at bounding box center [422, 211] width 406 height 28
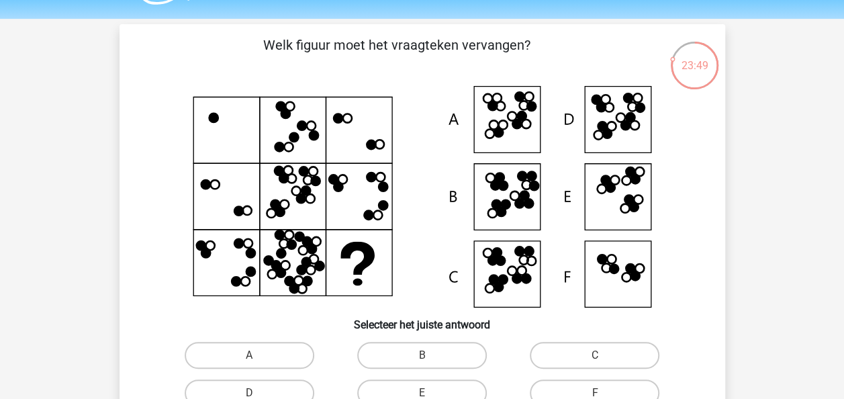
scroll to position [67, 0]
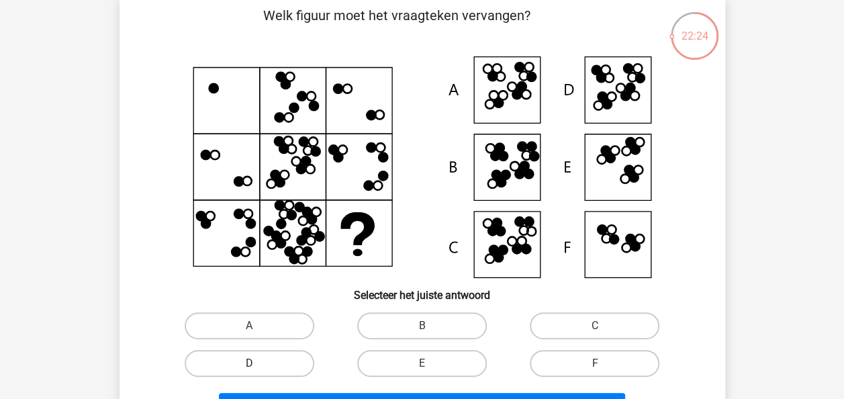
click at [293, 355] on label "D" at bounding box center [250, 363] width 130 height 27
click at [258, 363] on input "D" at bounding box center [253, 367] width 9 height 9
radio input "true"
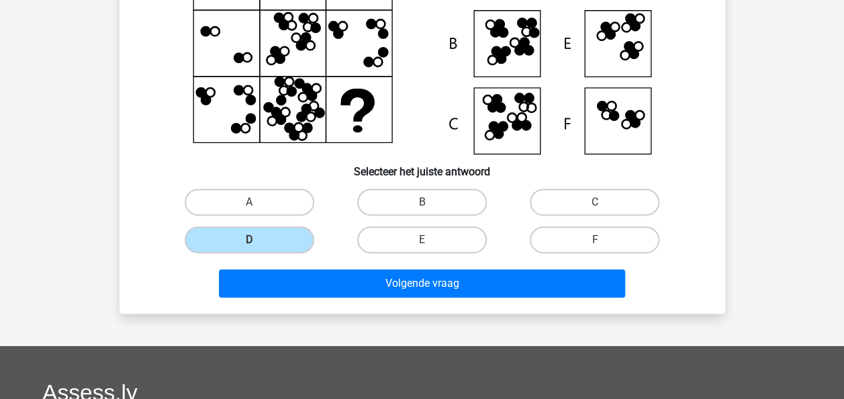
scroll to position [201, 0]
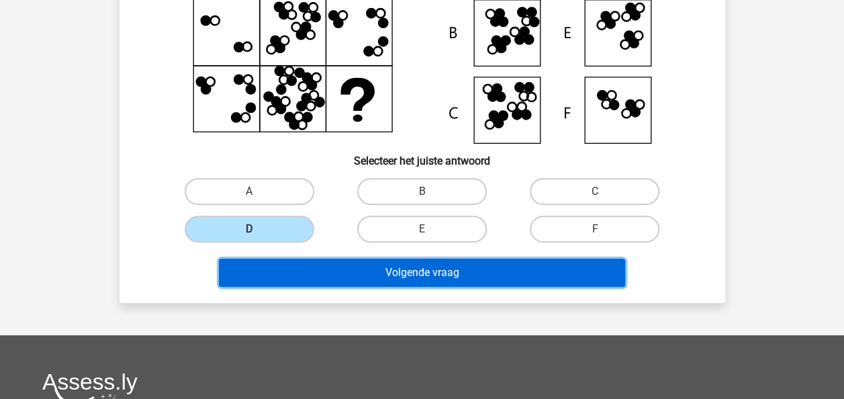
click at [359, 271] on button "Volgende vraag" at bounding box center [422, 273] width 406 height 28
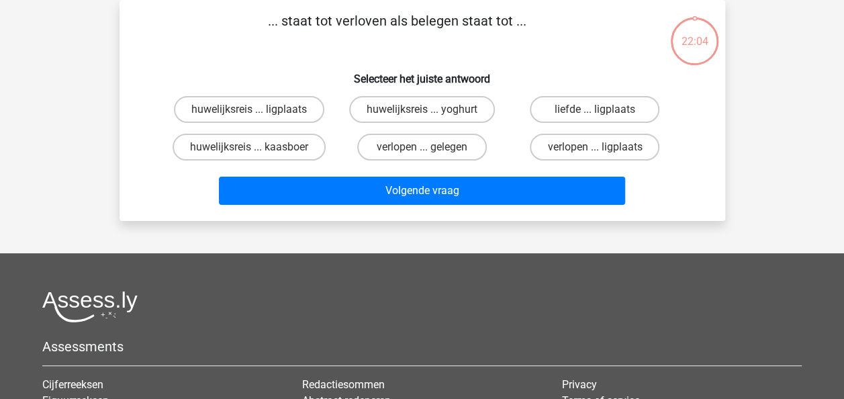
scroll to position [0, 0]
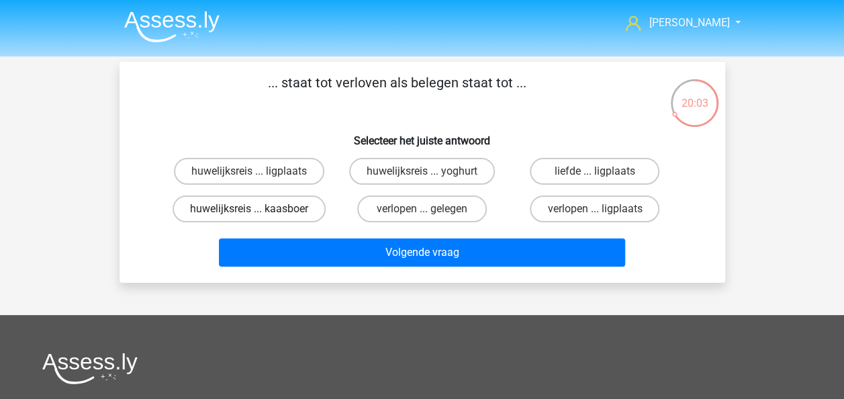
click at [243, 215] on label "huwelijksreis ... kaasboer" at bounding box center [249, 208] width 153 height 27
click at [249, 215] on input "huwelijksreis ... kaasboer" at bounding box center [253, 213] width 9 height 9
radio input "true"
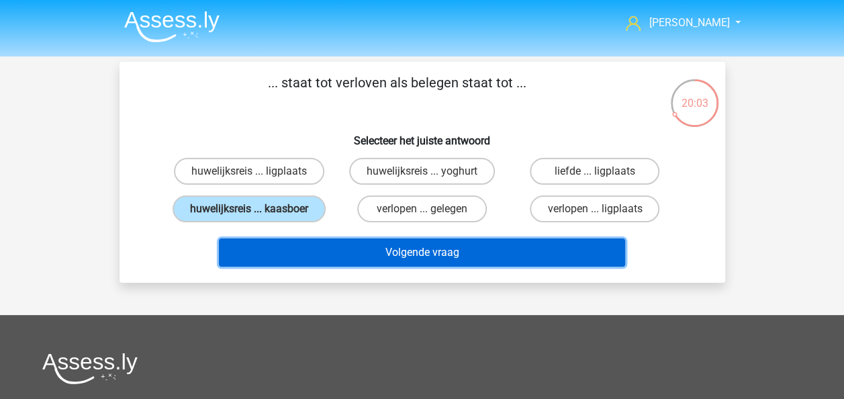
click at [316, 254] on button "Volgende vraag" at bounding box center [422, 252] width 406 height 28
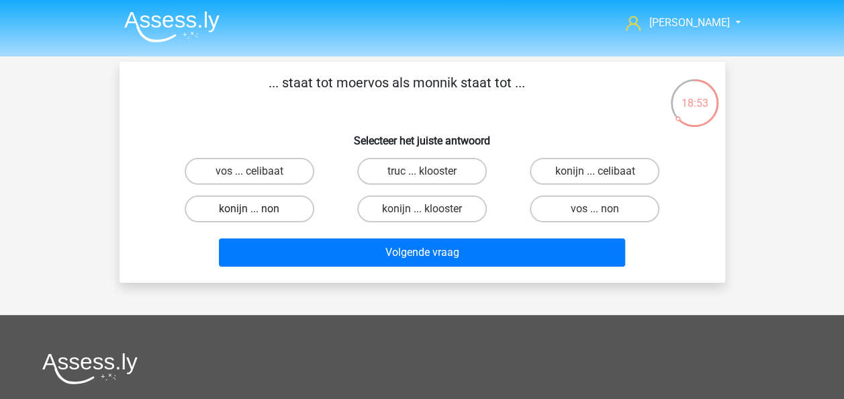
click at [239, 210] on label "konijn ... non" at bounding box center [250, 208] width 130 height 27
click at [249, 210] on input "konijn ... non" at bounding box center [253, 213] width 9 height 9
radio input "true"
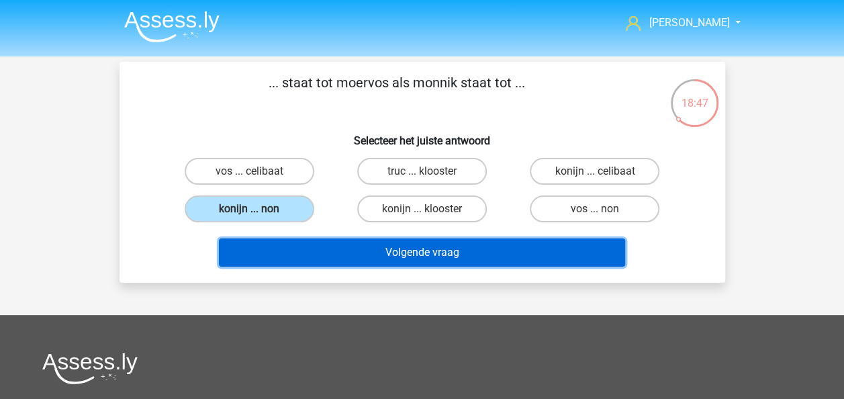
click at [435, 253] on button "Volgende vraag" at bounding box center [422, 252] width 406 height 28
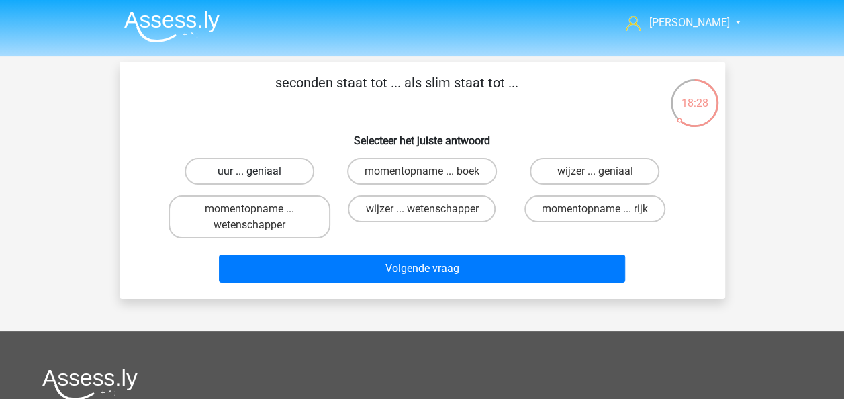
click at [223, 172] on label "uur ... geniaal" at bounding box center [250, 171] width 130 height 27
click at [249, 172] on input "uur ... geniaal" at bounding box center [253, 175] width 9 height 9
radio input "true"
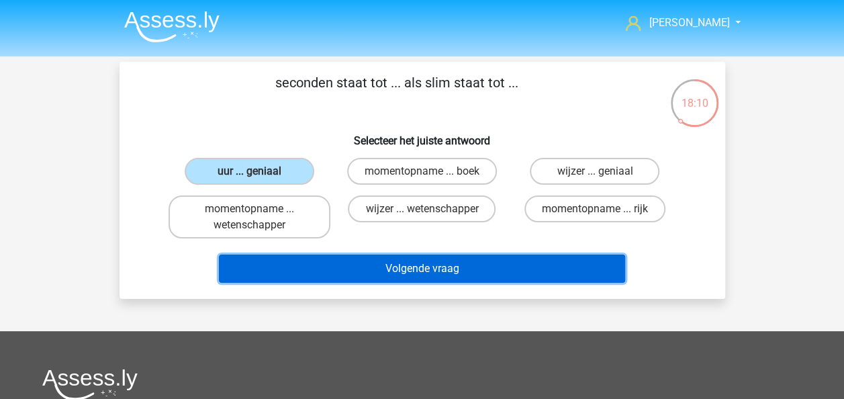
click at [418, 262] on button "Volgende vraag" at bounding box center [422, 269] width 406 height 28
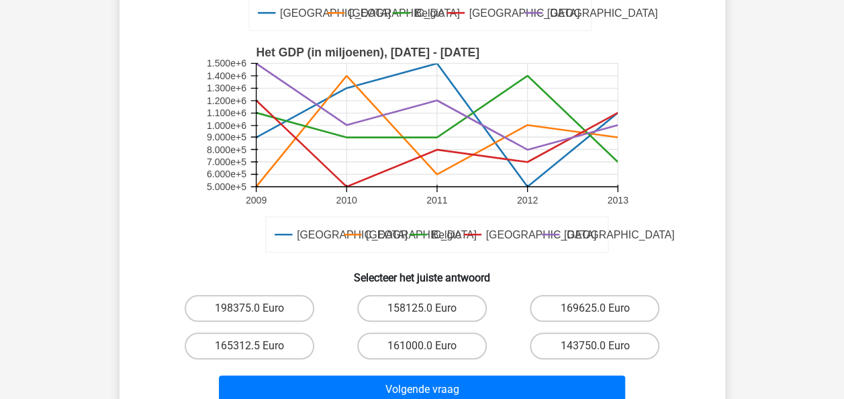
scroll to position [336, 0]
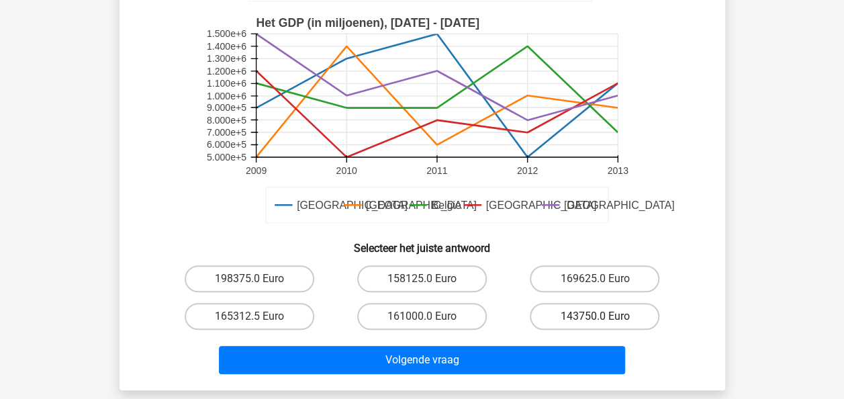
click at [578, 314] on label "143750.0 Euro" at bounding box center [595, 316] width 130 height 27
click at [595, 316] on input "143750.0 Euro" at bounding box center [599, 320] width 9 height 9
radio input "true"
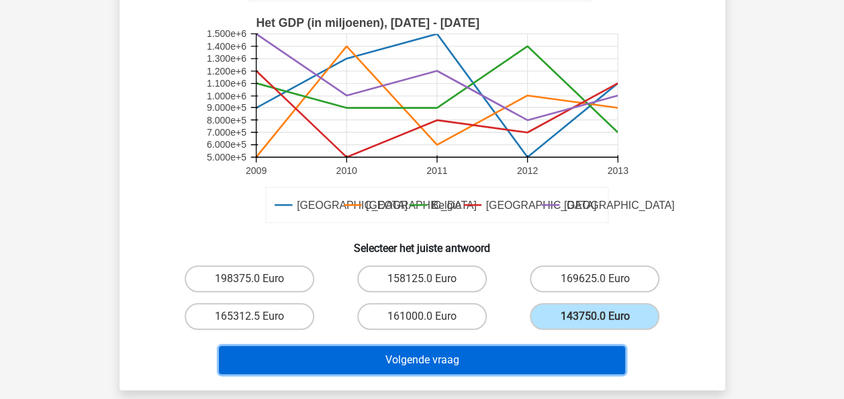
click at [399, 359] on button "Volgende vraag" at bounding box center [422, 360] width 406 height 28
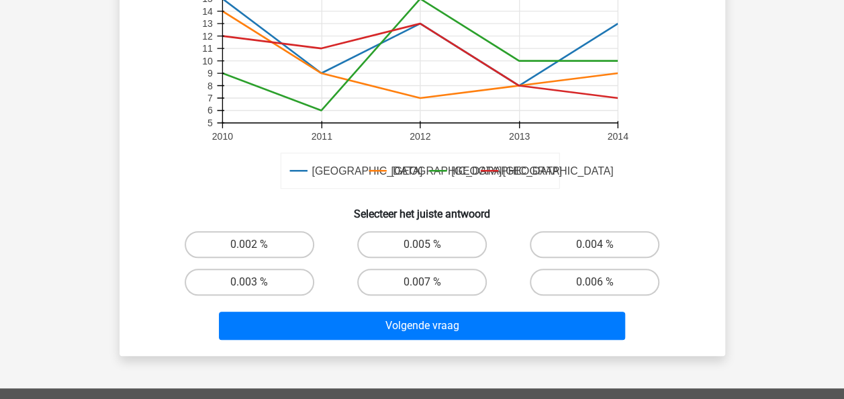
scroll to position [403, 0]
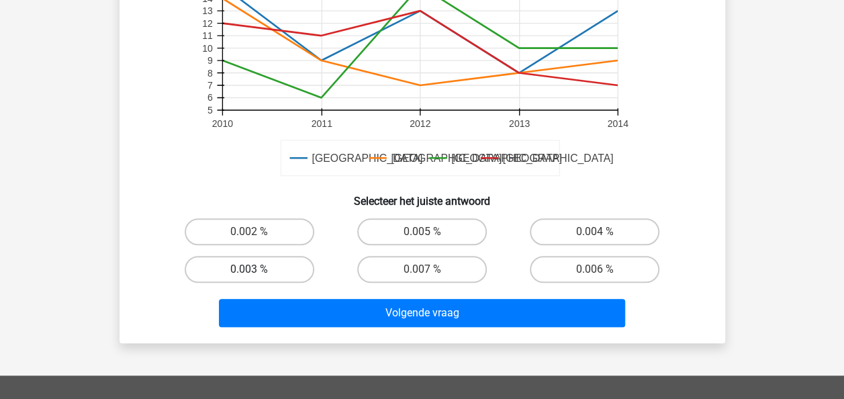
click at [247, 269] on label "0.003 %" at bounding box center [250, 269] width 130 height 27
click at [249, 269] on input "0.003 %" at bounding box center [253, 273] width 9 height 9
radio input "true"
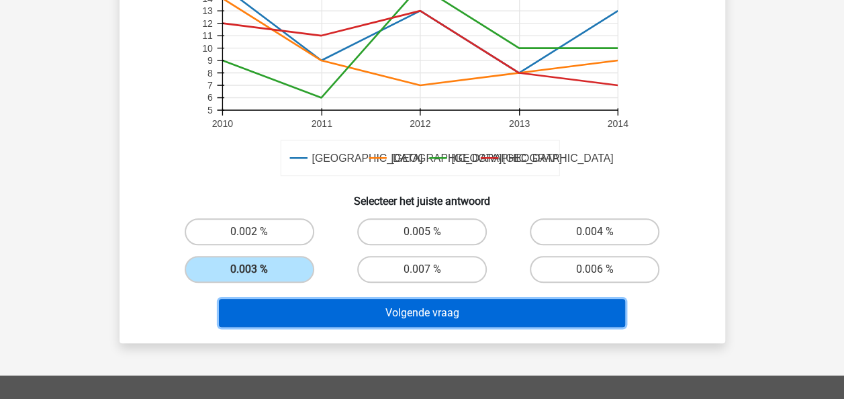
click at [412, 314] on button "Volgende vraag" at bounding box center [422, 313] width 406 height 28
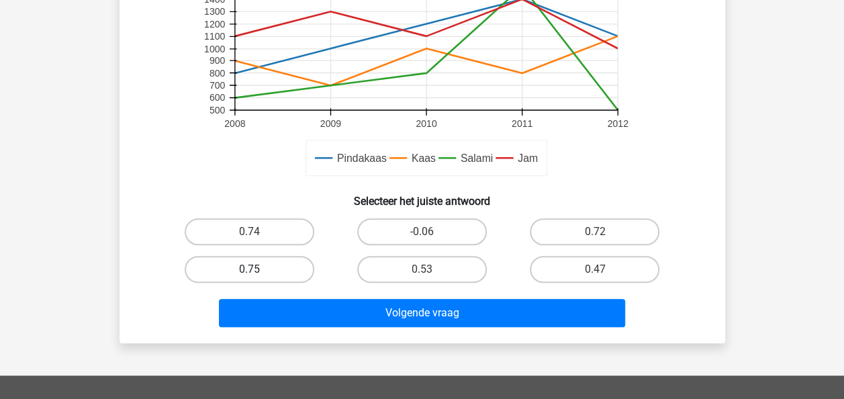
click at [258, 277] on label "0.75" at bounding box center [250, 269] width 130 height 27
click at [258, 277] on input "0.75" at bounding box center [253, 273] width 9 height 9
radio input "true"
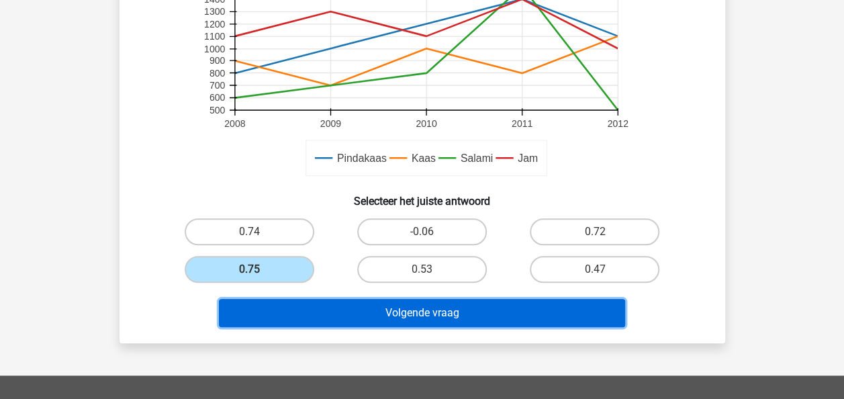
click at [430, 313] on button "Volgende vraag" at bounding box center [422, 313] width 406 height 28
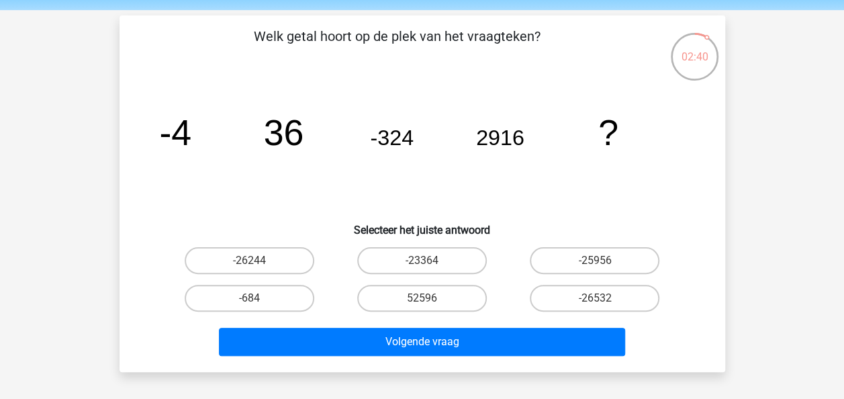
scroll to position [67, 0]
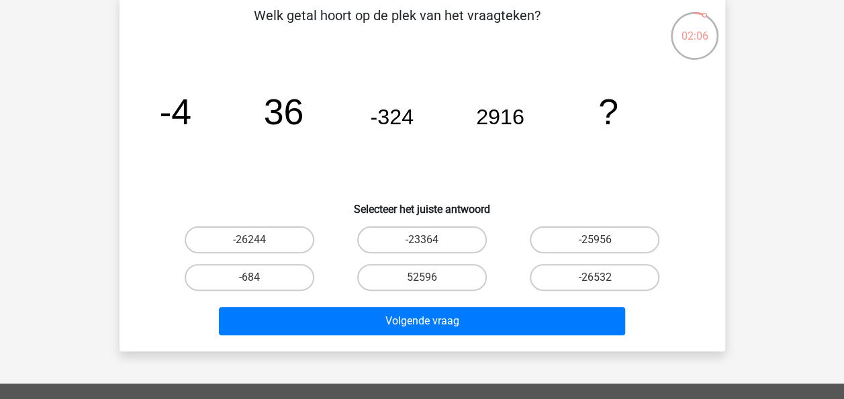
click at [313, 236] on label "-26244" at bounding box center [250, 239] width 130 height 27
click at [258, 240] on input "-26244" at bounding box center [253, 244] width 9 height 9
radio input "true"
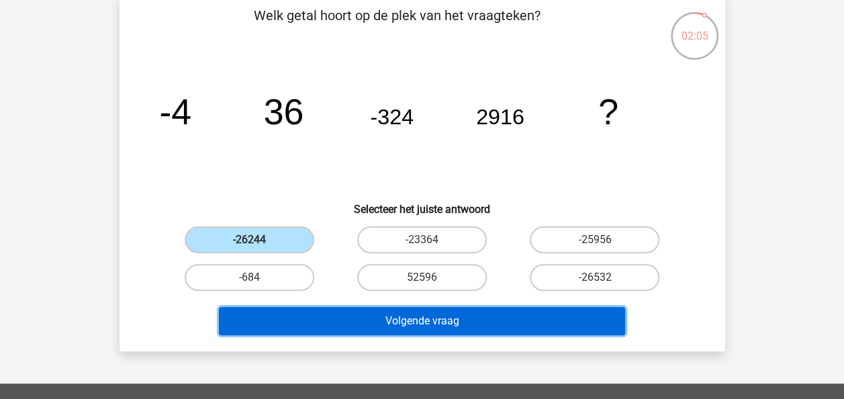
click at [380, 323] on button "Volgende vraag" at bounding box center [422, 321] width 406 height 28
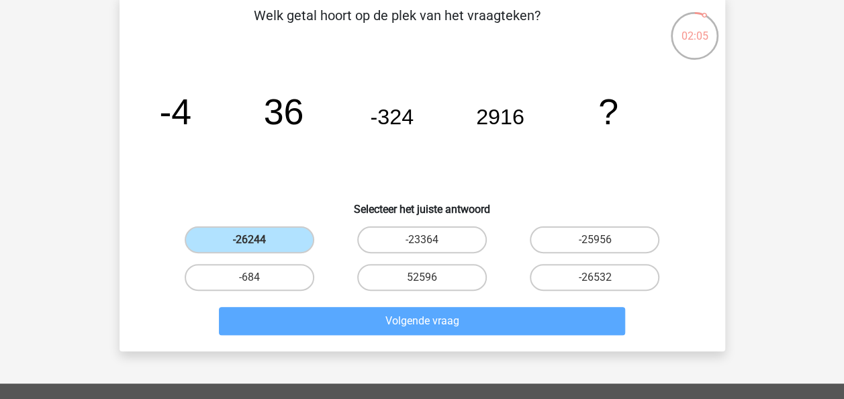
scroll to position [62, 0]
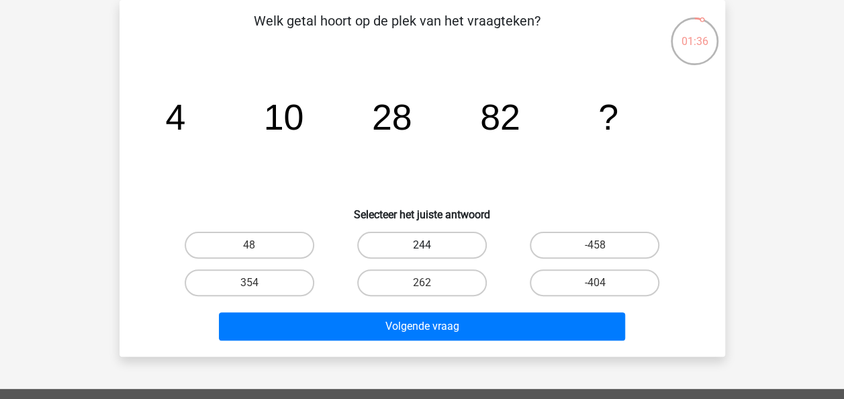
click at [443, 244] on label "244" at bounding box center [422, 245] width 130 height 27
click at [430, 245] on input "244" at bounding box center [426, 249] width 9 height 9
radio input "true"
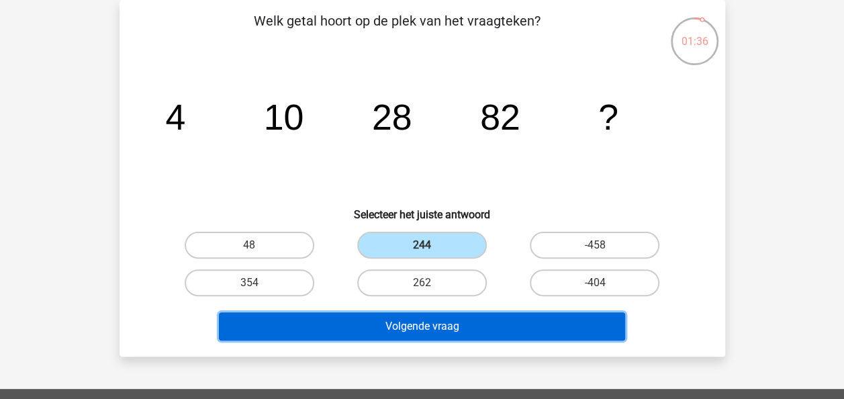
click at [425, 321] on button "Volgende vraag" at bounding box center [422, 326] width 406 height 28
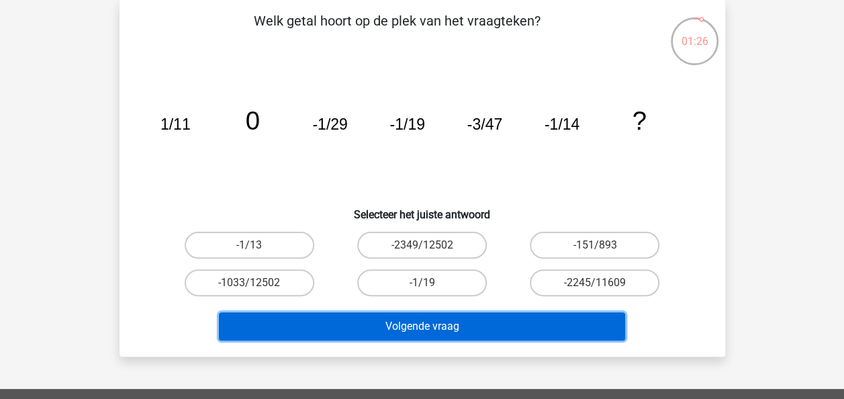
click at [398, 324] on button "Volgende vraag" at bounding box center [422, 326] width 406 height 28
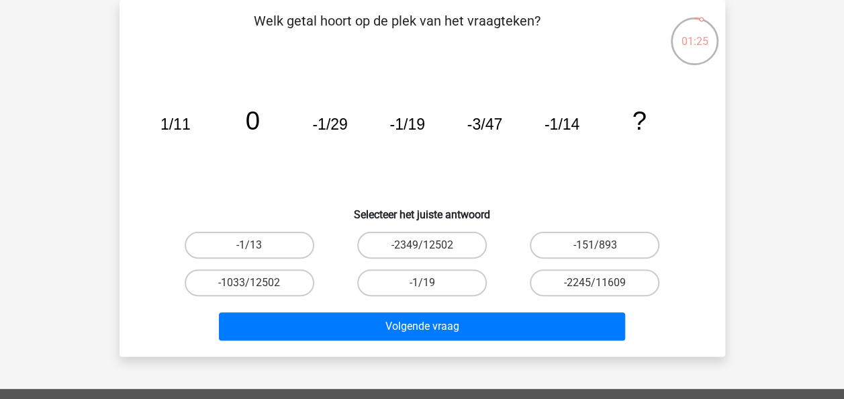
click at [105, 180] on div "01:25 Vraag 15 van de 38 Categorie: LTP Volledige simulatie test 2 Welk getal h…" at bounding box center [422, 178] width 638 height 357
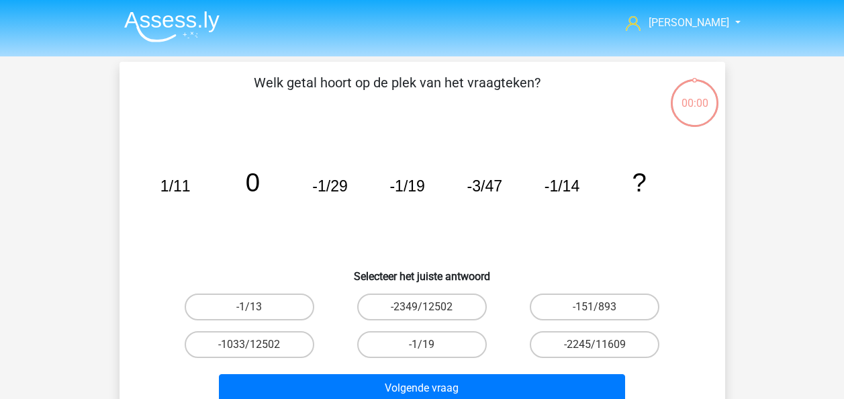
scroll to position [62, 0]
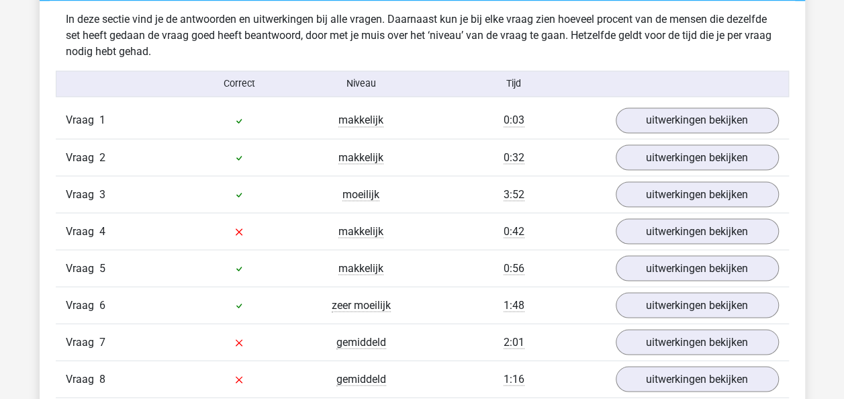
scroll to position [1142, 0]
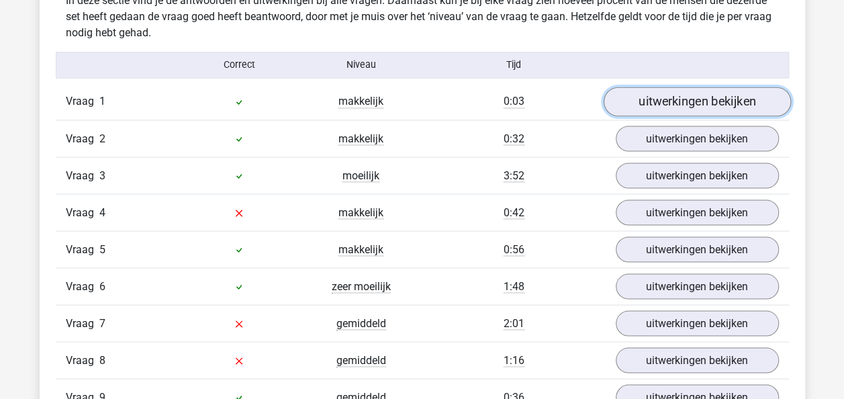
click at [670, 98] on link "uitwerkingen bekijken" at bounding box center [696, 102] width 187 height 30
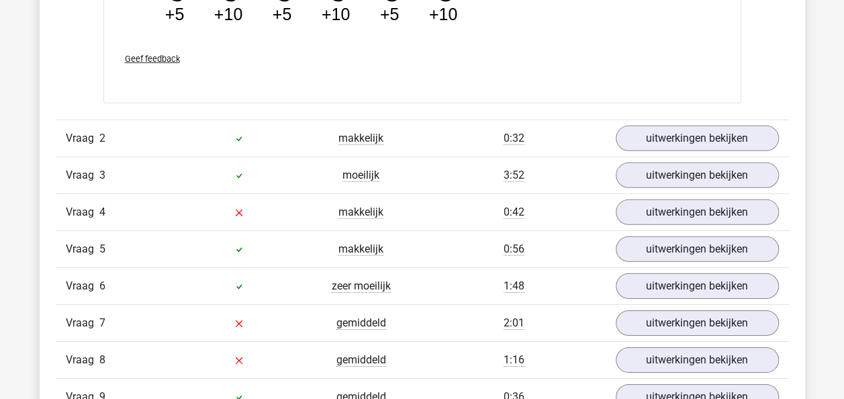
scroll to position [1948, 0]
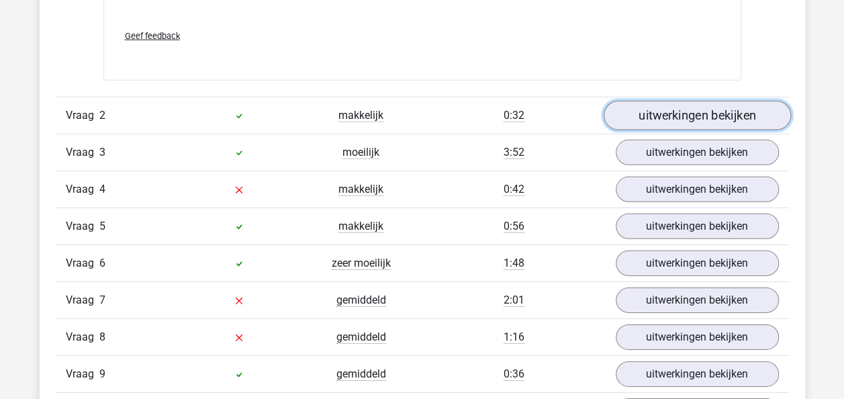
click at [678, 113] on link "uitwerkingen bekijken" at bounding box center [696, 116] width 187 height 30
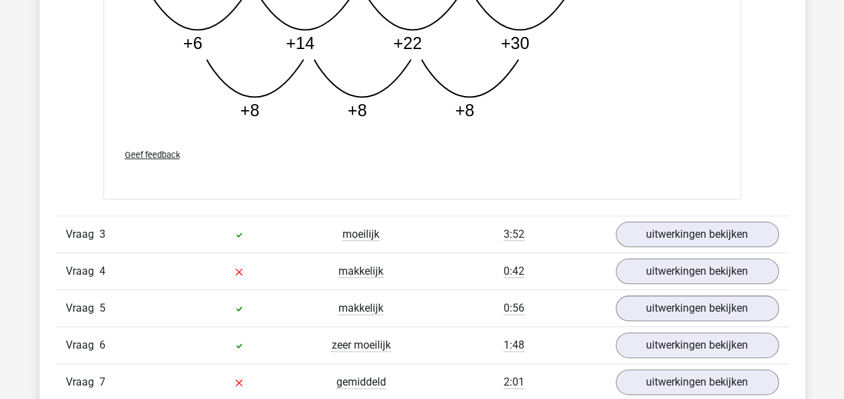
scroll to position [2619, 0]
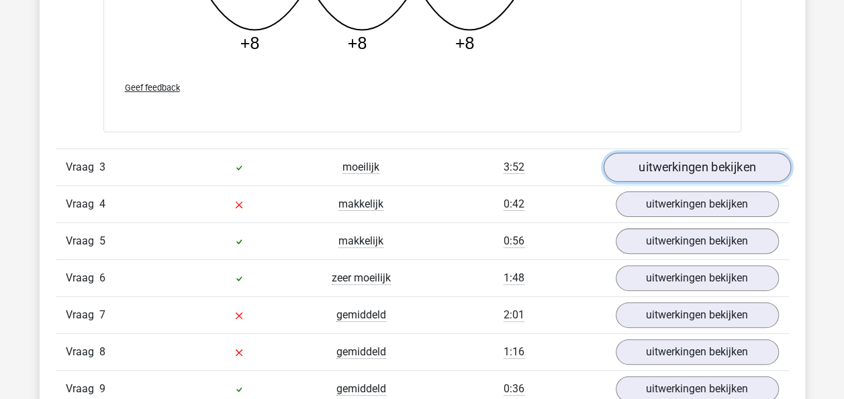
click at [662, 158] on link "uitwerkingen bekijken" at bounding box center [696, 167] width 187 height 30
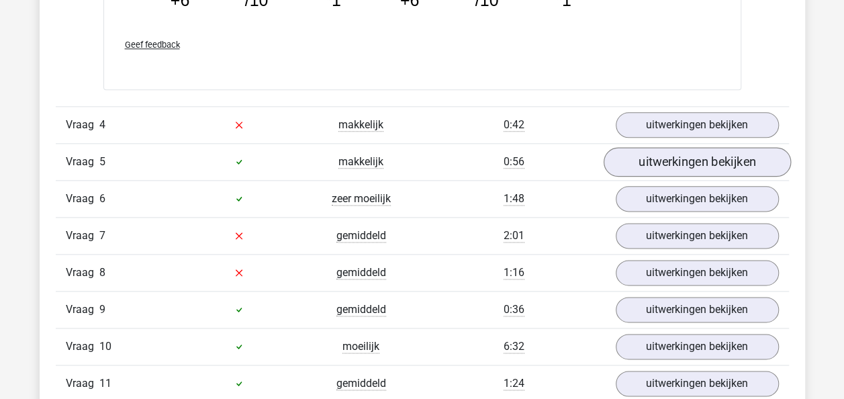
scroll to position [3291, 0]
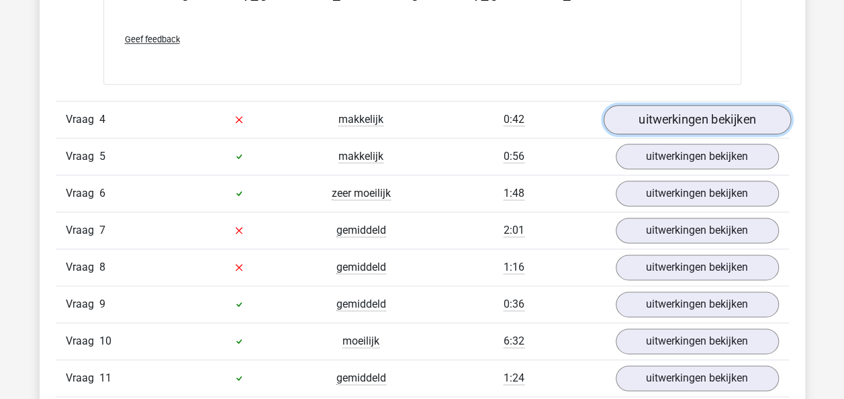
click at [690, 112] on link "uitwerkingen bekijken" at bounding box center [696, 120] width 187 height 30
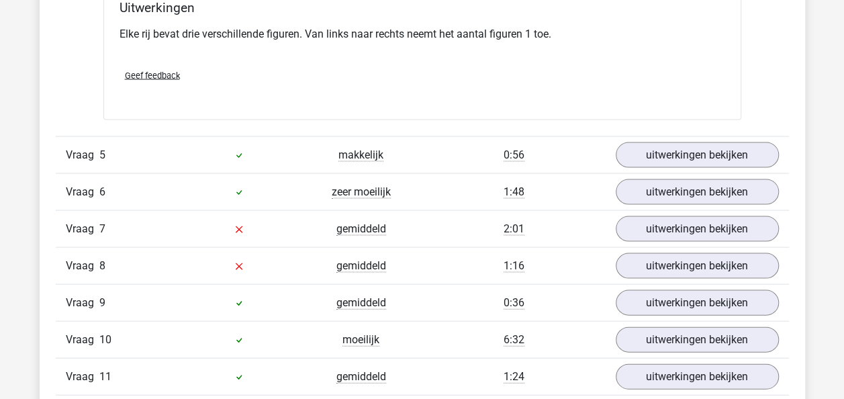
scroll to position [3828, 0]
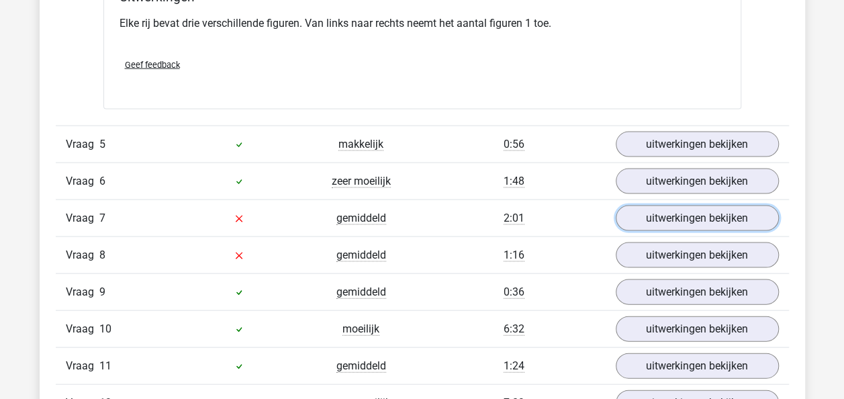
drag, startPoint x: 633, startPoint y: 210, endPoint x: 603, endPoint y: 214, distance: 29.9
click at [633, 210] on link "uitwerkingen bekijken" at bounding box center [697, 219] width 163 height 26
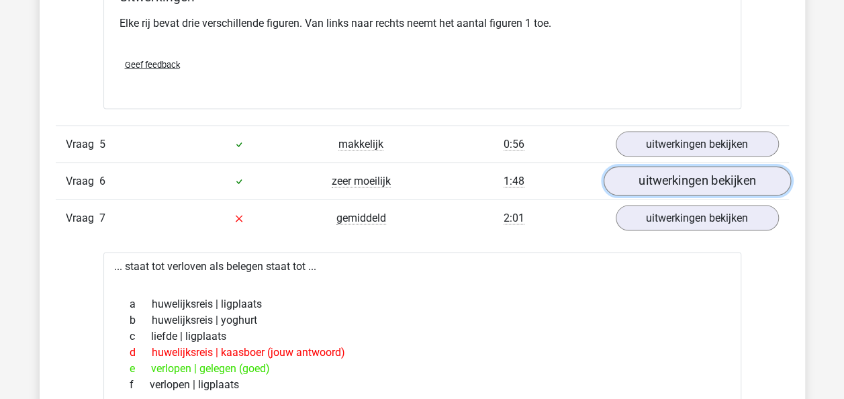
click at [658, 179] on link "uitwerkingen bekijken" at bounding box center [696, 182] width 187 height 30
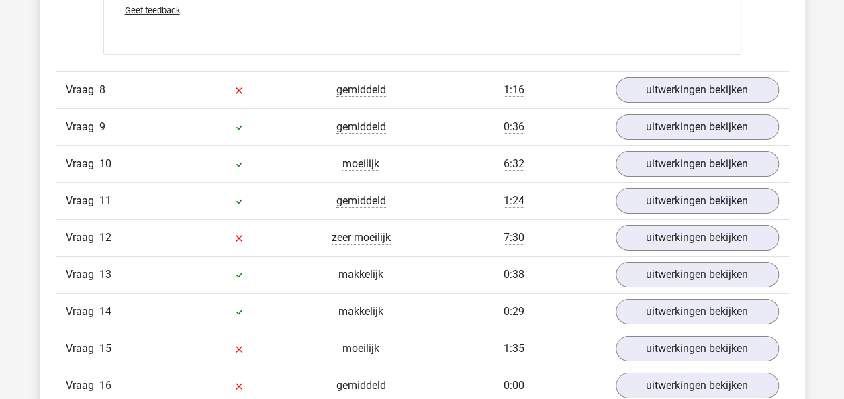
scroll to position [4902, 0]
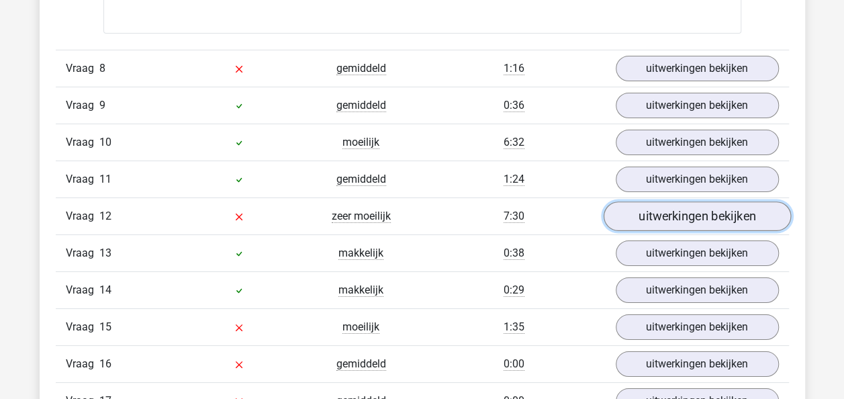
click at [653, 201] on link "uitwerkingen bekijken" at bounding box center [696, 216] width 187 height 30
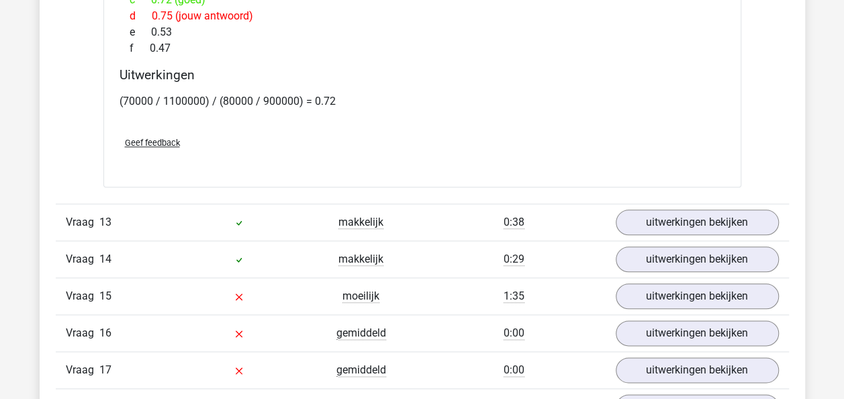
scroll to position [5708, 0]
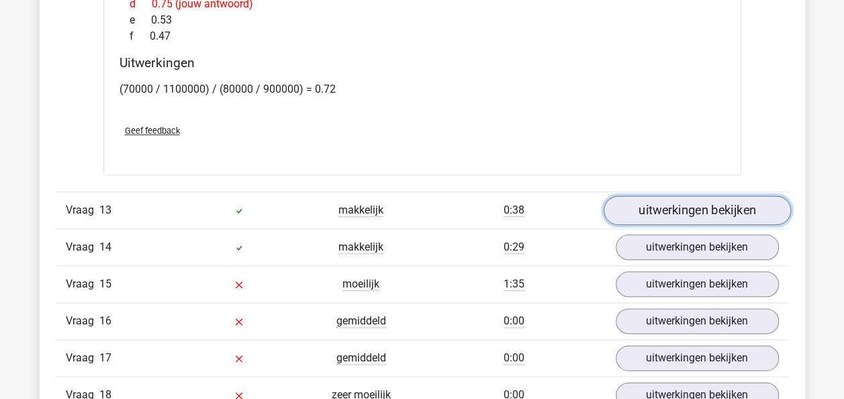
click at [658, 196] on link "uitwerkingen bekijken" at bounding box center [696, 211] width 187 height 30
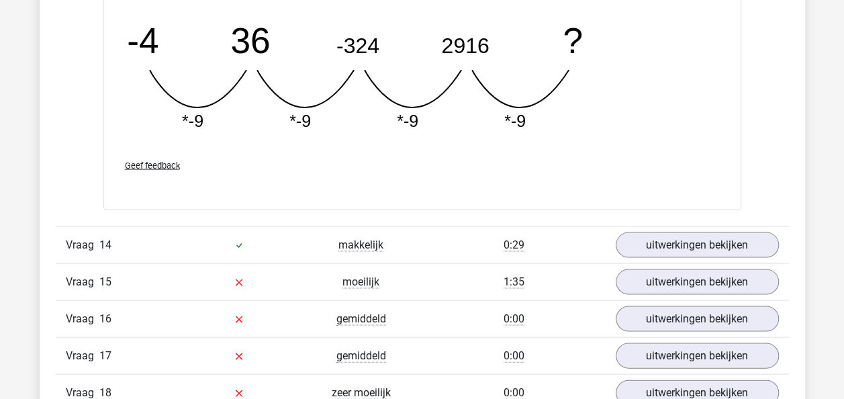
scroll to position [6313, 0]
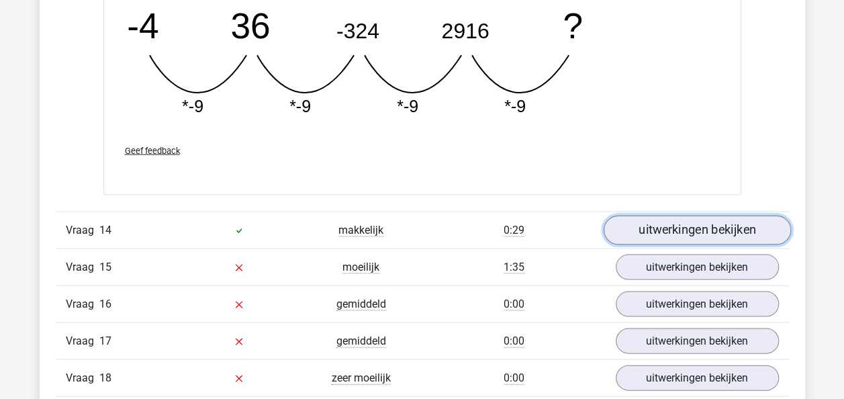
click at [694, 215] on link "uitwerkingen bekijken" at bounding box center [696, 230] width 187 height 30
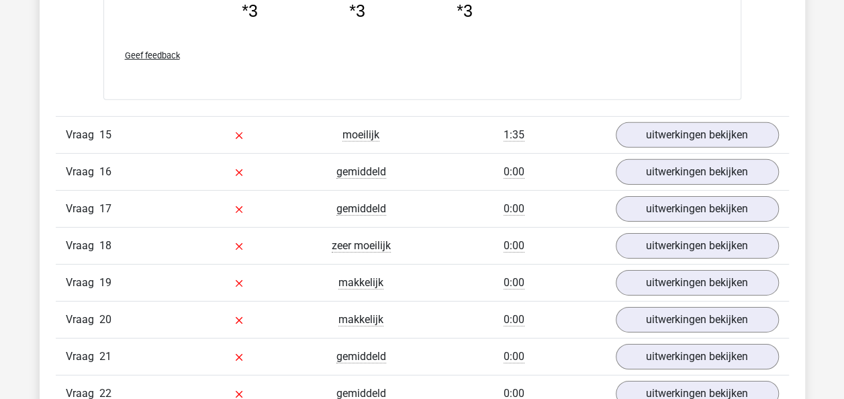
scroll to position [7119, 0]
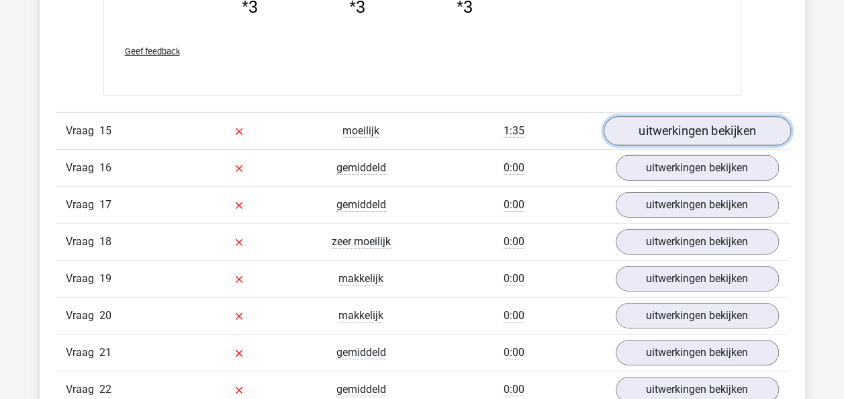
click at [676, 121] on link "uitwerkingen bekijken" at bounding box center [696, 131] width 187 height 30
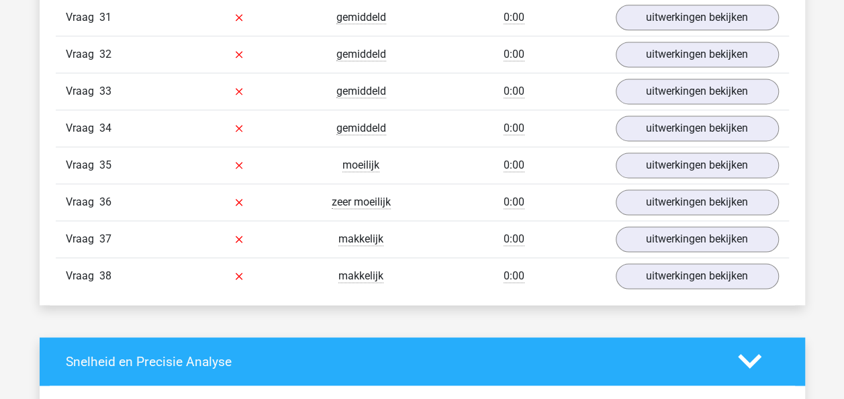
scroll to position [8529, 0]
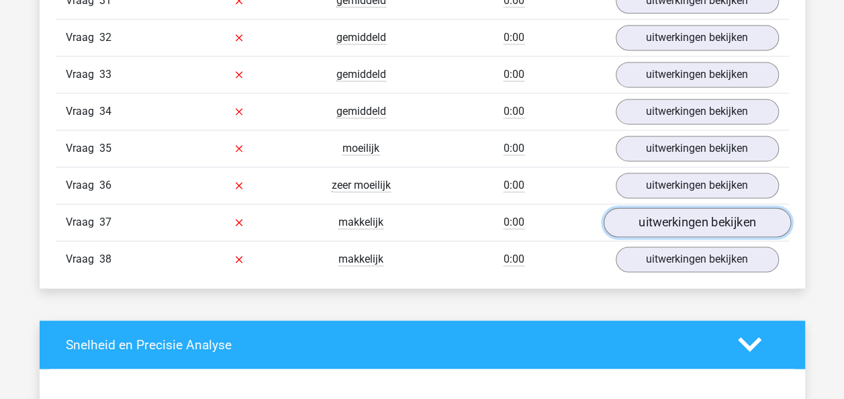
click at [671, 208] on link "uitwerkingen bekijken" at bounding box center [696, 223] width 187 height 30
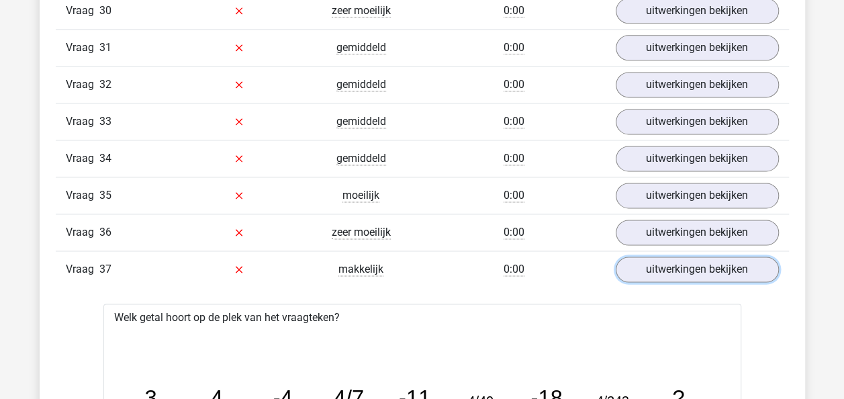
scroll to position [8462, 0]
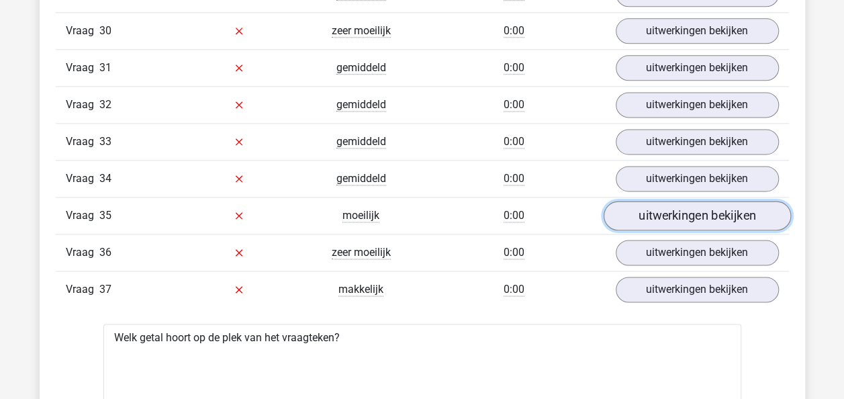
click at [681, 201] on link "uitwerkingen bekijken" at bounding box center [696, 216] width 187 height 30
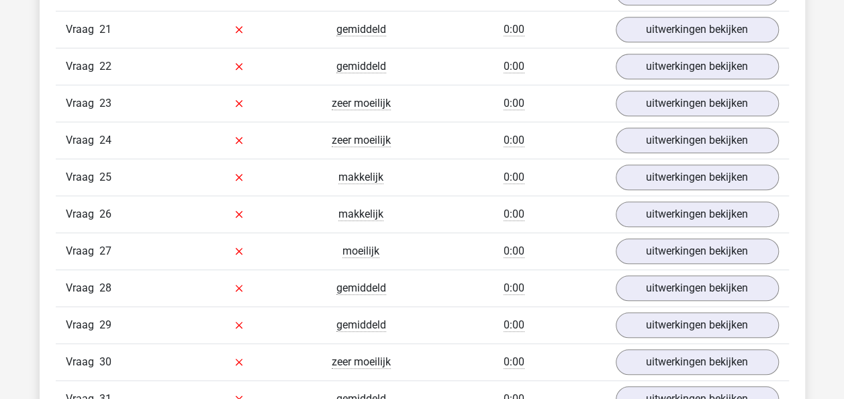
scroll to position [8059, 0]
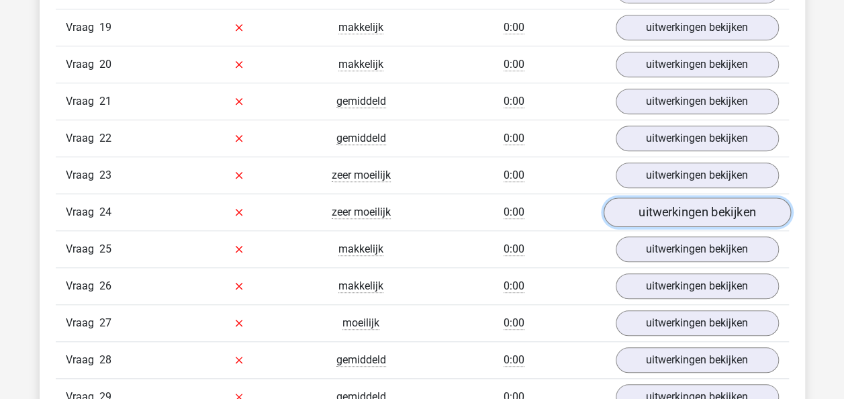
click at [627, 197] on link "uitwerkingen bekijken" at bounding box center [696, 212] width 187 height 30
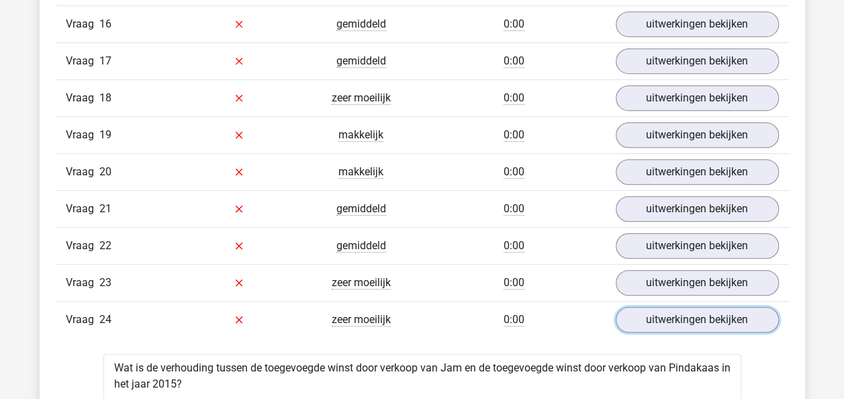
scroll to position [7925, 0]
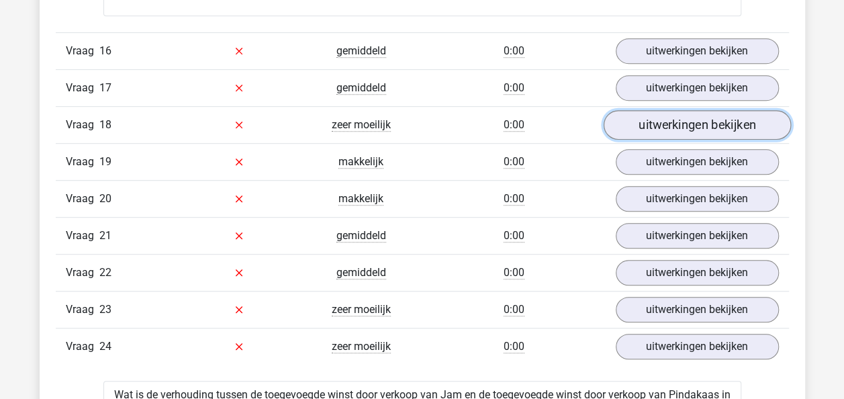
click at [646, 110] on link "uitwerkingen bekijken" at bounding box center [696, 125] width 187 height 30
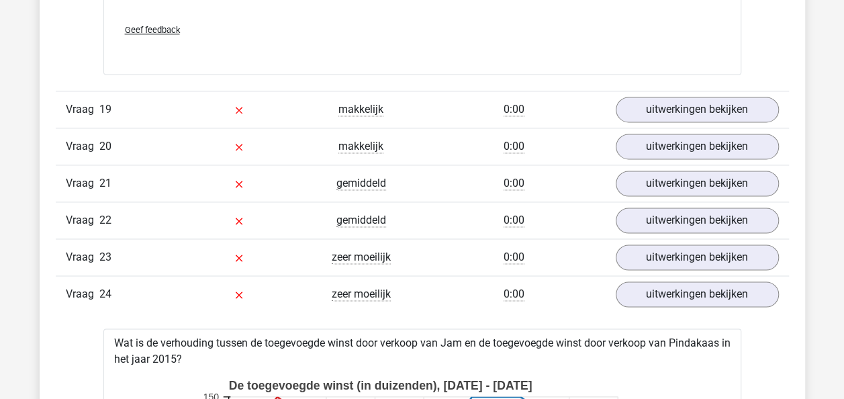
scroll to position [8462, 0]
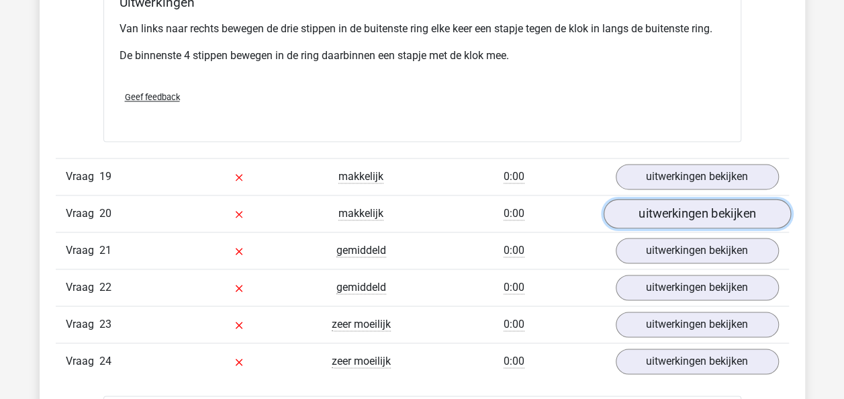
click at [666, 199] on link "uitwerkingen bekijken" at bounding box center [696, 214] width 187 height 30
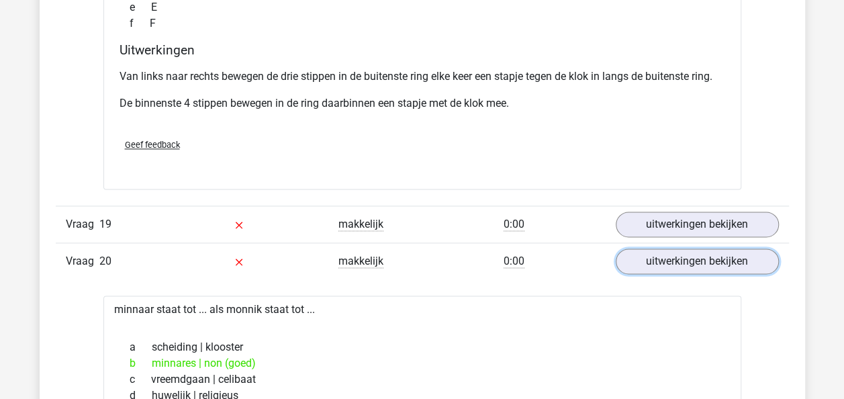
scroll to position [8395, 0]
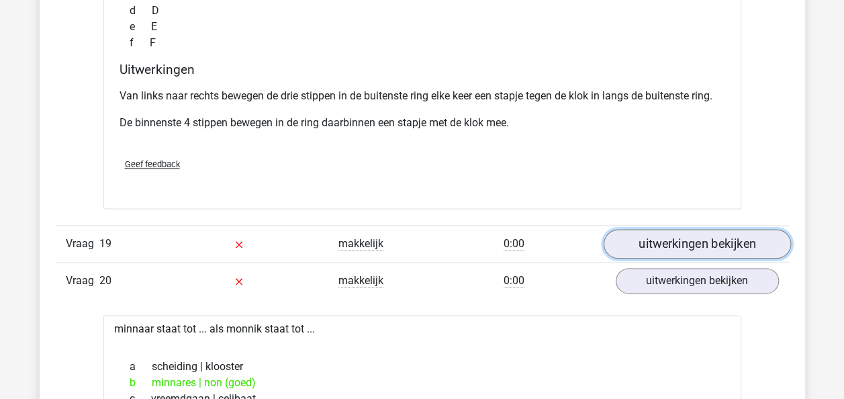
click at [678, 229] on link "uitwerkingen bekijken" at bounding box center [696, 244] width 187 height 30
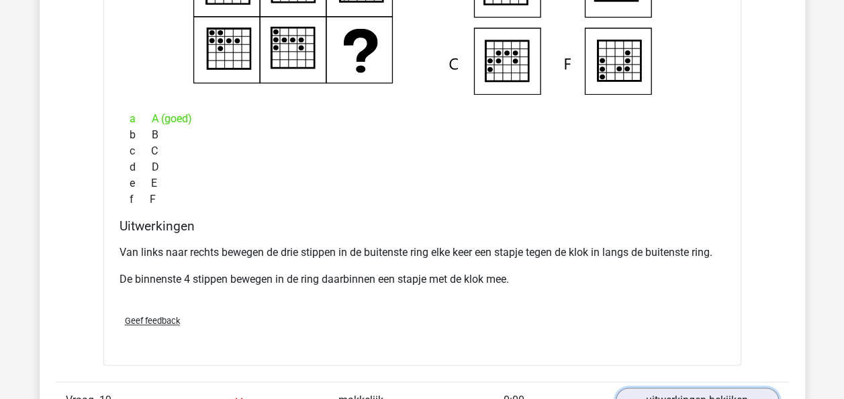
scroll to position [8193, 0]
